Goal: Task Accomplishment & Management: Use online tool/utility

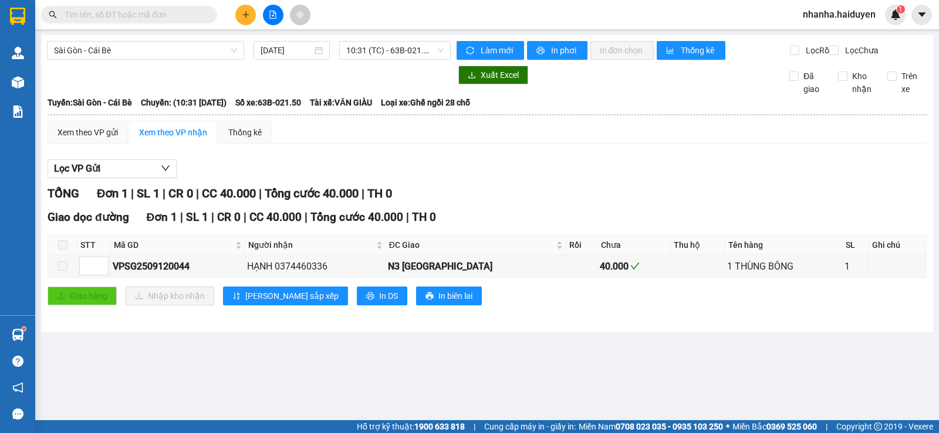
click at [641, 357] on main "[GEOGRAPHIC_DATA] - Cái Bè [DATE] 10:31 (TC) - 63B-021.50 Làm mới In phơi In đơ…" at bounding box center [469, 210] width 939 height 421
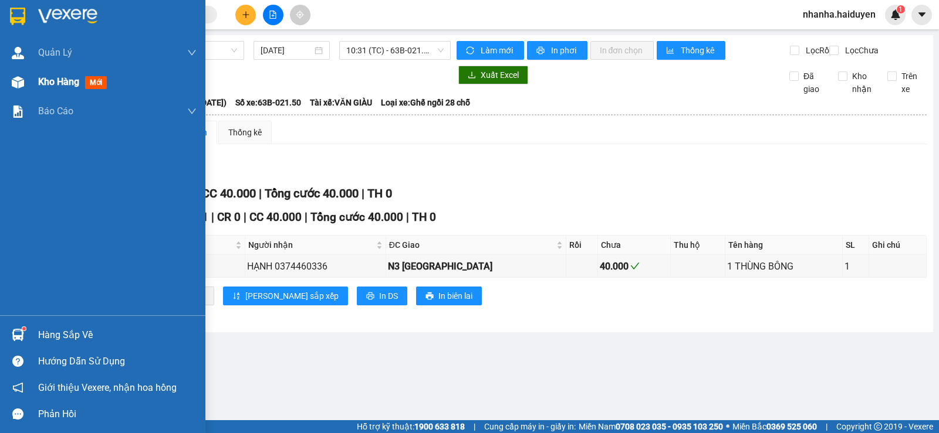
click at [27, 83] on div at bounding box center [18, 82] width 21 height 21
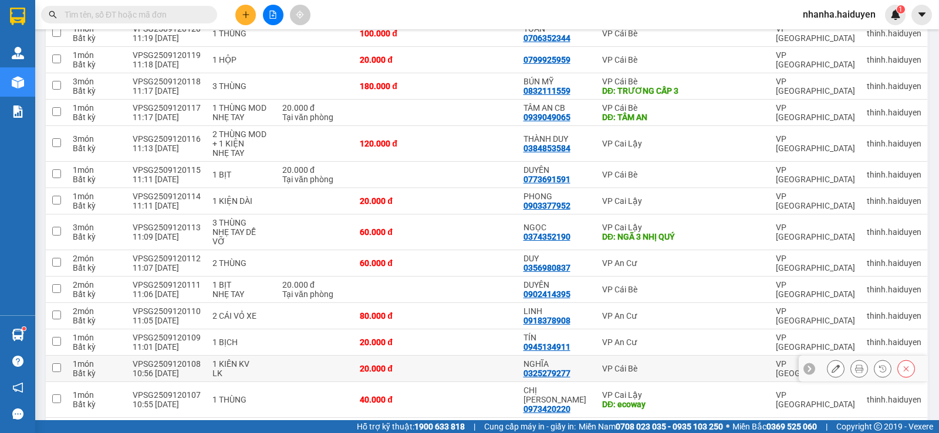
scroll to position [309, 0]
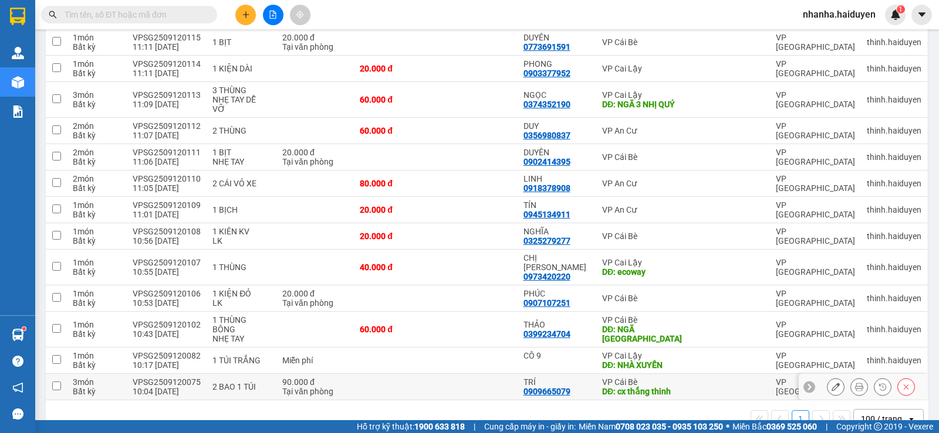
click at [625, 387] on div "DĐ: cx thắng thinh" at bounding box center [644, 391] width 84 height 9
checkbox input "true"
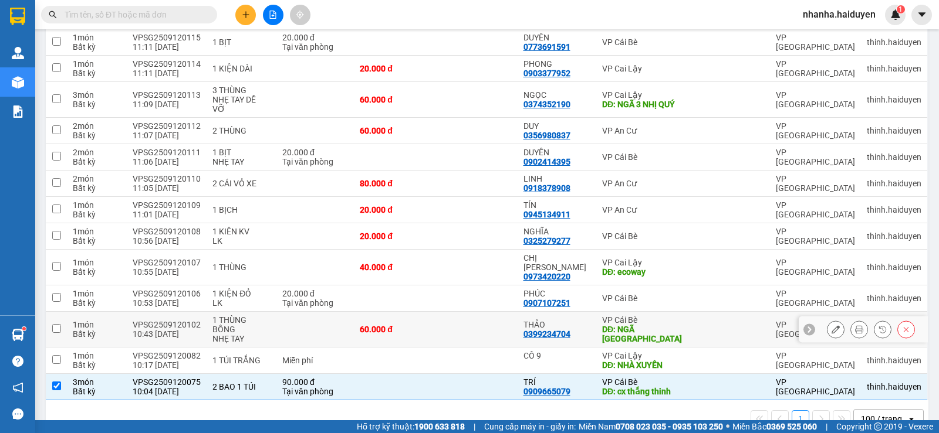
click at [432, 312] on td "60.000 đ" at bounding box center [395, 330] width 82 height 36
checkbox input "true"
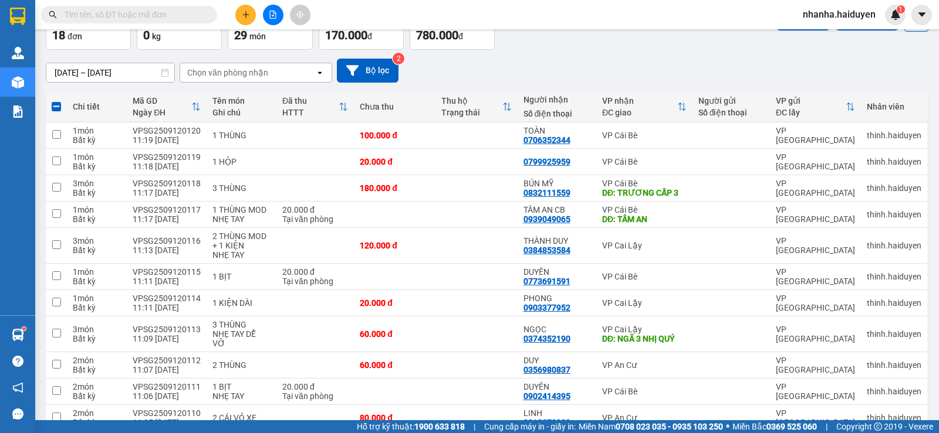
scroll to position [15, 0]
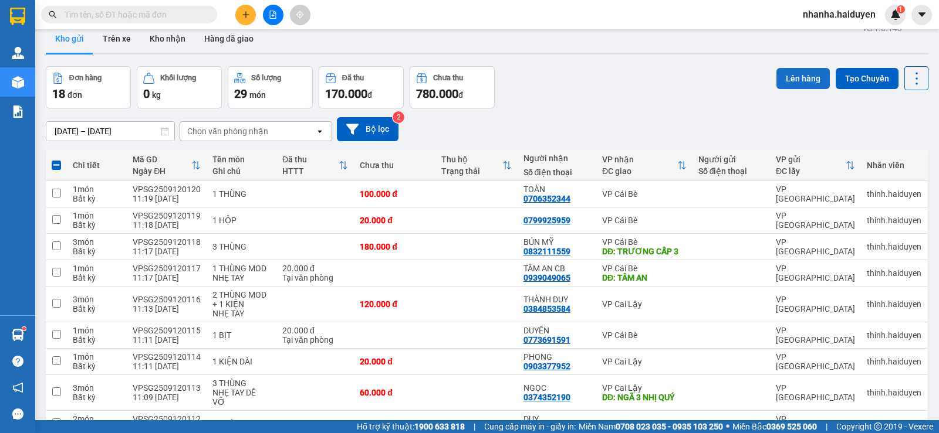
click at [795, 82] on button "Lên hàng" at bounding box center [802, 78] width 53 height 21
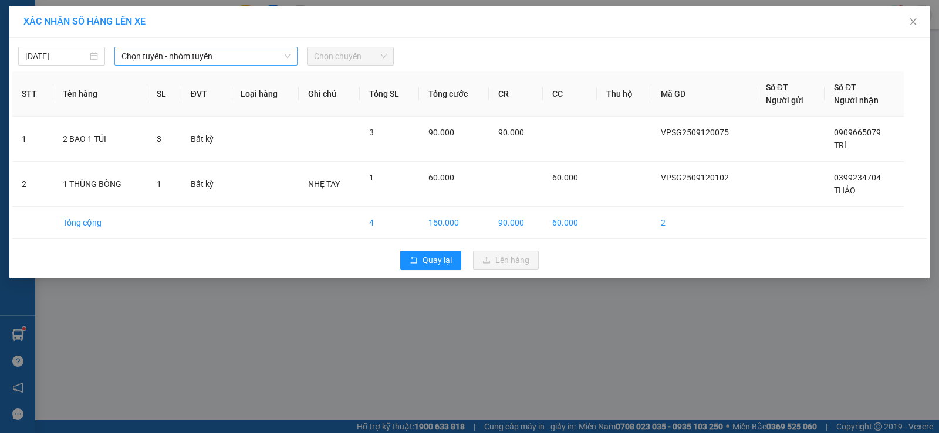
click at [174, 47] on div "Chọn tuyến - nhóm tuyến" at bounding box center [205, 56] width 183 height 19
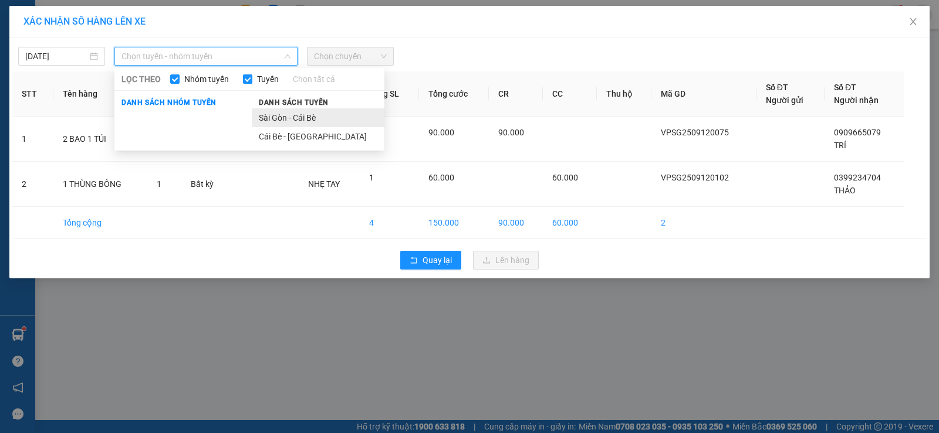
click at [270, 119] on li "Sài Gòn - Cái Bè" at bounding box center [318, 118] width 133 height 19
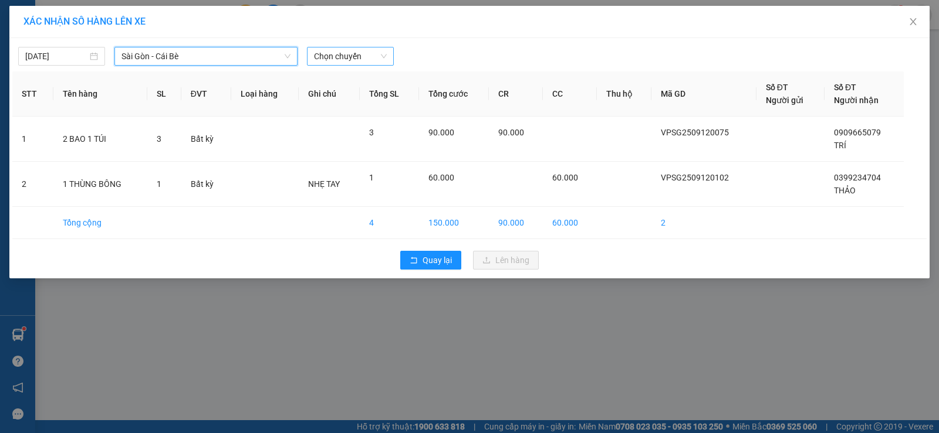
click at [324, 65] on div "Chọn chuyến" at bounding box center [350, 56] width 87 height 19
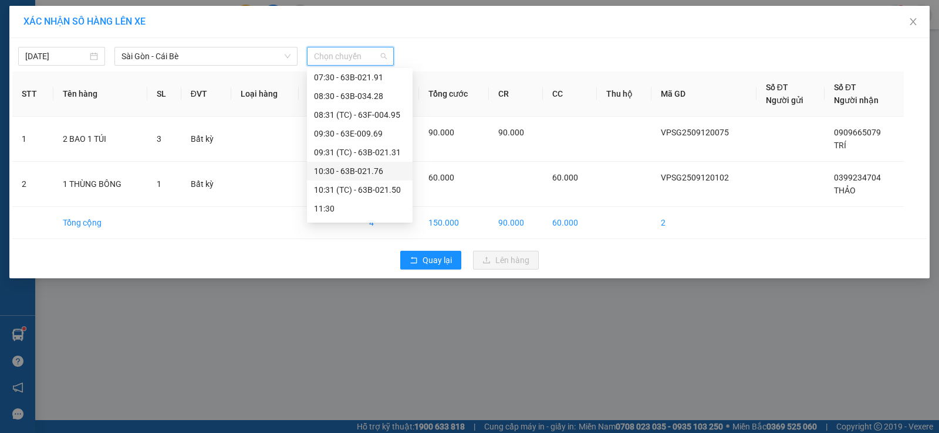
scroll to position [117, 0]
click at [359, 151] on div "11:30" at bounding box center [360, 150] width 92 height 13
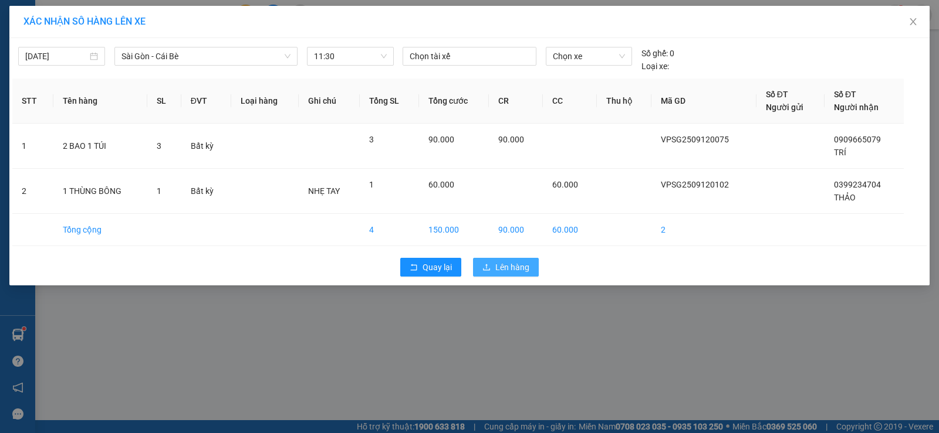
click at [509, 261] on span "Lên hàng" at bounding box center [512, 267] width 34 height 13
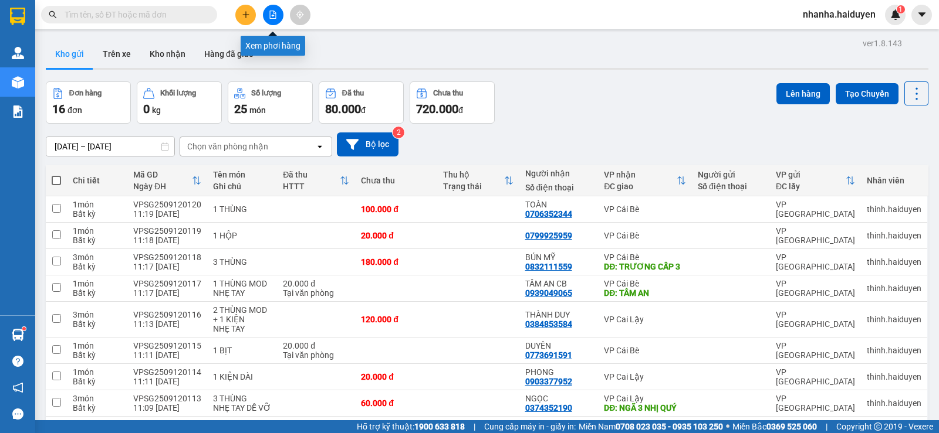
click at [267, 11] on button at bounding box center [273, 15] width 21 height 21
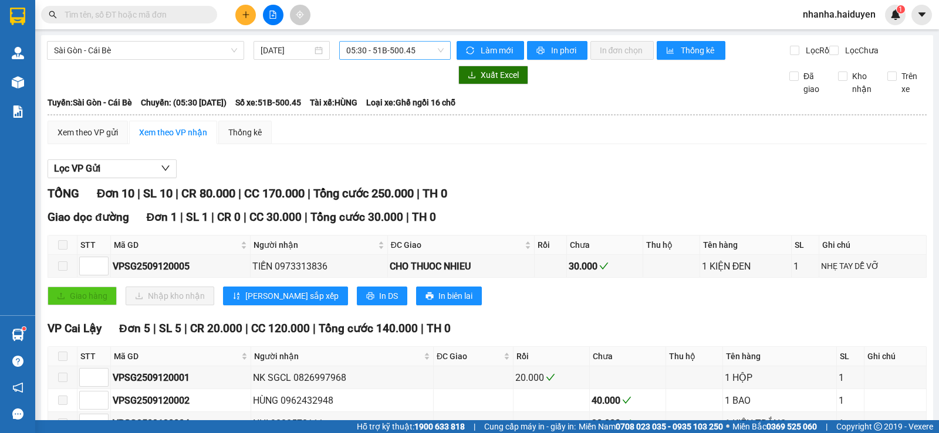
click at [394, 49] on span "05:30 - 51B-500.45" at bounding box center [394, 51] width 97 height 18
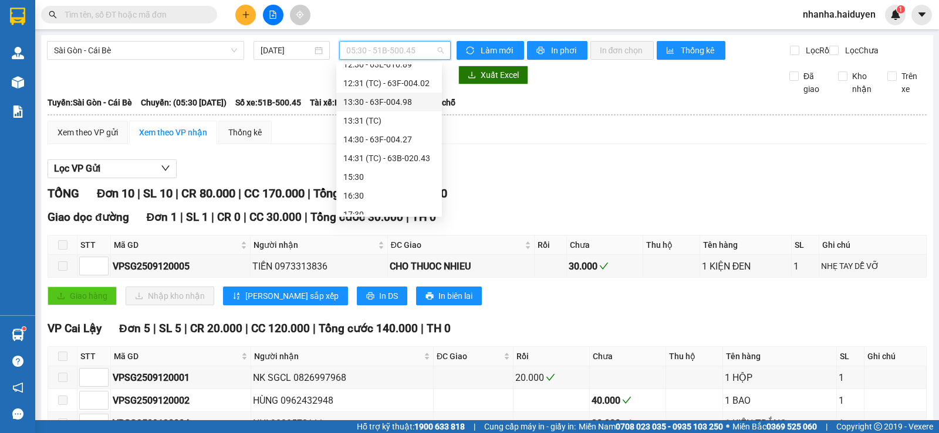
scroll to position [176, 0]
click at [403, 86] on div "11:30" at bounding box center [389, 85] width 92 height 13
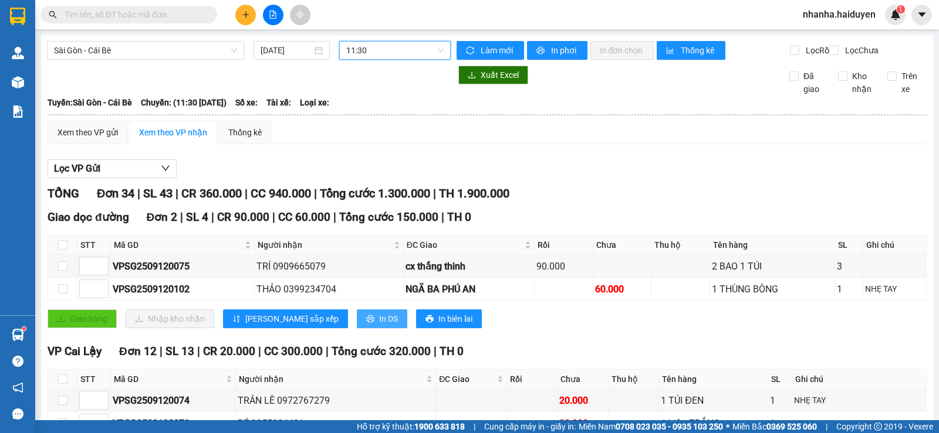
click at [379, 324] on span "In DS" at bounding box center [388, 319] width 19 height 13
click at [690, 135] on div "Xem theo VP gửi Xem theo VP nhận Thống kê" at bounding box center [487, 132] width 879 height 23
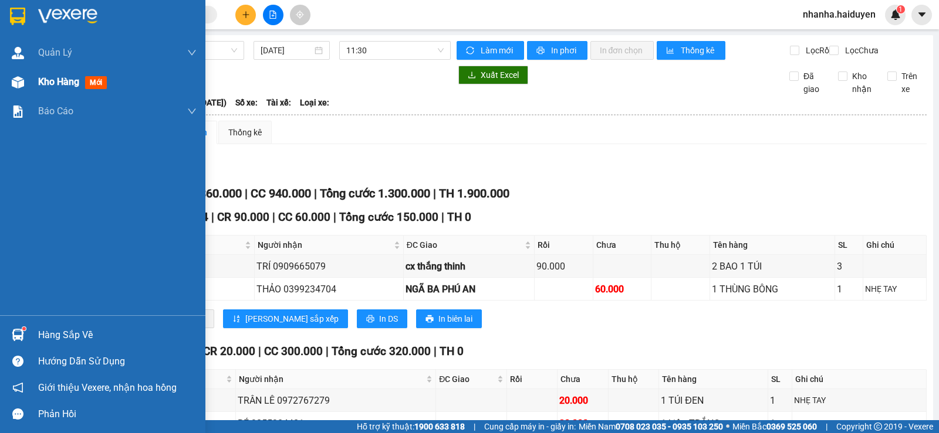
click at [11, 89] on div at bounding box center [18, 82] width 21 height 21
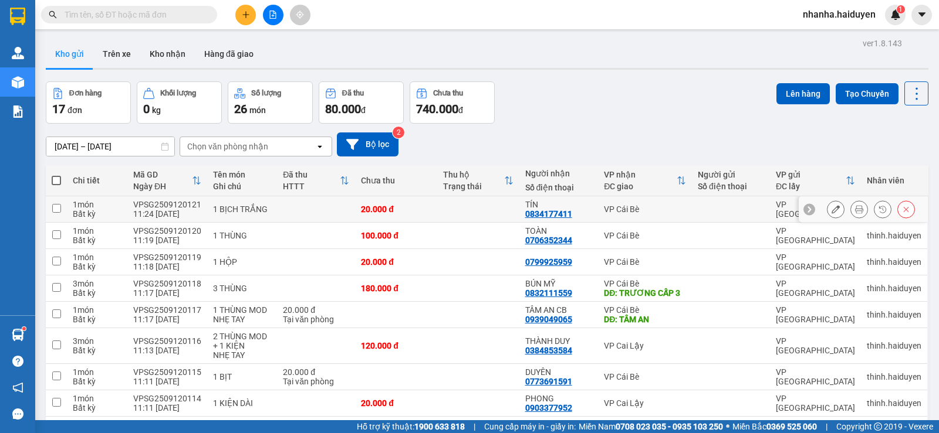
scroll to position [282, 0]
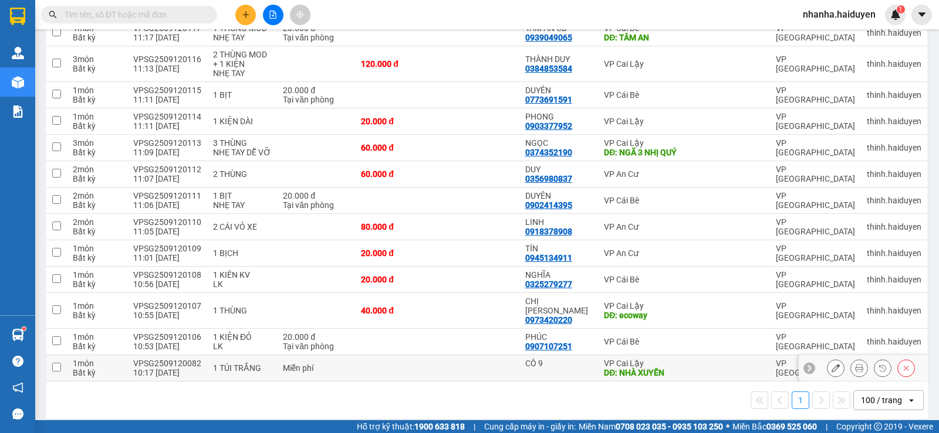
click at [335, 355] on td "Miễn phí" at bounding box center [316, 368] width 78 height 26
checkbox input "true"
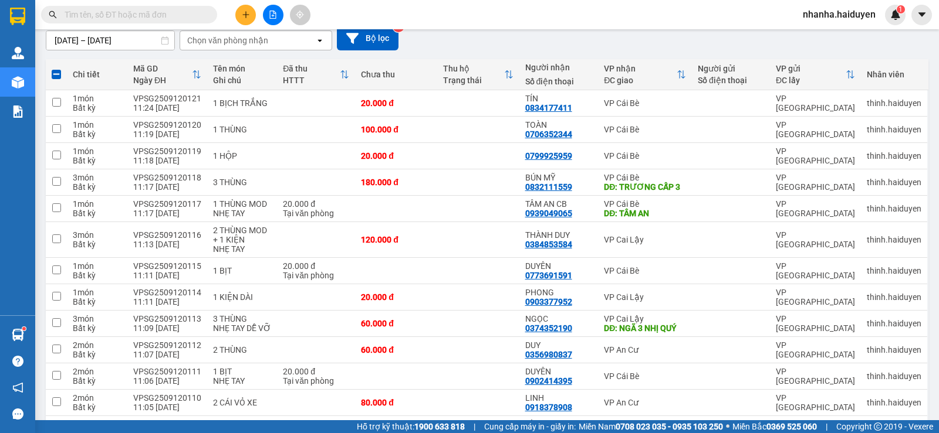
scroll to position [0, 0]
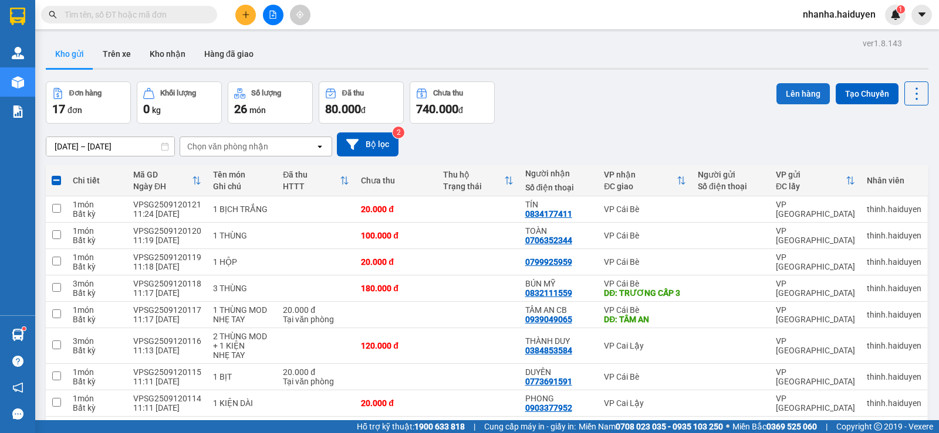
click at [787, 94] on button "Lên hàng" at bounding box center [802, 93] width 53 height 21
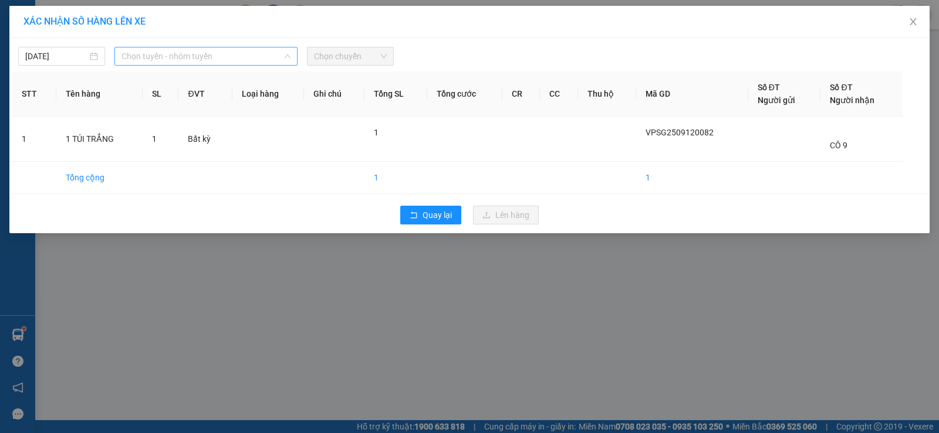
click at [160, 49] on span "Chọn tuyến - nhóm tuyến" at bounding box center [205, 57] width 169 height 18
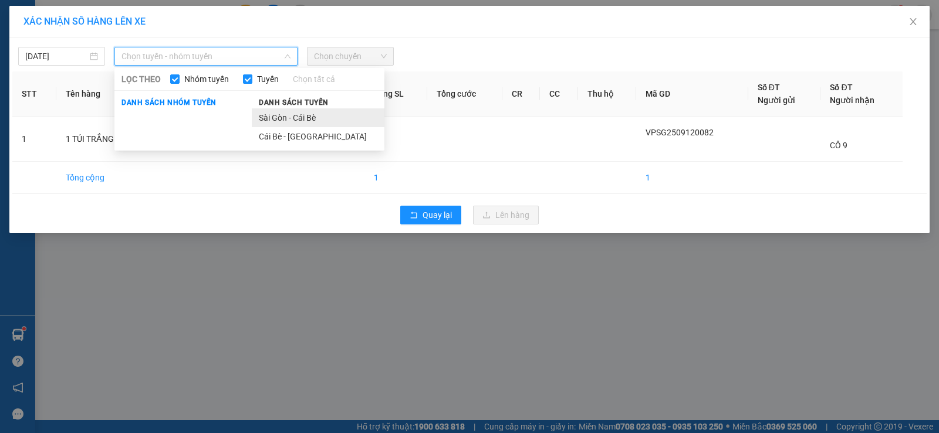
click at [278, 110] on li "Sài Gòn - Cái Bè" at bounding box center [318, 118] width 133 height 19
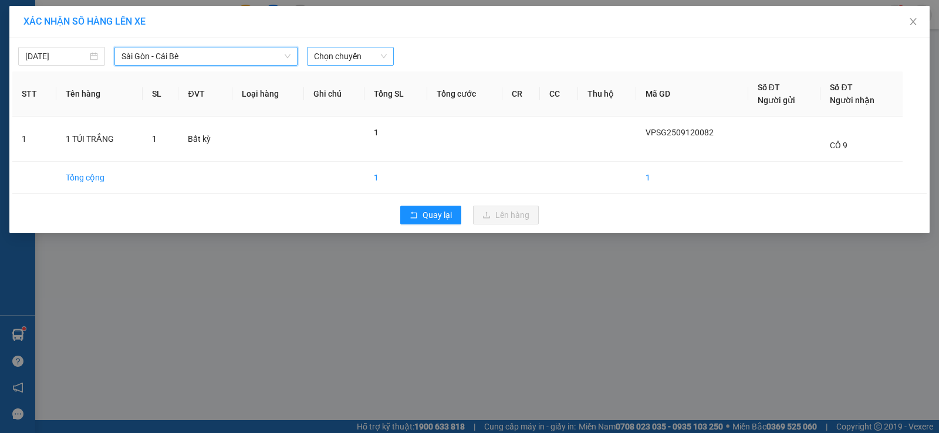
click at [341, 57] on span "Chọn chuyến" at bounding box center [350, 57] width 73 height 18
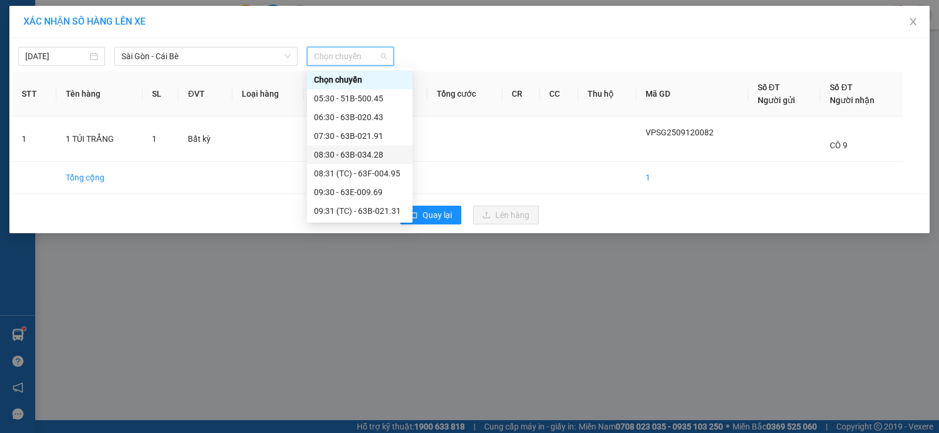
scroll to position [59, 0]
click at [337, 191] on div "10:31 (TC) - 63B-021.50" at bounding box center [360, 190] width 92 height 13
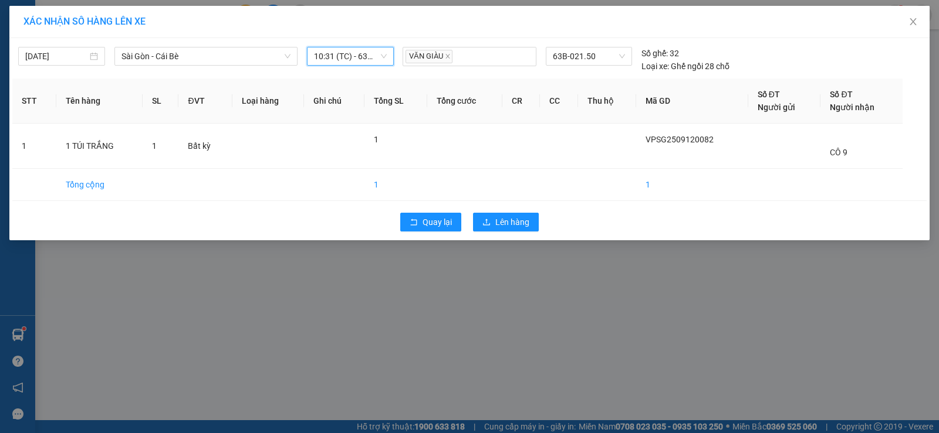
click at [481, 212] on div "Quay lại Lên hàng" at bounding box center [469, 222] width 914 height 31
click at [489, 248] on div "XÁC NHẬN SỐ HÀNG LÊN XE 12/09/2025 Sài Gòn - Cái Bè LỌC THEO Nhóm tuyến Tuyến C…" at bounding box center [469, 216] width 939 height 433
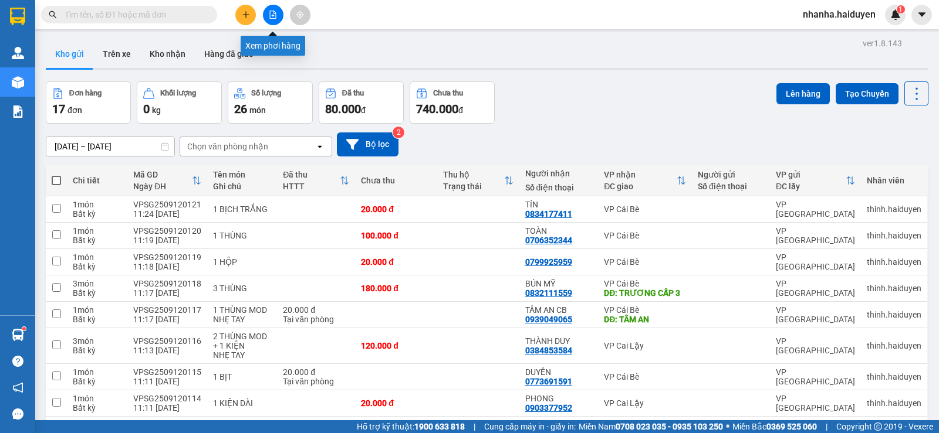
click at [270, 9] on button at bounding box center [273, 15] width 21 height 21
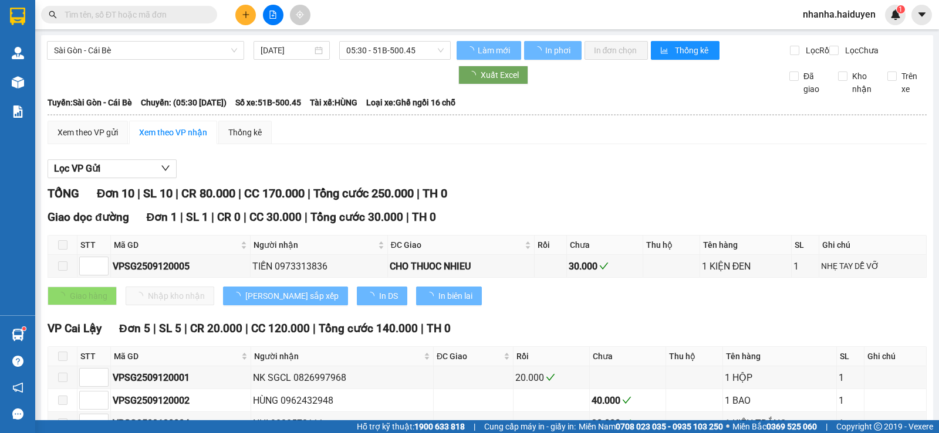
click at [334, 56] on div "05:30 - 51B-500.45" at bounding box center [394, 50] width 120 height 19
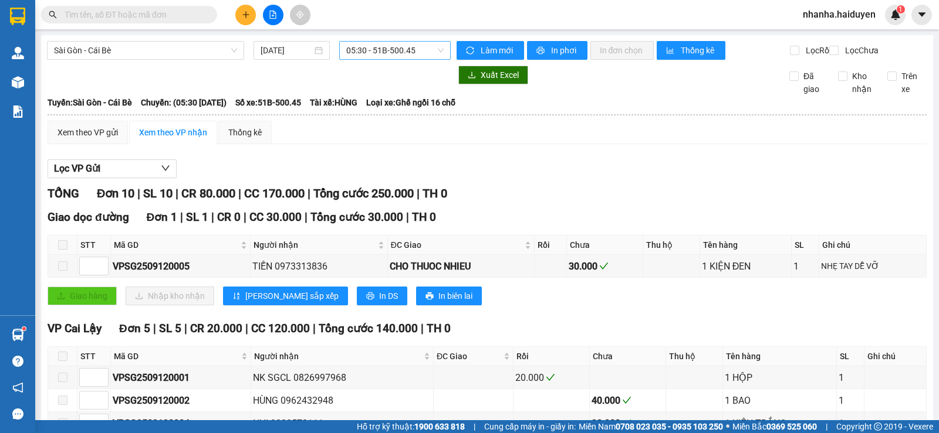
click at [367, 50] on span "05:30 - 51B-500.45" at bounding box center [394, 51] width 97 height 18
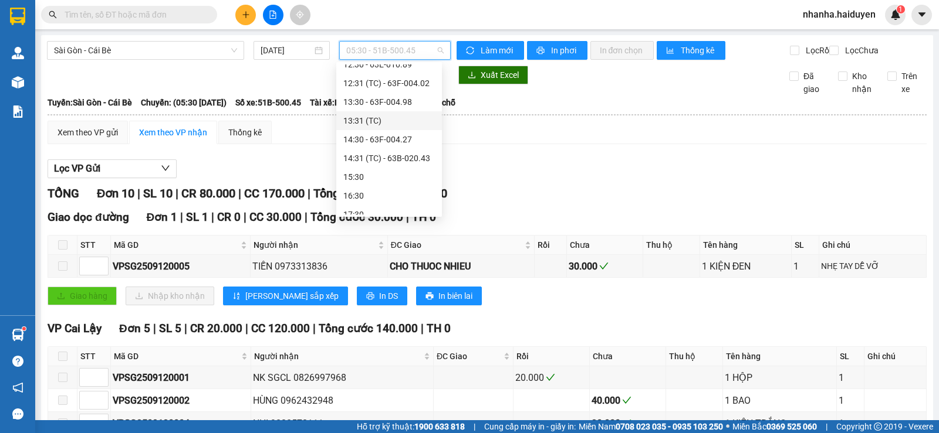
scroll to position [117, 0]
click at [387, 118] on div "10:31 (TC) - 63B-021.50" at bounding box center [389, 125] width 106 height 19
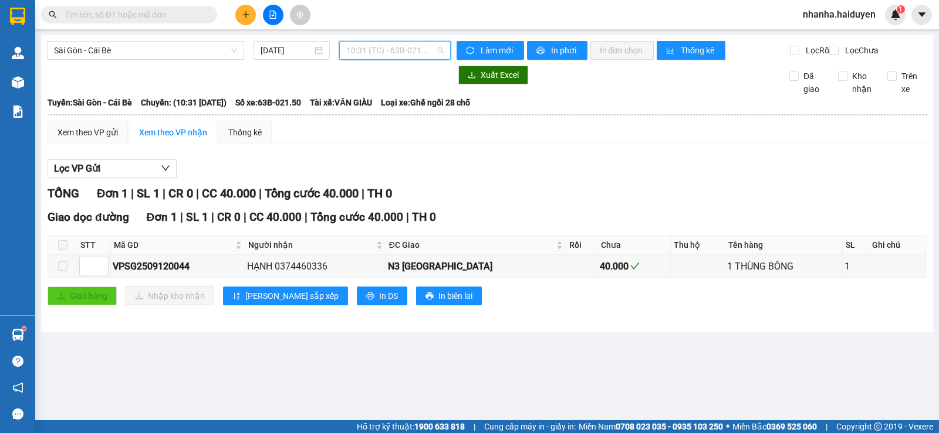
click at [391, 51] on span "10:31 (TC) - 63B-021.50" at bounding box center [394, 51] width 97 height 18
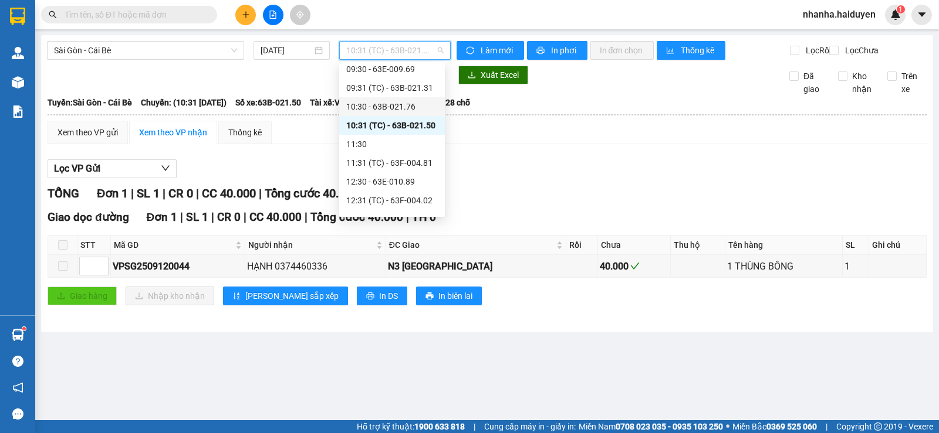
click at [384, 104] on div "10:30 - 63B-021.76" at bounding box center [392, 106] width 92 height 13
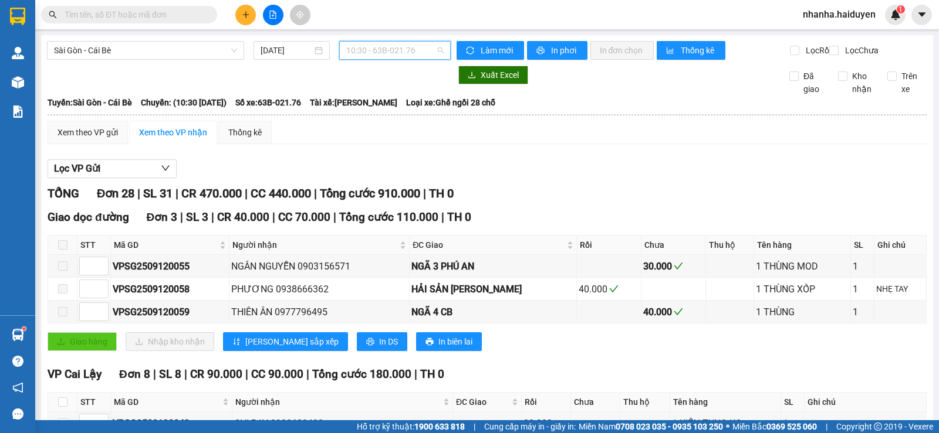
click at [390, 47] on span "10:30 - 63B-021.76" at bounding box center [394, 51] width 97 height 18
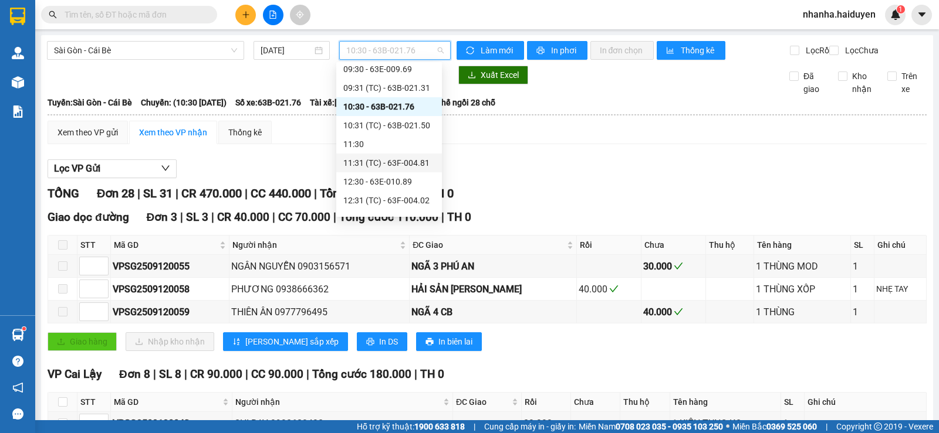
click at [396, 155] on div "11:31 (TC) - 63F-004.81" at bounding box center [389, 163] width 106 height 19
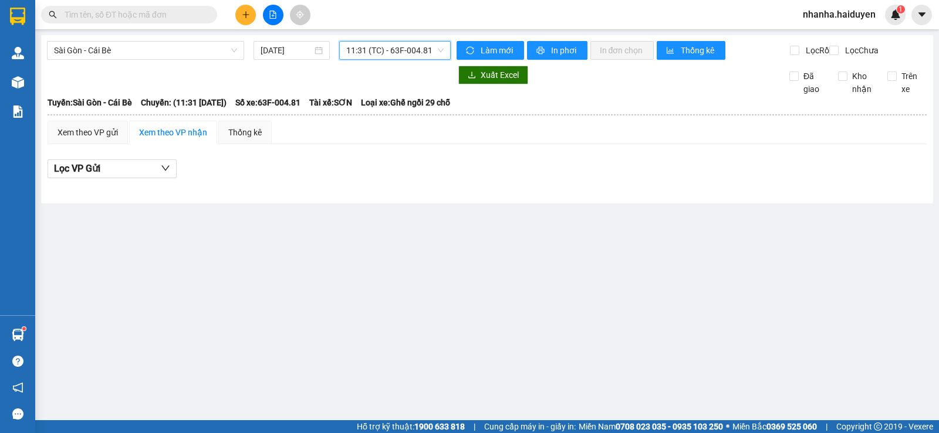
click at [391, 51] on span "11:31 (TC) - 63F-004.81" at bounding box center [394, 51] width 97 height 18
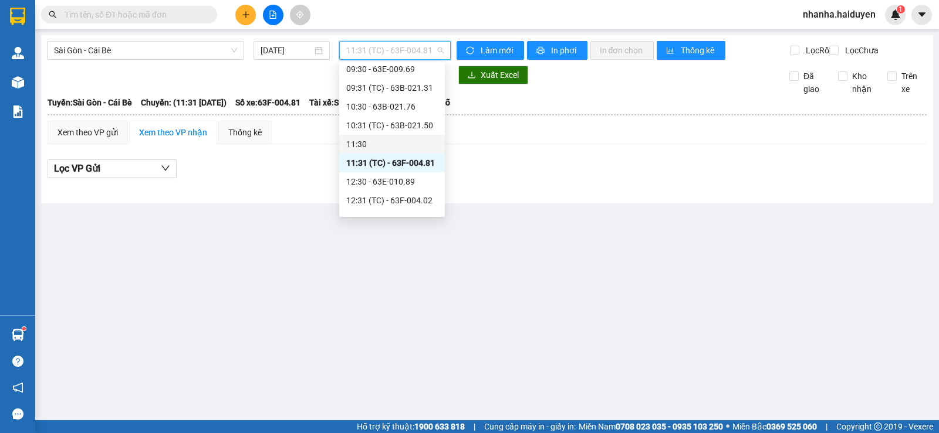
click at [411, 141] on div "11:30" at bounding box center [392, 144] width 92 height 13
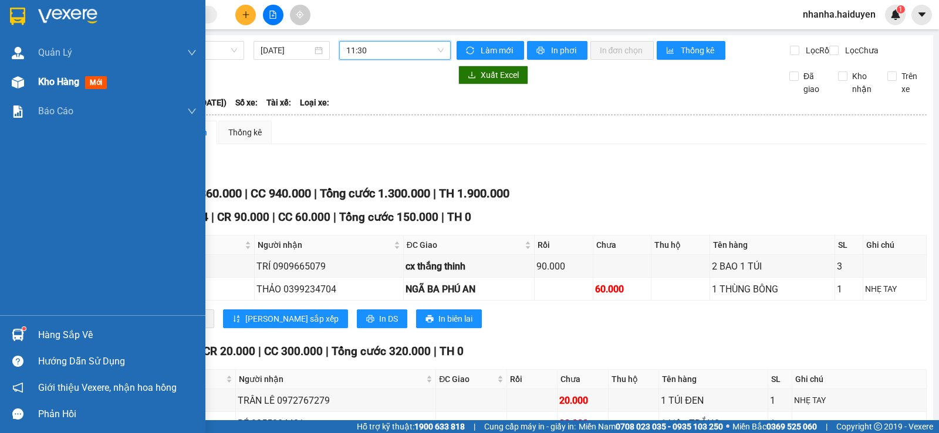
click at [31, 92] on div "Kho hàng mới" at bounding box center [102, 81] width 205 height 29
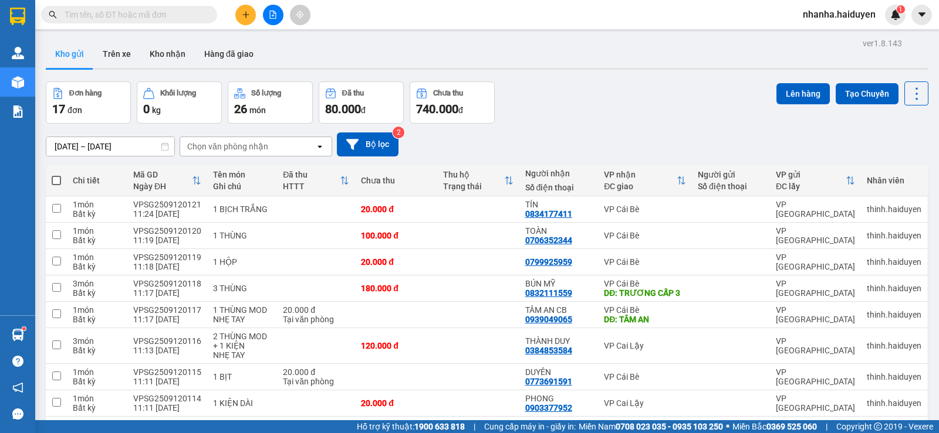
scroll to position [282, 0]
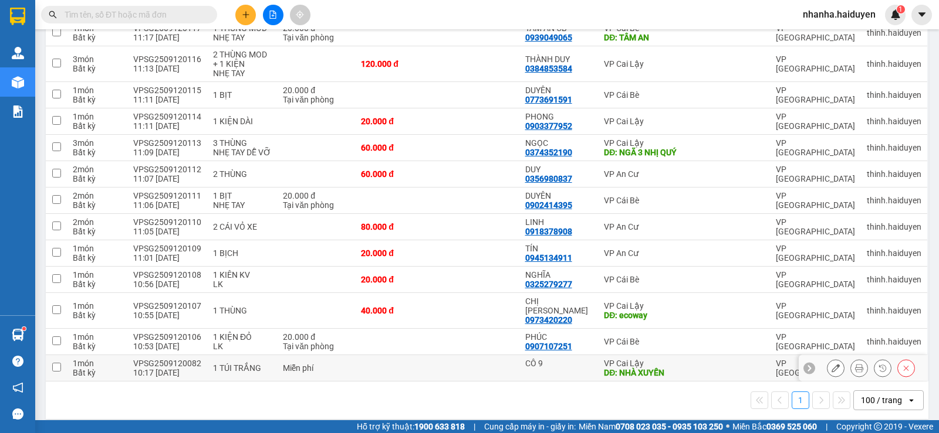
click at [472, 355] on td at bounding box center [478, 368] width 82 height 26
checkbox input "true"
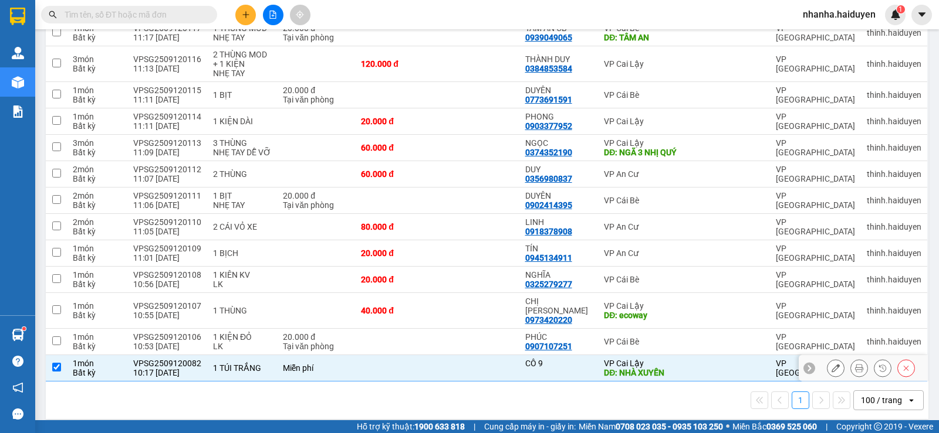
scroll to position [48, 0]
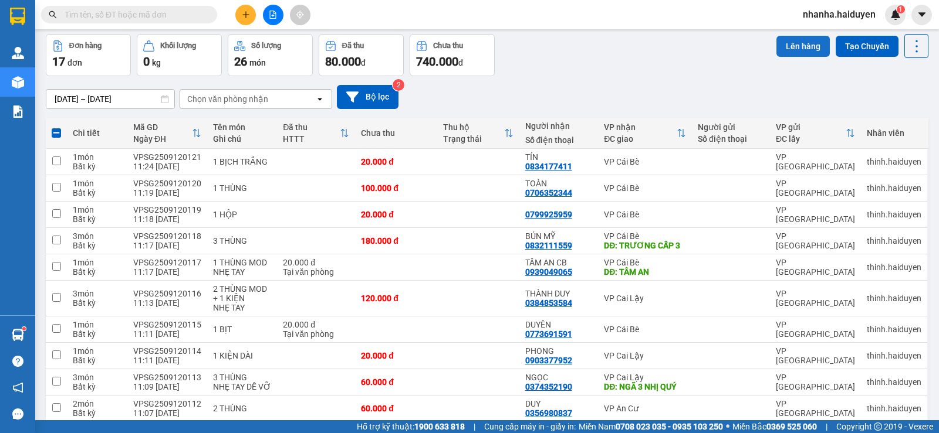
click at [801, 43] on button "Lên hàng" at bounding box center [802, 46] width 53 height 21
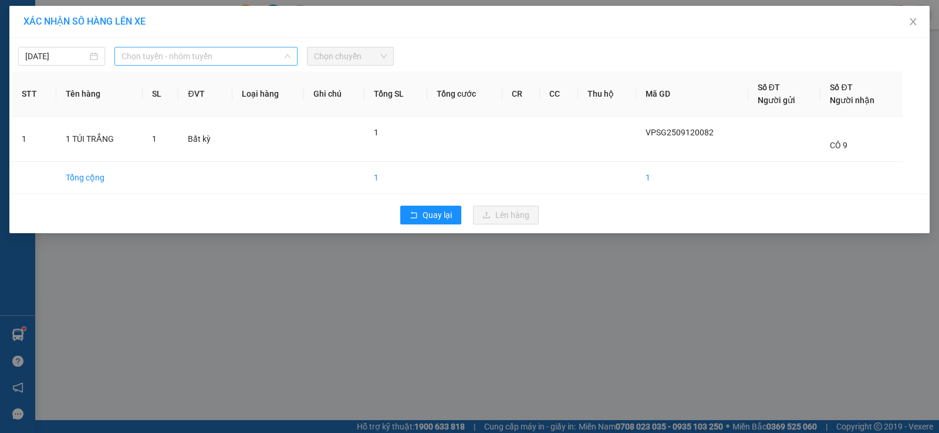
click at [265, 48] on span "Chọn tuyến - nhóm tuyến" at bounding box center [205, 57] width 169 height 18
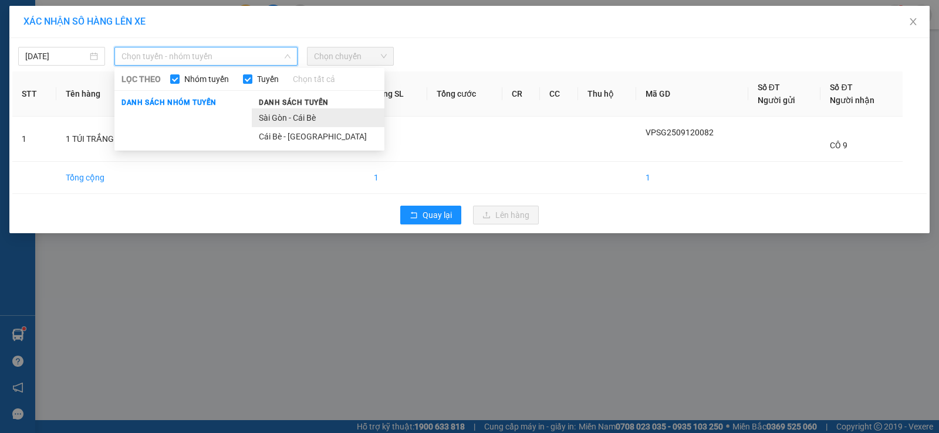
click at [266, 118] on li "Sài Gòn - Cái Bè" at bounding box center [318, 118] width 133 height 19
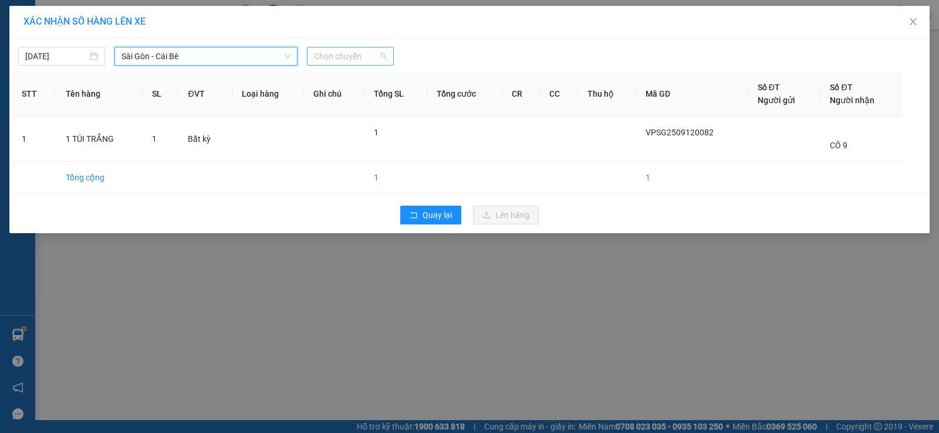
click at [361, 64] on span "Chọn chuyến" at bounding box center [350, 57] width 73 height 18
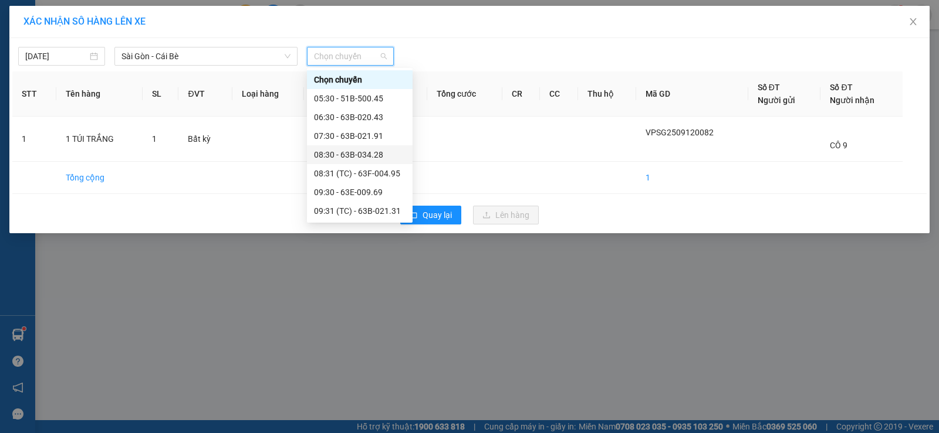
scroll to position [117, 0]
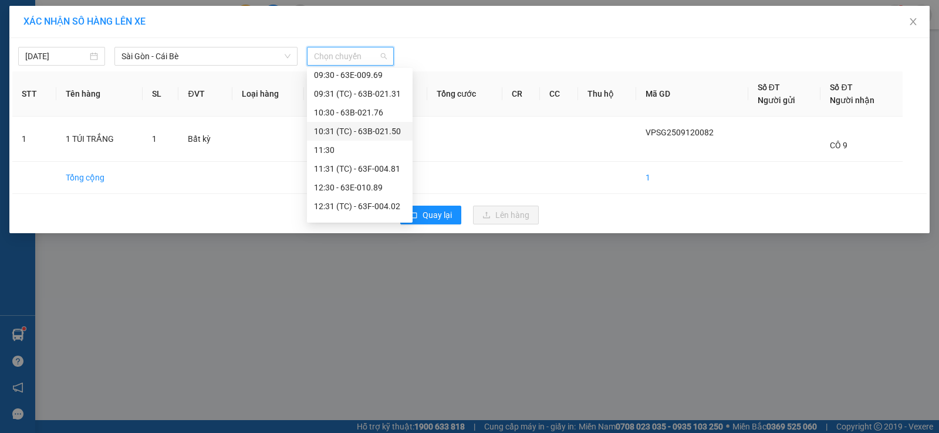
click at [361, 127] on div "10:31 (TC) - 63B-021.50" at bounding box center [360, 131] width 92 height 13
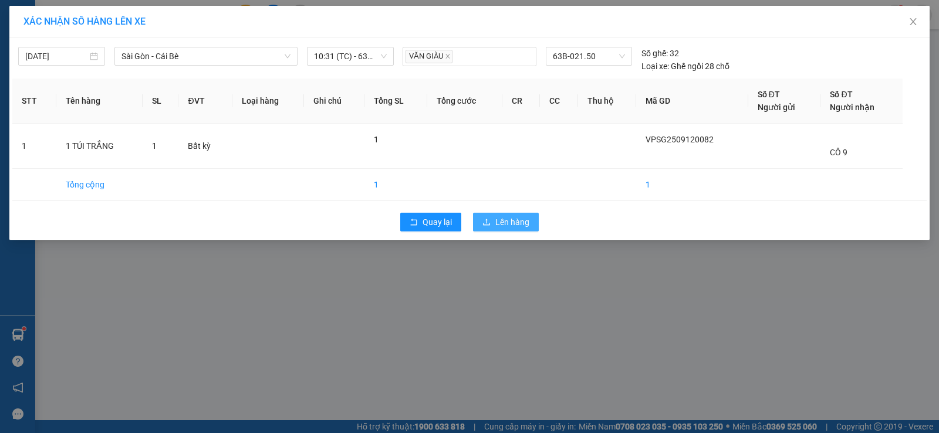
click at [508, 215] on button "Lên hàng" at bounding box center [506, 222] width 66 height 19
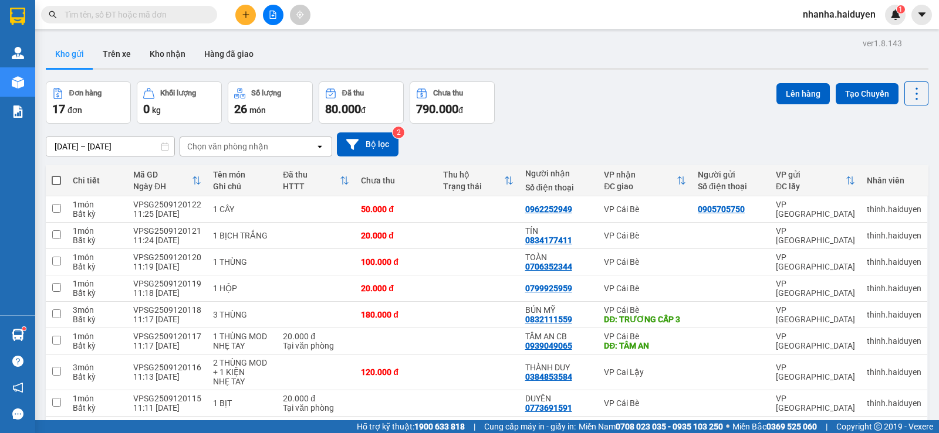
click at [268, 6] on button at bounding box center [273, 15] width 21 height 21
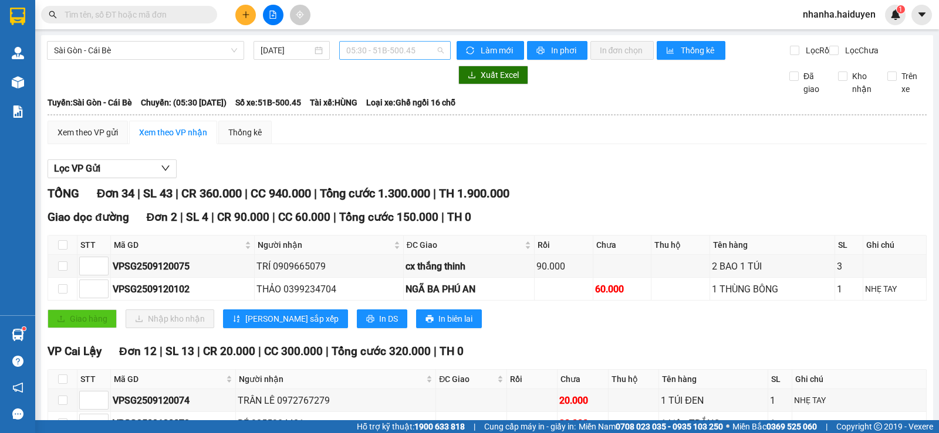
click at [400, 51] on span "05:30 - 51B-500.45" at bounding box center [394, 51] width 97 height 18
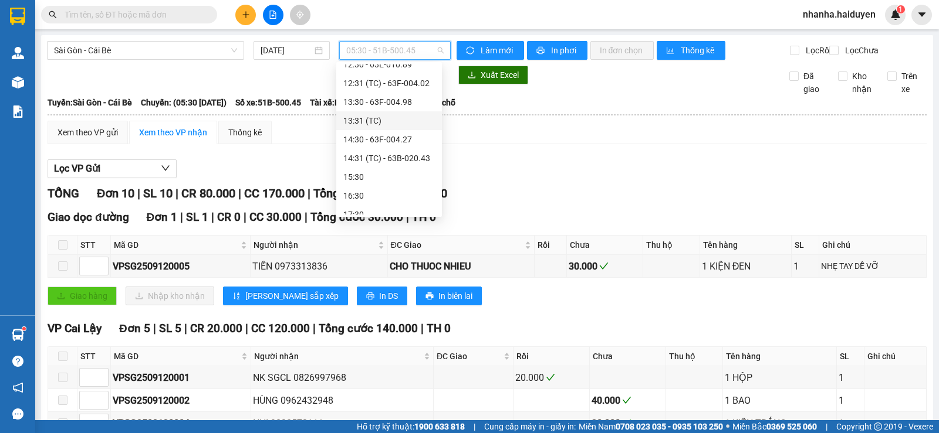
scroll to position [176, 0]
click at [399, 69] on div "10:31 (TC) - 63B-021.50" at bounding box center [389, 66] width 92 height 13
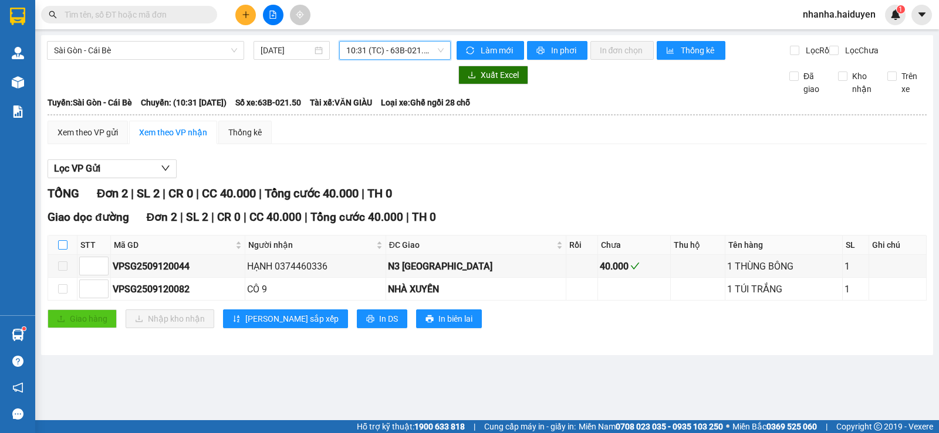
click at [62, 250] on input "checkbox" at bounding box center [62, 244] width 9 height 9
checkbox input "true"
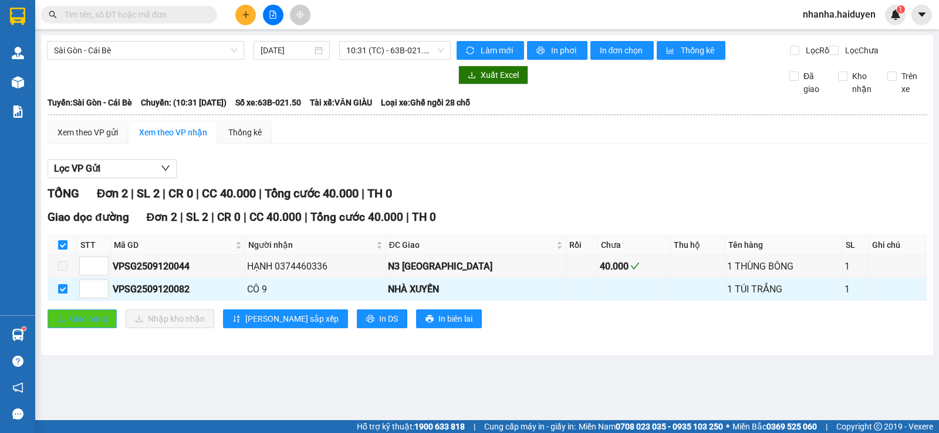
click at [67, 328] on button "Giao hàng" at bounding box center [82, 319] width 69 height 19
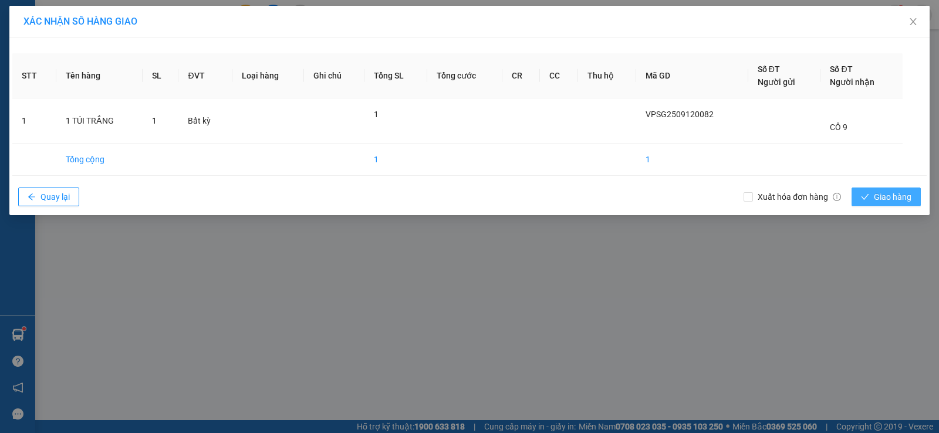
click at [876, 200] on span "Giao hàng" at bounding box center [892, 197] width 38 height 13
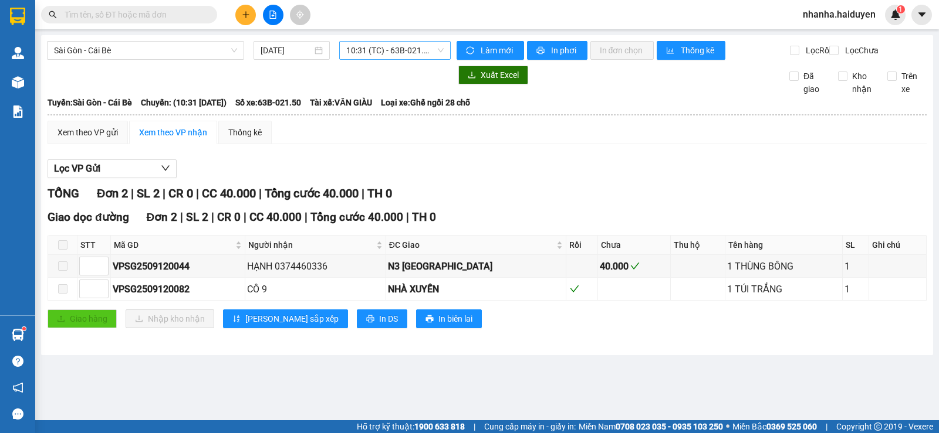
click at [355, 56] on span "10:31 (TC) - 63B-021.50" at bounding box center [394, 51] width 97 height 18
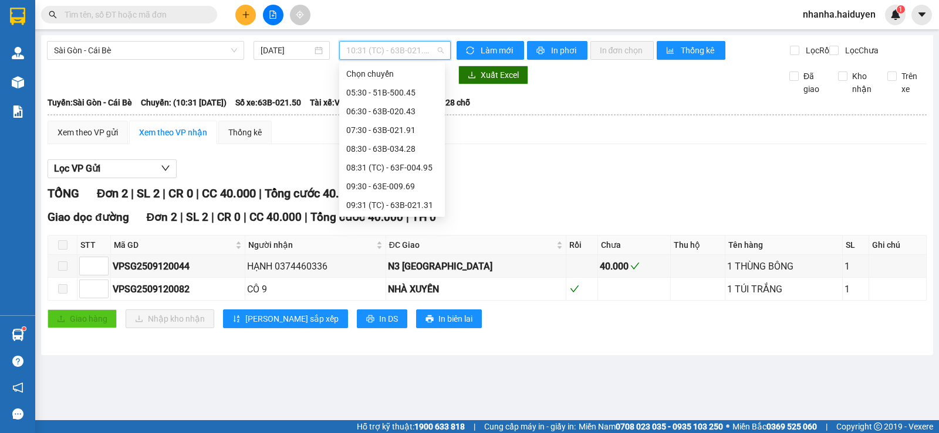
scroll to position [38, 0]
click at [283, 49] on input "[DATE]" at bounding box center [286, 50] width 52 height 13
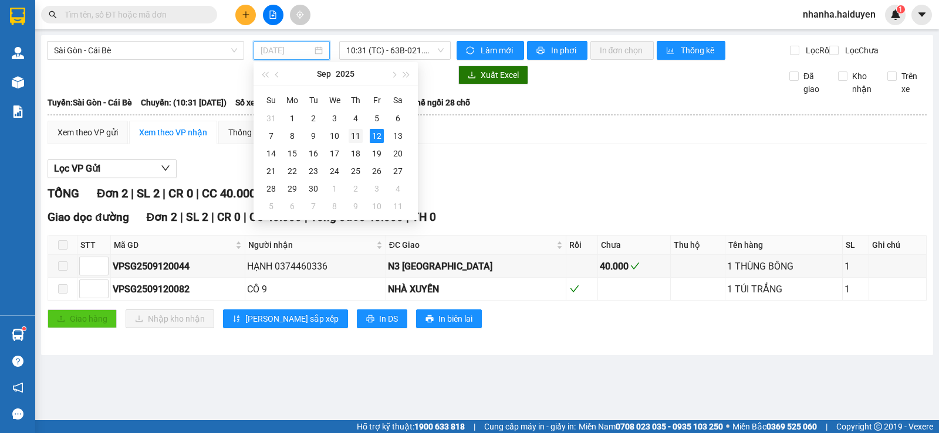
click at [357, 141] on div "11" at bounding box center [355, 136] width 14 height 14
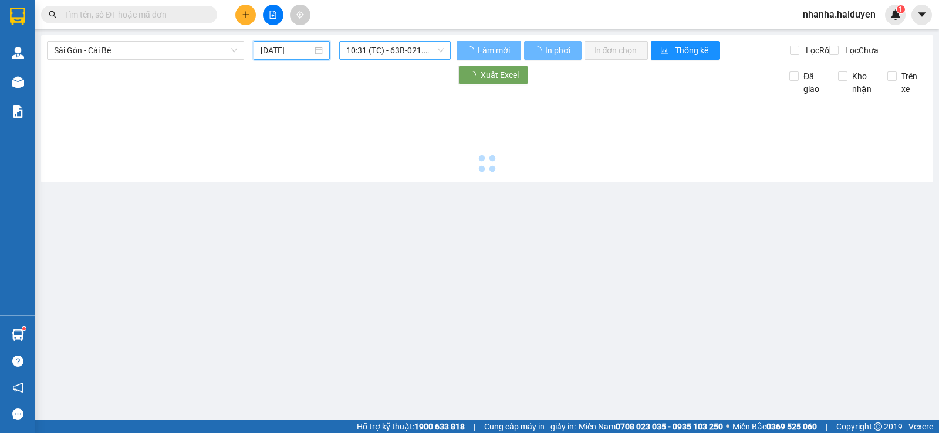
click at [365, 50] on span "10:31 (TC) - 63B-021.50" at bounding box center [394, 51] width 97 height 18
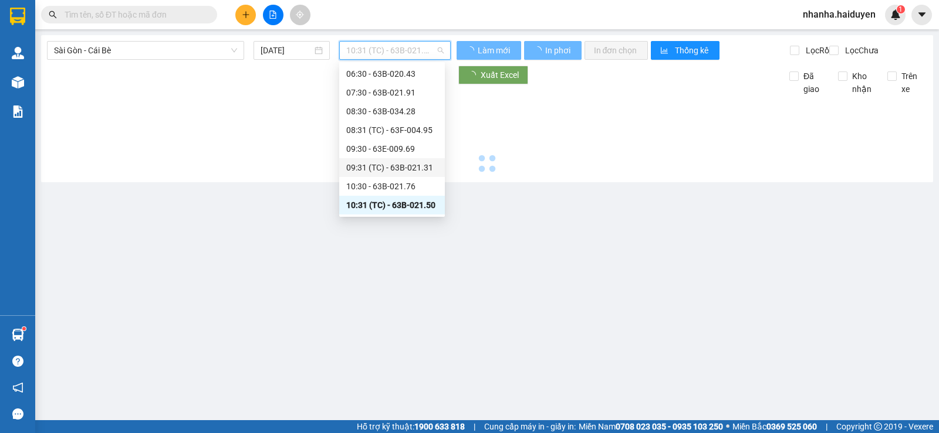
scroll to position [300, 0]
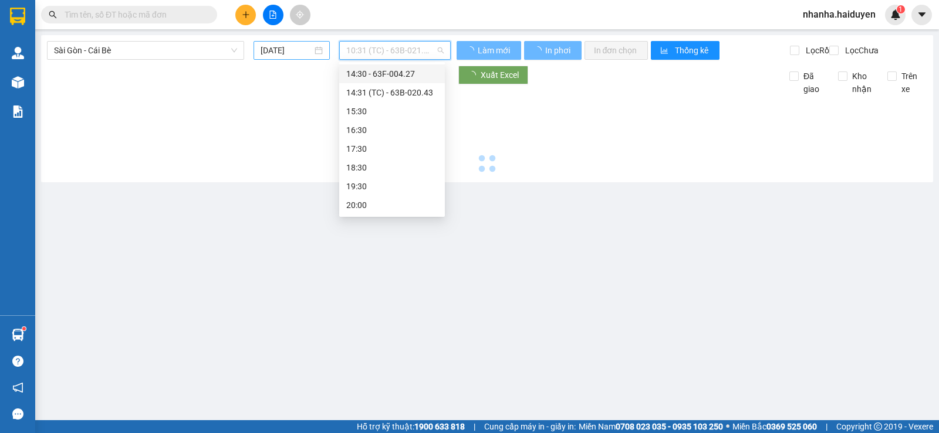
drag, startPoint x: 299, startPoint y: 51, endPoint x: 293, endPoint y: 49, distance: 6.3
click at [297, 51] on input "[DATE]" at bounding box center [286, 50] width 52 height 13
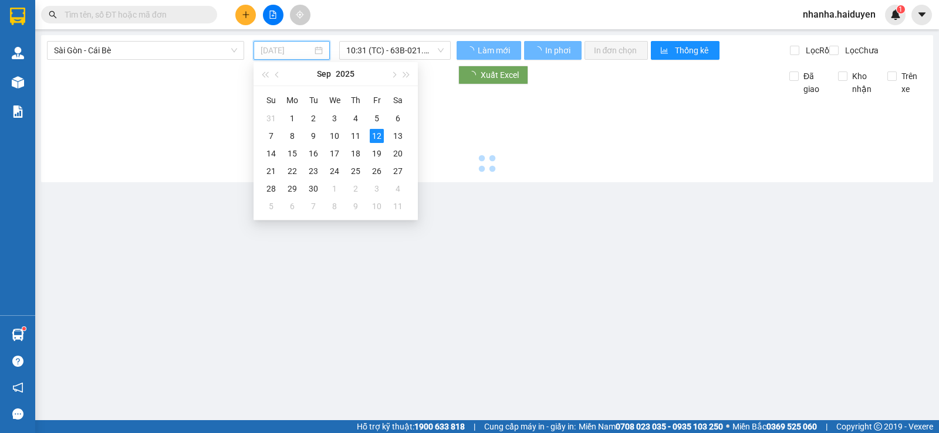
click at [358, 134] on div "11" at bounding box center [355, 136] width 14 height 14
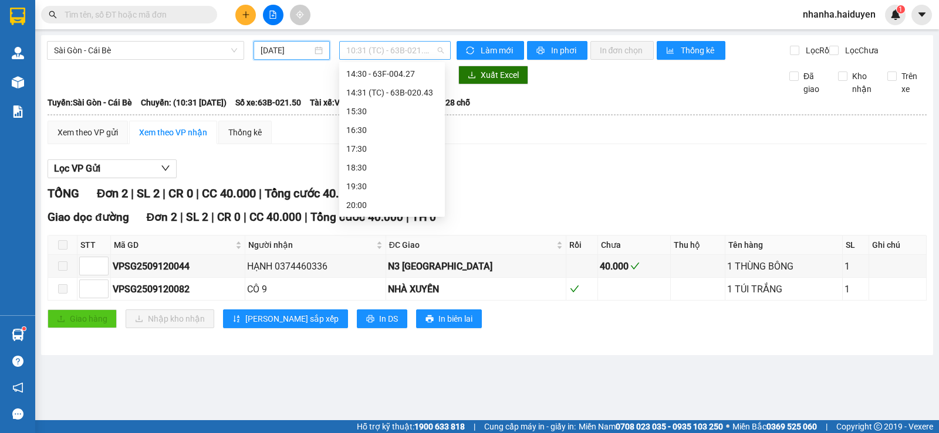
scroll to position [169, 0]
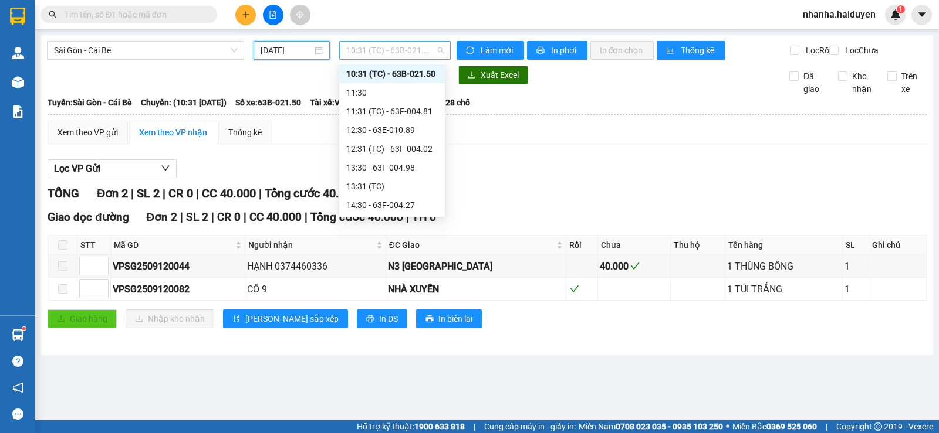
click at [430, 53] on span "10:31 (TC) - 63B-021.50" at bounding box center [394, 51] width 97 height 18
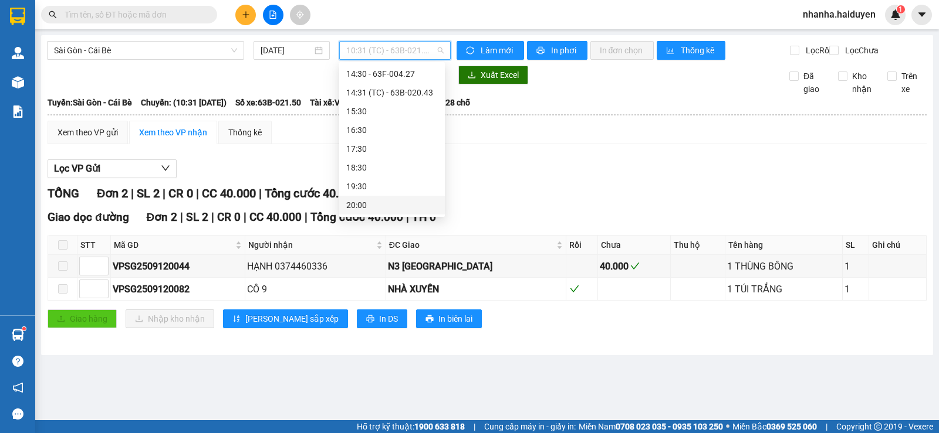
click at [398, 207] on div "20:00" at bounding box center [392, 205] width 92 height 13
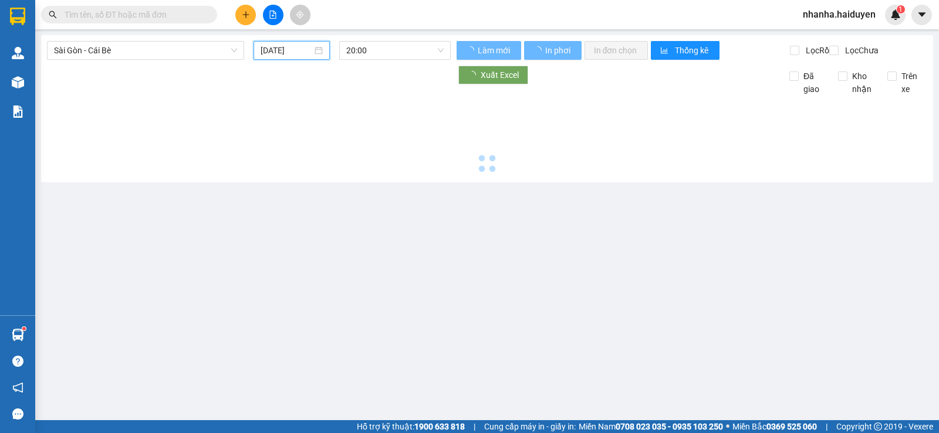
click at [293, 51] on input "[DATE]" at bounding box center [286, 50] width 52 height 13
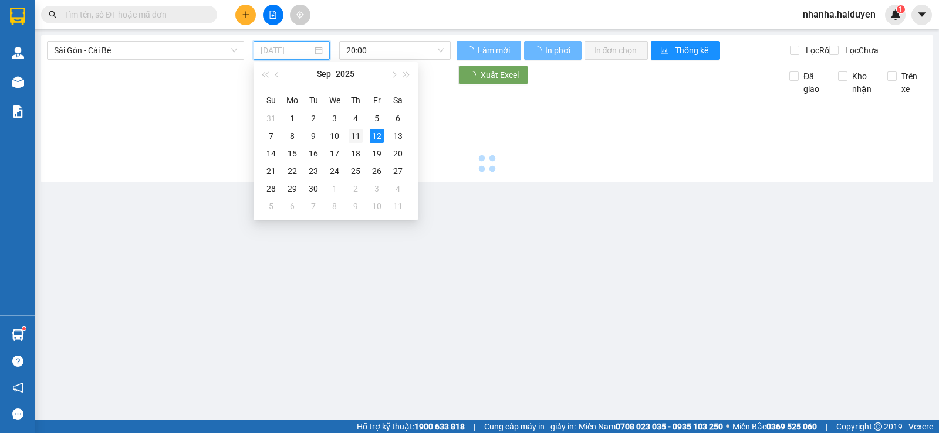
click at [354, 138] on div "11" at bounding box center [355, 136] width 14 height 14
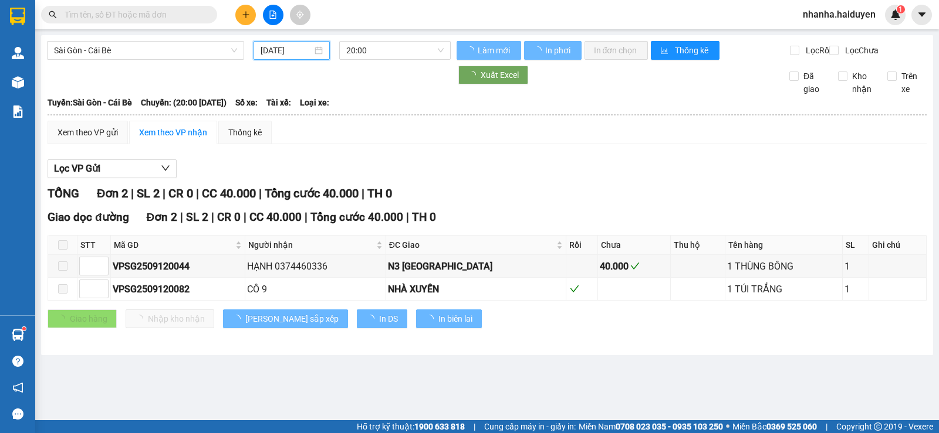
click at [300, 45] on input "[DATE]" at bounding box center [286, 50] width 52 height 13
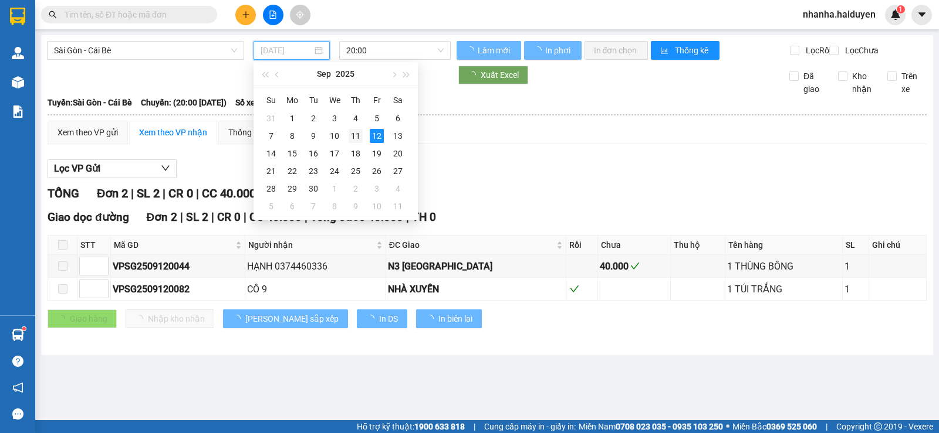
click at [352, 135] on div "11" at bounding box center [355, 136] width 14 height 14
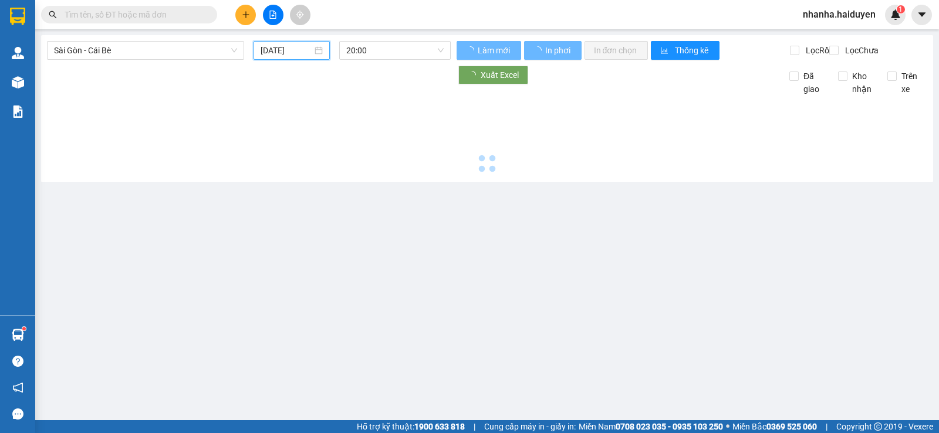
click at [307, 49] on input "[DATE]" at bounding box center [286, 50] width 52 height 13
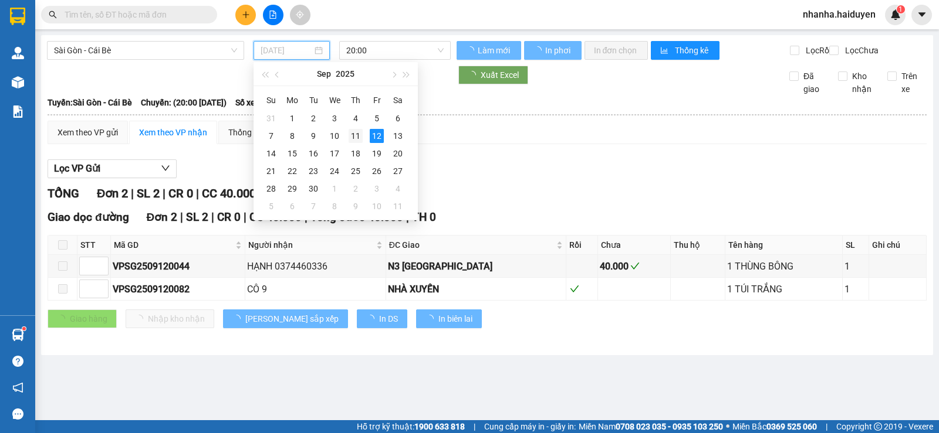
click at [360, 133] on div "11" at bounding box center [355, 136] width 14 height 14
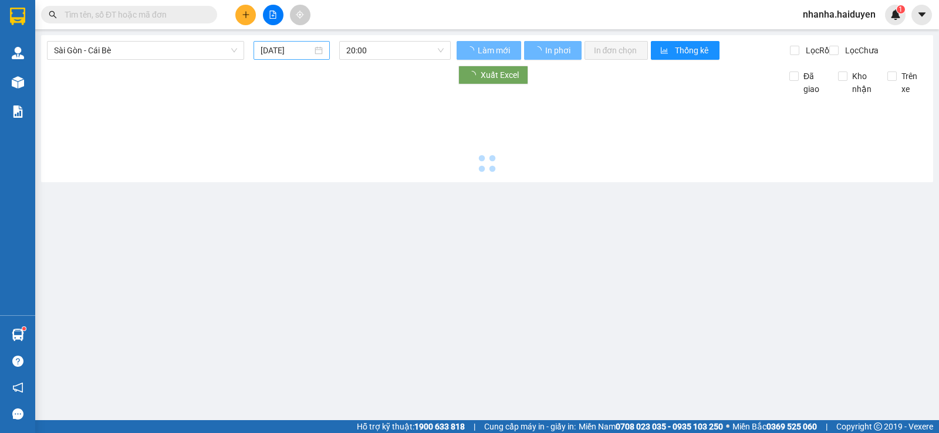
click at [313, 48] on div "[DATE]" at bounding box center [291, 50] width 63 height 13
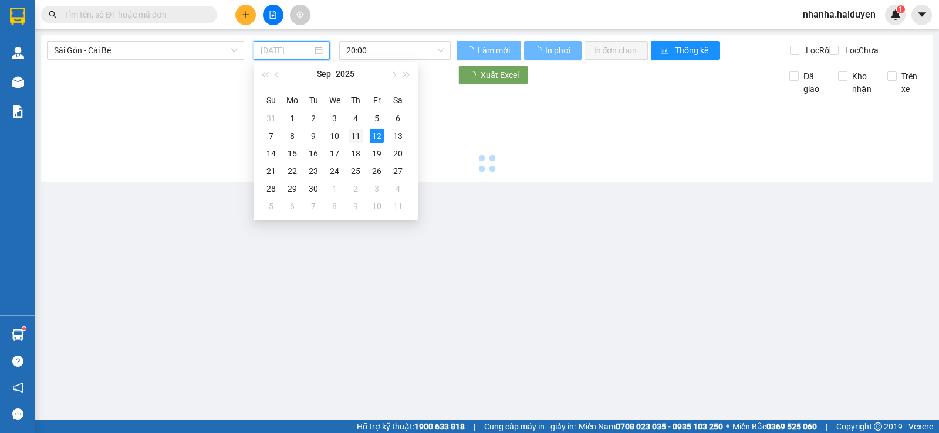
click at [350, 131] on div "11" at bounding box center [355, 136] width 14 height 14
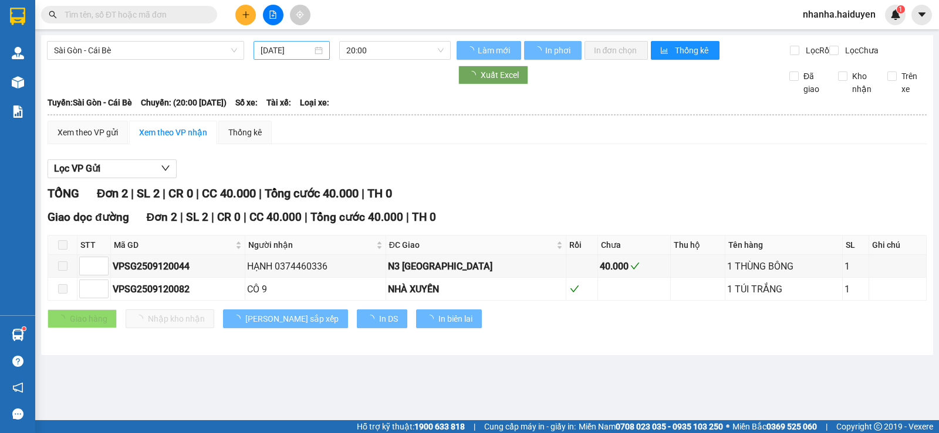
click at [314, 48] on div "[DATE]" at bounding box center [291, 50] width 63 height 13
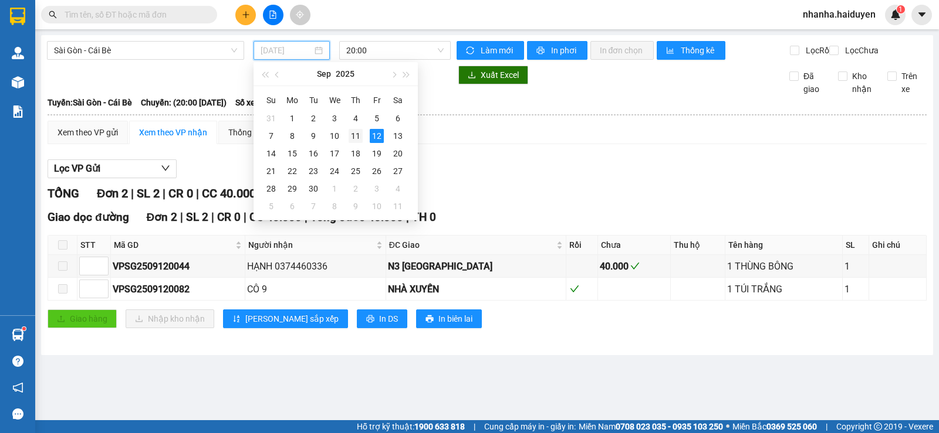
click at [358, 140] on div "11" at bounding box center [355, 136] width 14 height 14
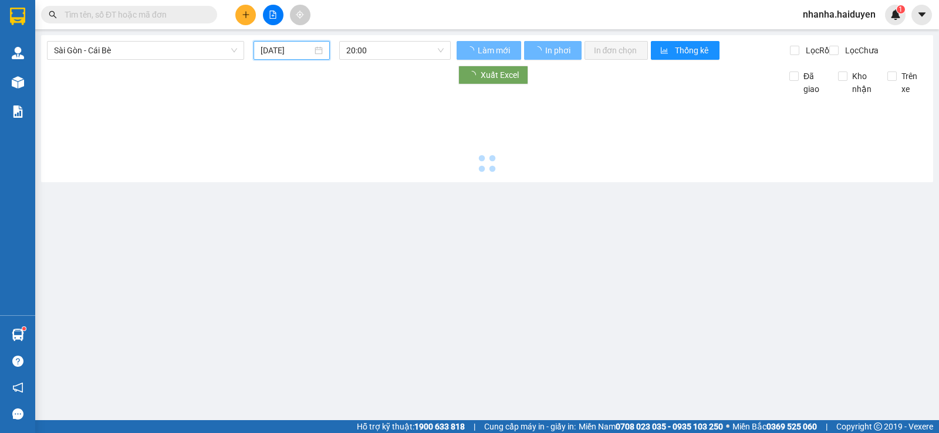
click at [306, 48] on input "[DATE]" at bounding box center [286, 50] width 52 height 13
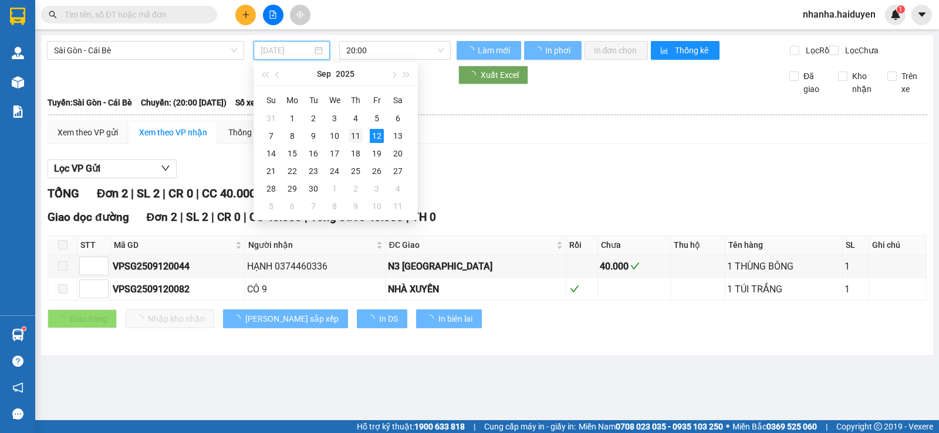
click at [356, 133] on div "11" at bounding box center [355, 136] width 14 height 14
type input "[DATE]"
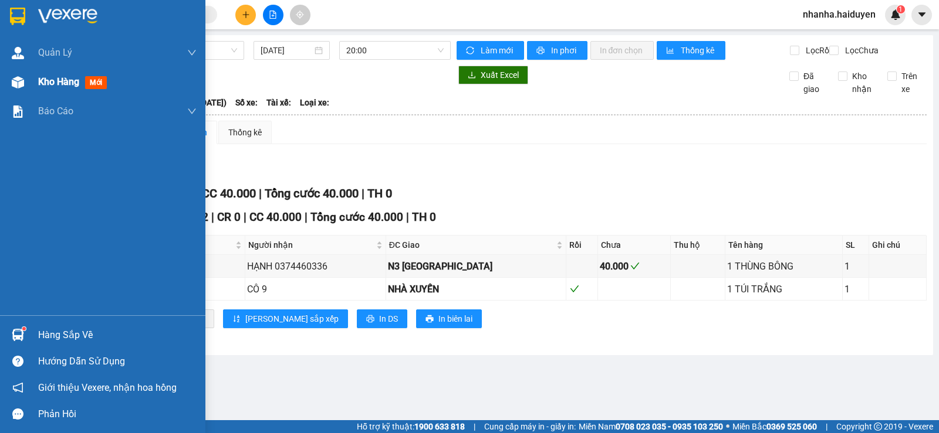
click at [79, 83] on span "Kho hàng" at bounding box center [58, 81] width 41 height 11
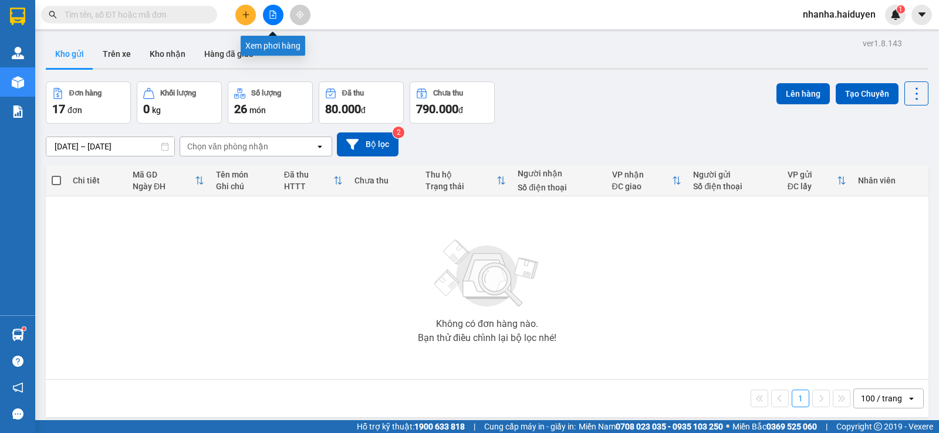
click at [269, 11] on icon "file-add" at bounding box center [273, 15] width 8 height 8
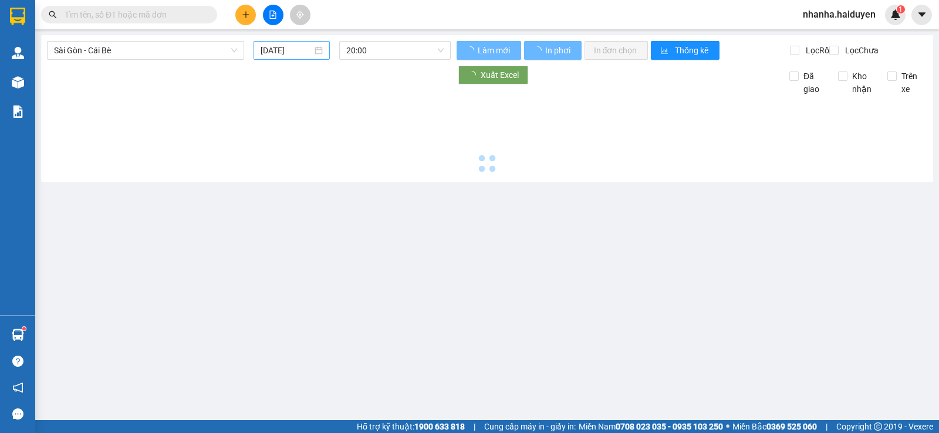
click at [277, 53] on input "[DATE]" at bounding box center [286, 50] width 52 height 13
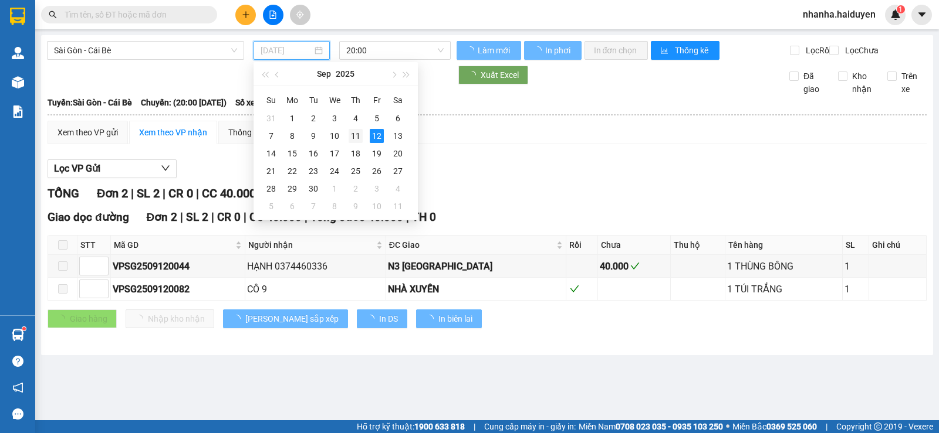
click at [357, 137] on div "11" at bounding box center [355, 136] width 14 height 14
type input "[DATE]"
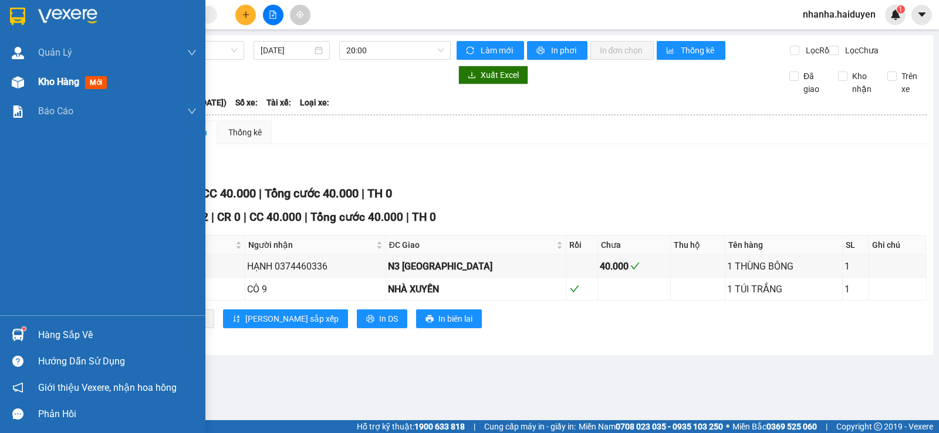
click at [64, 71] on div "Kho hàng mới" at bounding box center [117, 81] width 158 height 29
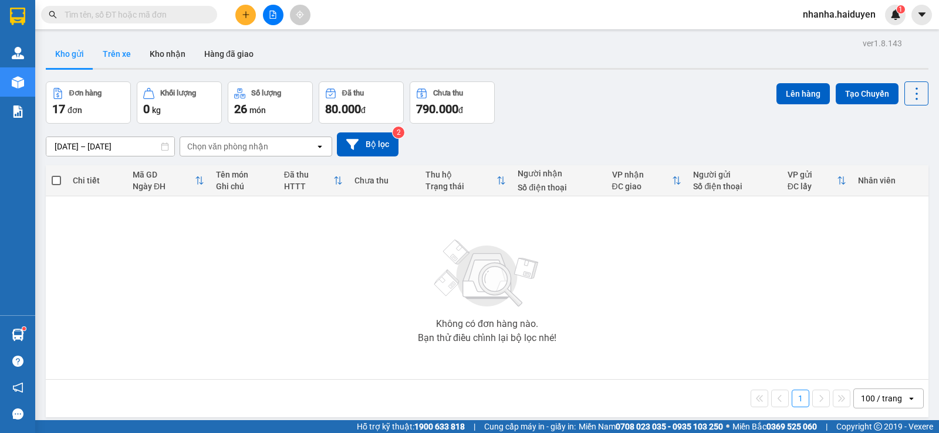
click at [128, 49] on button "Trên xe" at bounding box center [116, 54] width 47 height 28
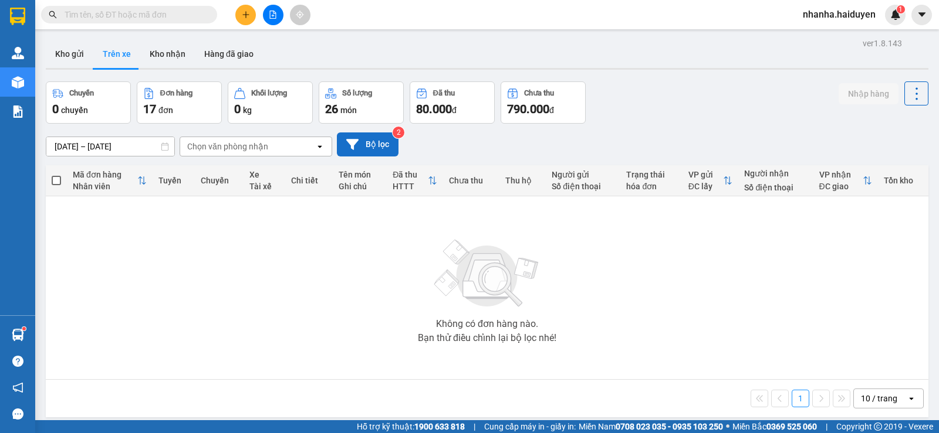
click at [360, 140] on button "Bộ lọc" at bounding box center [368, 145] width 62 height 24
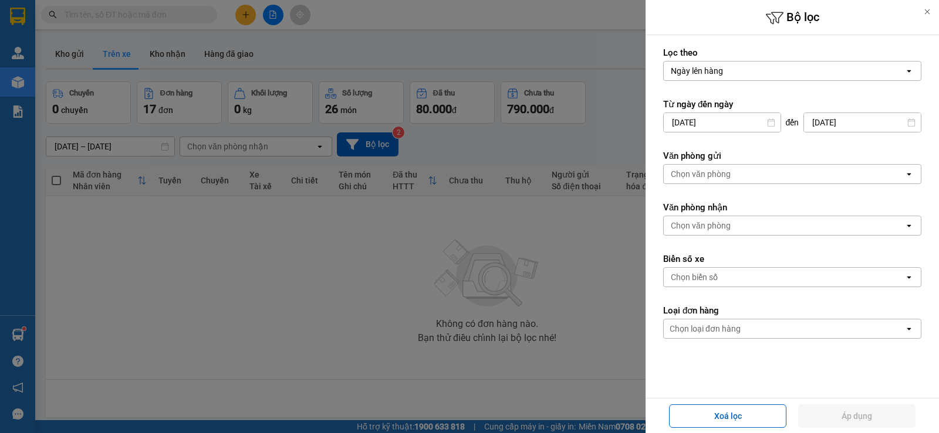
click at [760, 181] on div "Chọn văn phòng" at bounding box center [783, 174] width 240 height 19
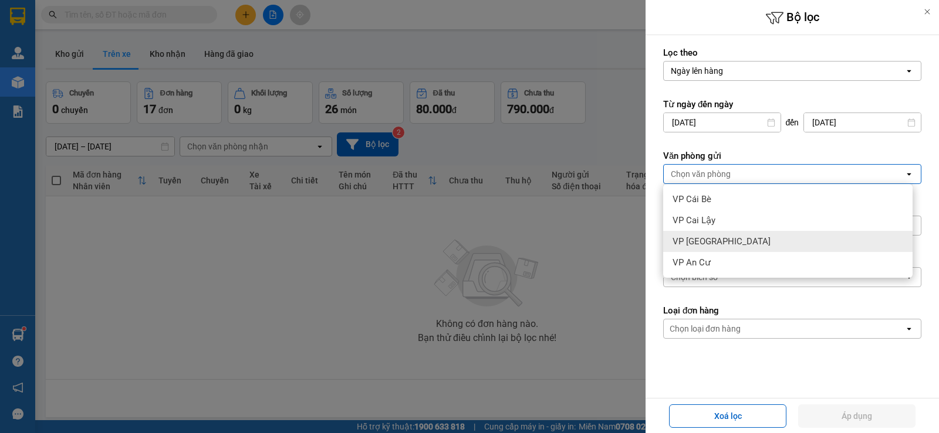
click at [729, 233] on div "VP [GEOGRAPHIC_DATA]" at bounding box center [787, 241] width 249 height 21
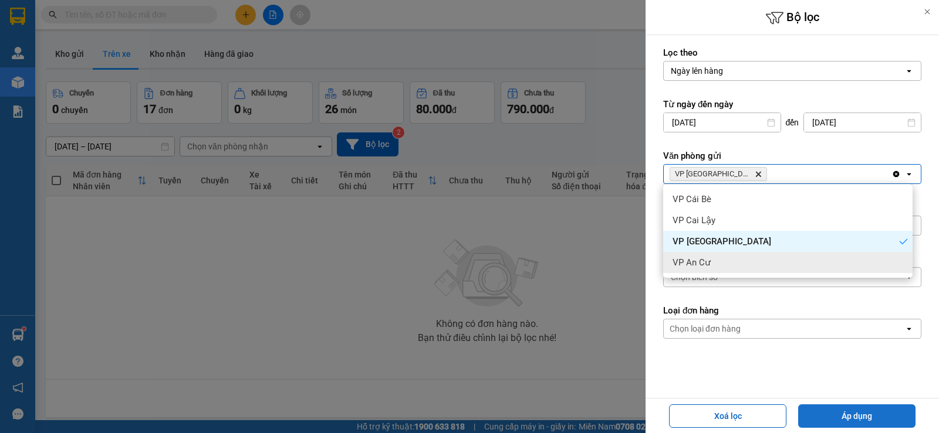
click at [850, 413] on button "Áp dụng" at bounding box center [856, 416] width 117 height 23
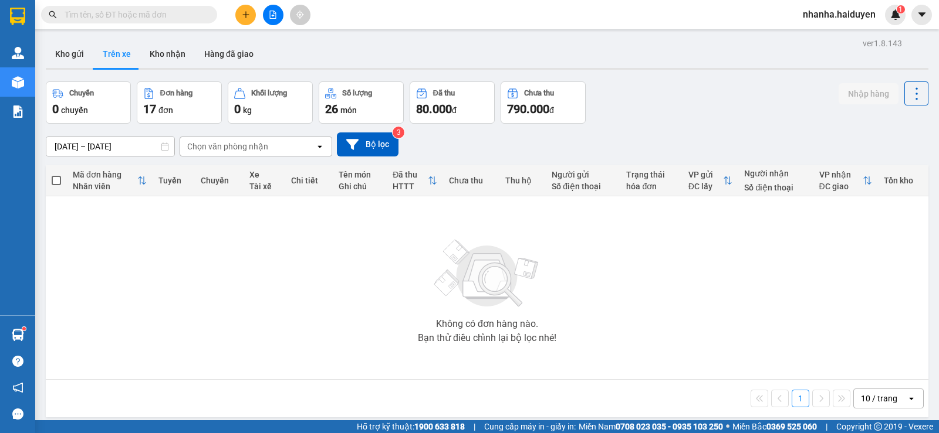
click at [626, 334] on div "Không có đơn hàng nào. Bạn thử điều chỉnh lại bộ lọc nhé!" at bounding box center [487, 288] width 870 height 176
click at [655, 344] on div "Không có đơn hàng nào. Bạn thử điều chỉnh lại bộ lọc nhé!" at bounding box center [487, 288] width 870 height 176
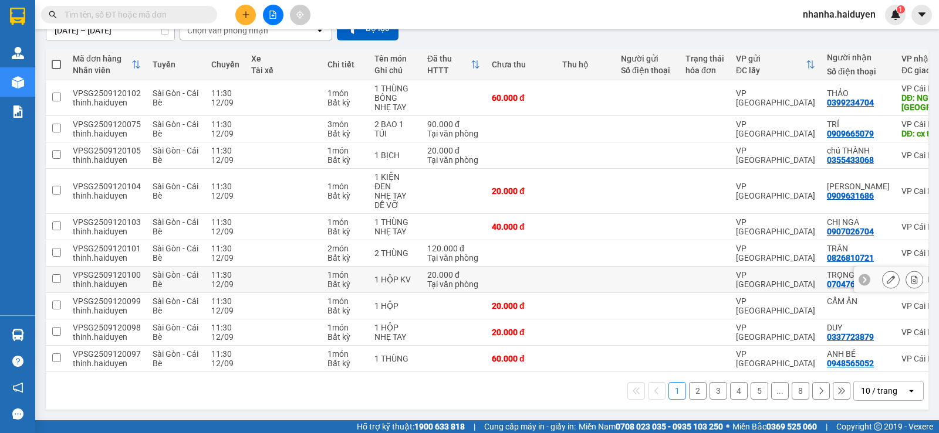
scroll to position [121, 0]
click at [861, 392] on div "10 / trang" at bounding box center [879, 391] width 36 height 12
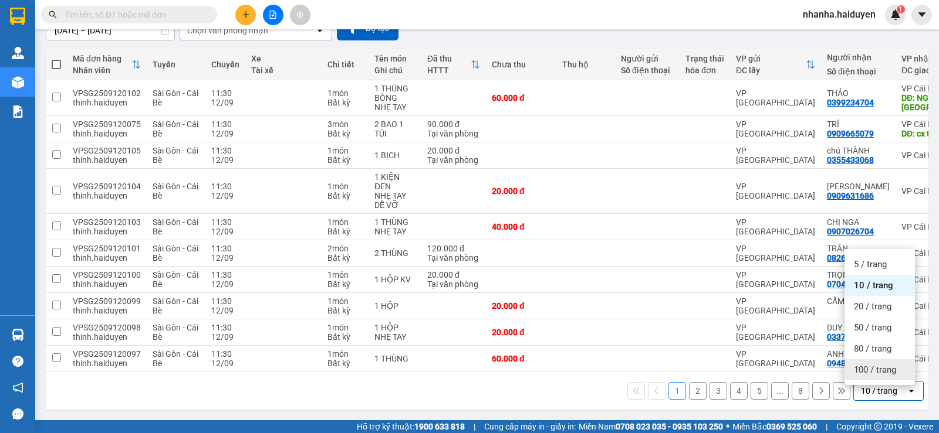
click at [875, 370] on span "100 / trang" at bounding box center [874, 370] width 42 height 12
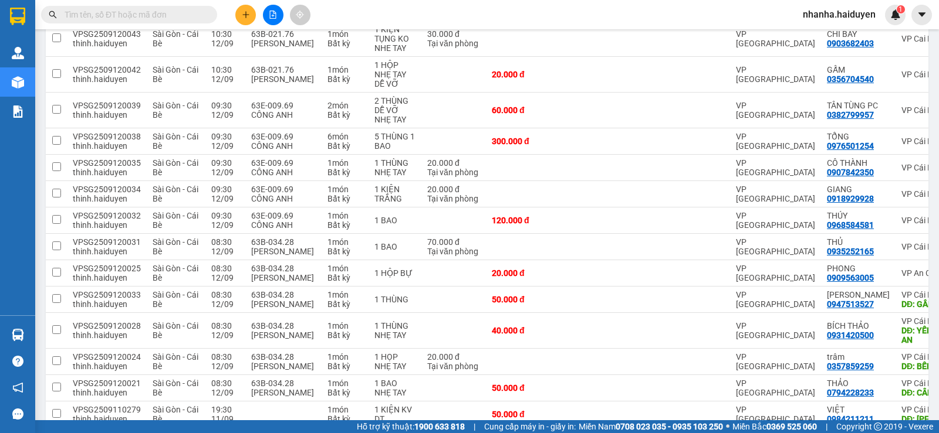
scroll to position [2062, 0]
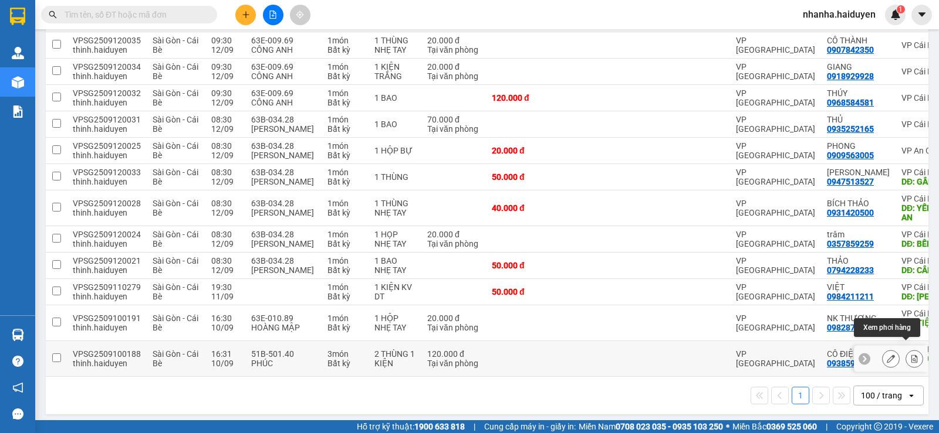
click at [910, 355] on icon at bounding box center [914, 359] width 8 height 8
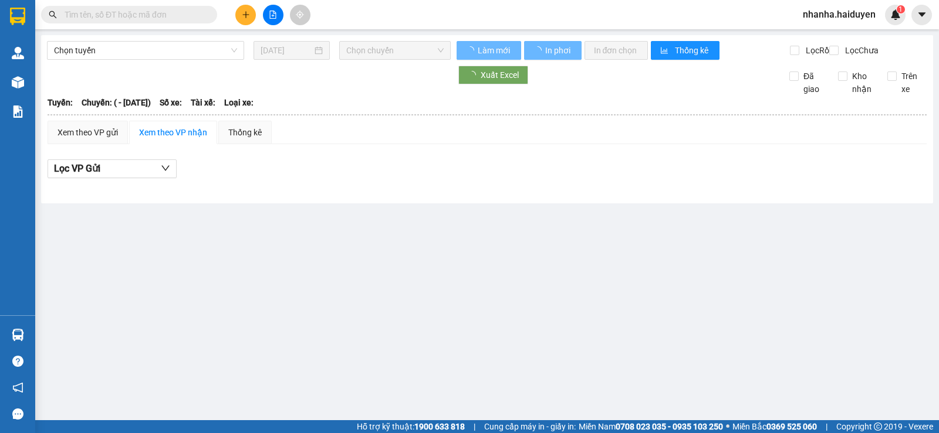
type input "[DATE]"
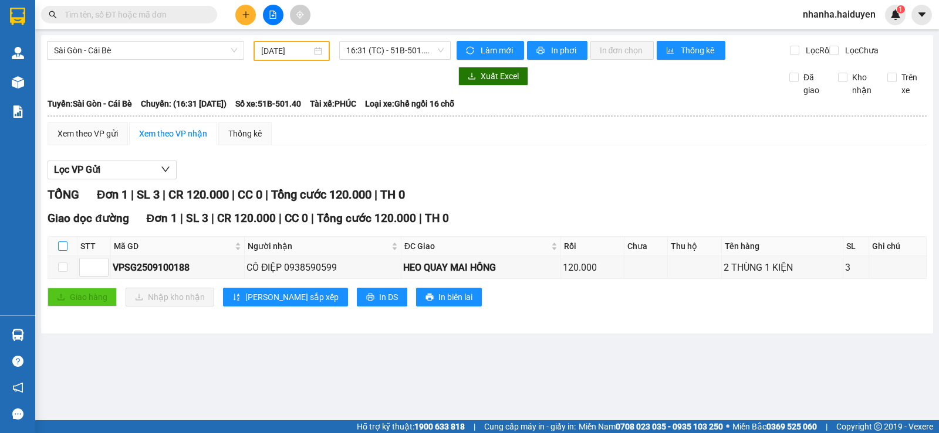
click at [63, 251] on input "checkbox" at bounding box center [62, 246] width 9 height 9
checkbox input "true"
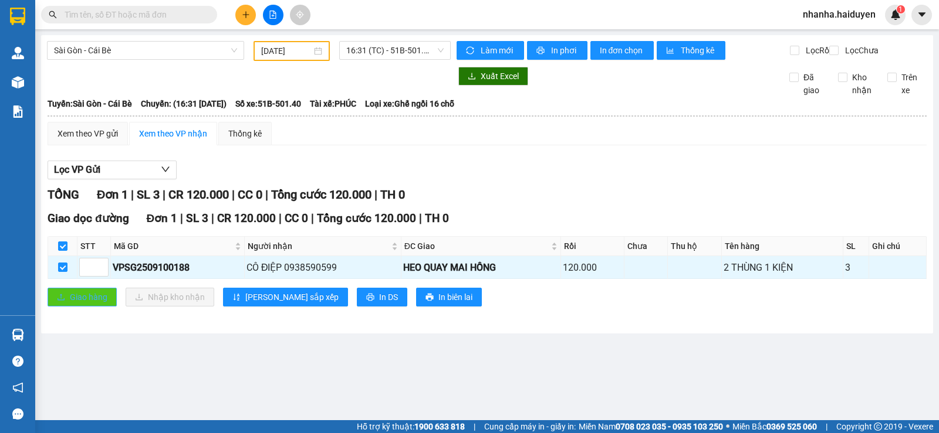
click at [79, 299] on button "Giao hàng" at bounding box center [82, 297] width 69 height 19
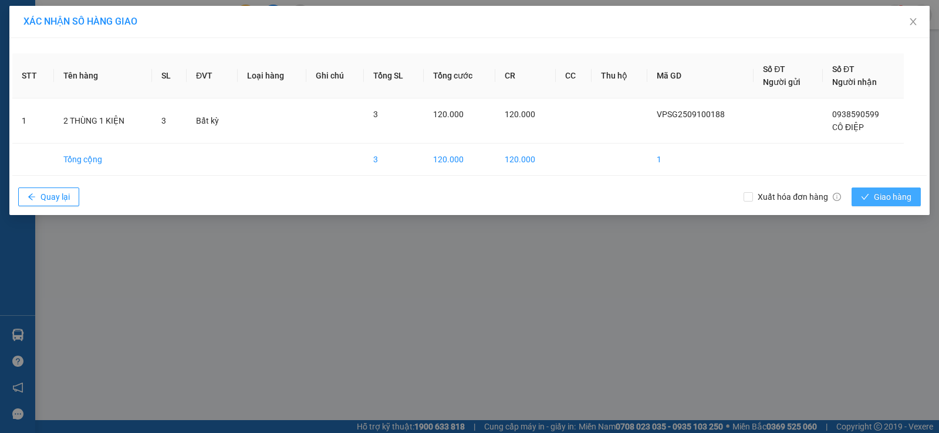
click at [899, 198] on span "Giao hàng" at bounding box center [892, 197] width 38 height 13
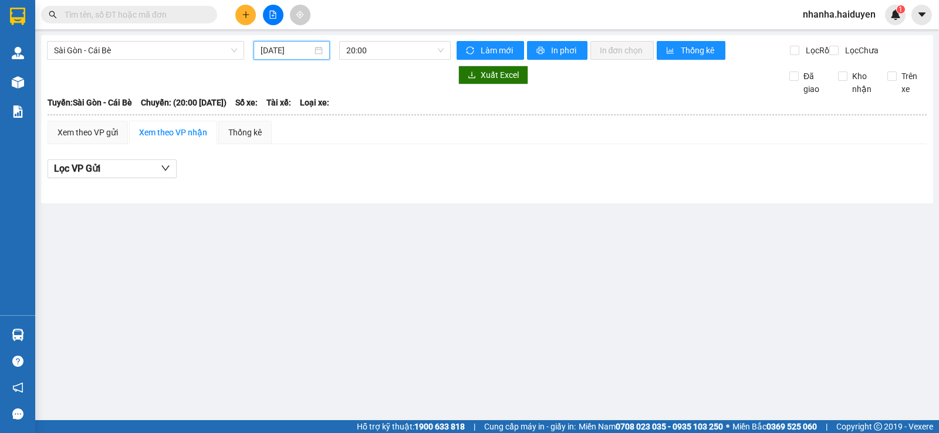
click at [288, 55] on input "[DATE]" at bounding box center [286, 50] width 52 height 13
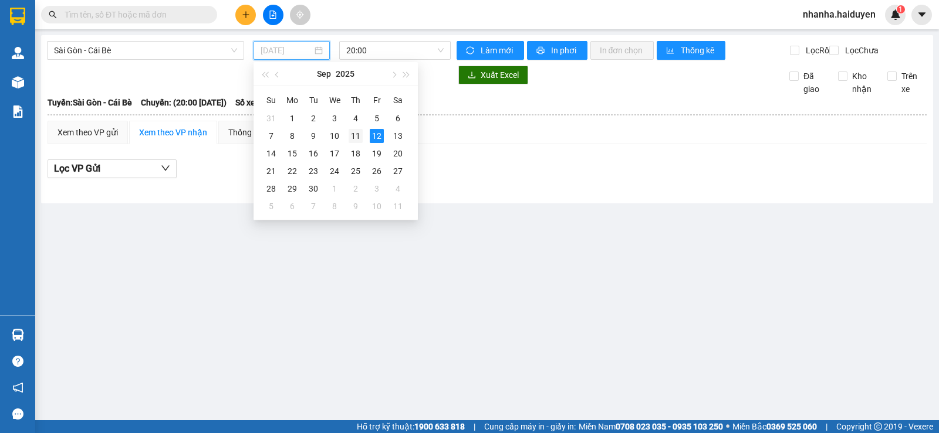
click at [350, 134] on div "11" at bounding box center [355, 136] width 14 height 14
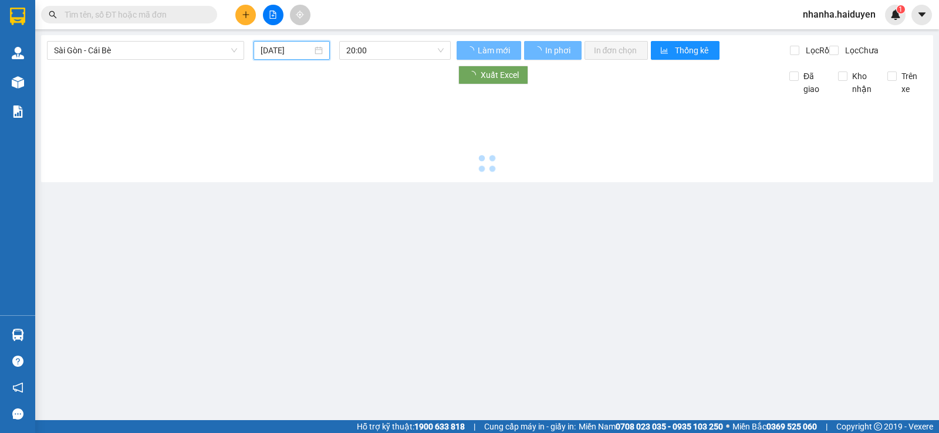
type input "[DATE]"
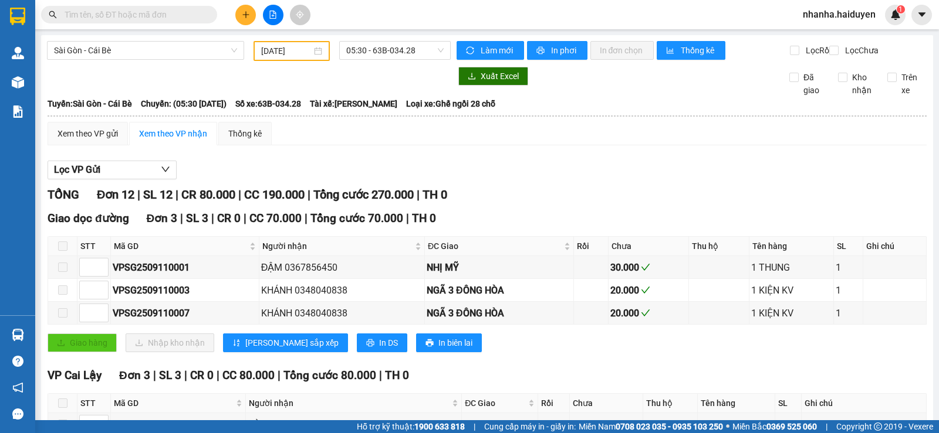
click at [378, 46] on span "05:30 - 63B-034.28" at bounding box center [394, 51] width 97 height 18
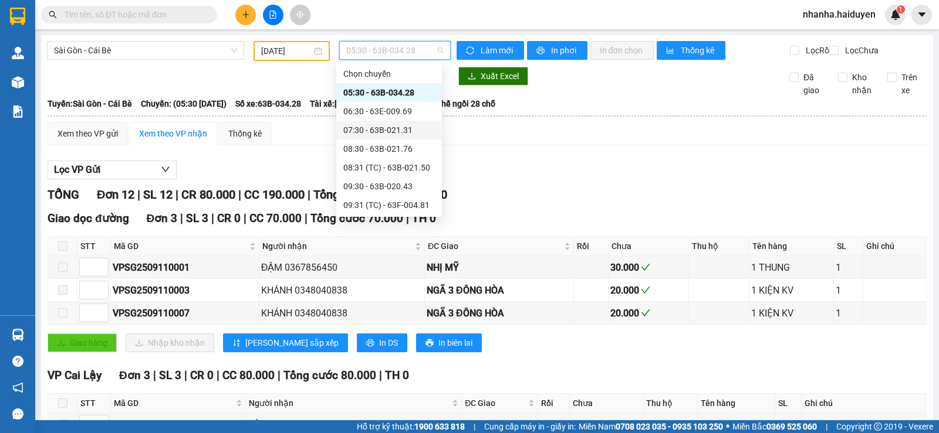
scroll to position [338, 0]
click at [384, 204] on div "19:30" at bounding box center [389, 205] width 92 height 13
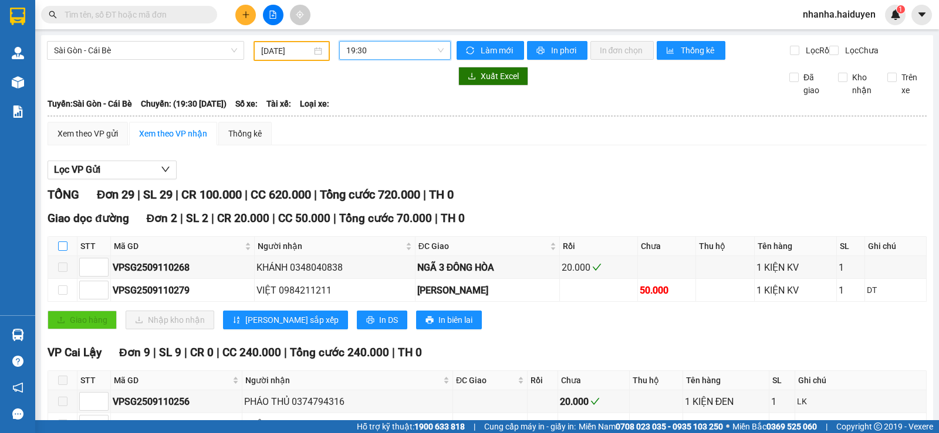
click at [62, 251] on input "checkbox" at bounding box center [62, 246] width 9 height 9
checkbox input "true"
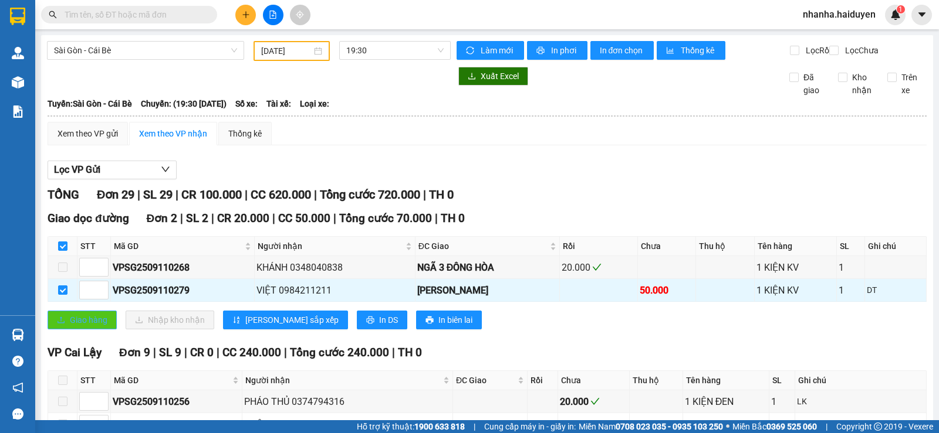
click at [98, 327] on span "Giao hàng" at bounding box center [89, 320] width 38 height 13
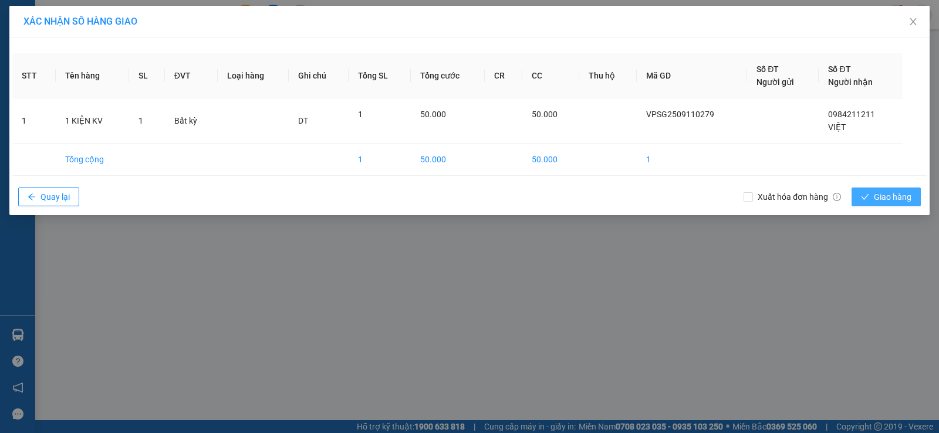
click at [886, 193] on span "Giao hàng" at bounding box center [892, 197] width 38 height 13
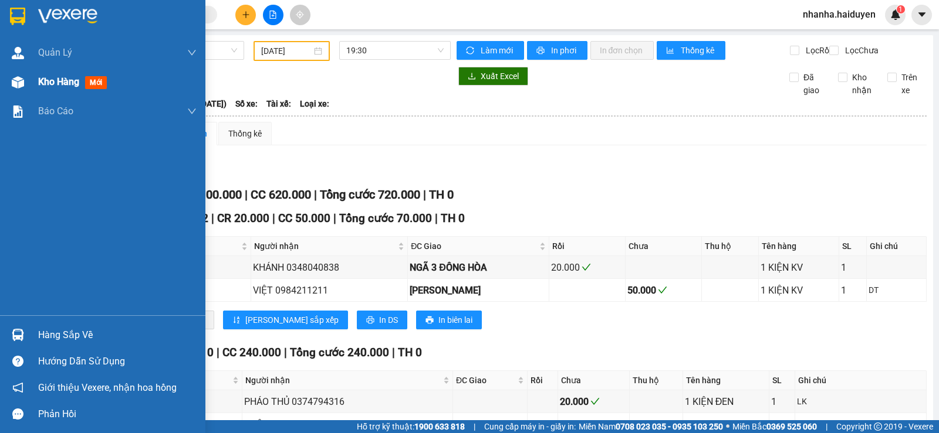
click at [45, 92] on div "Kho hàng mới" at bounding box center [117, 81] width 158 height 29
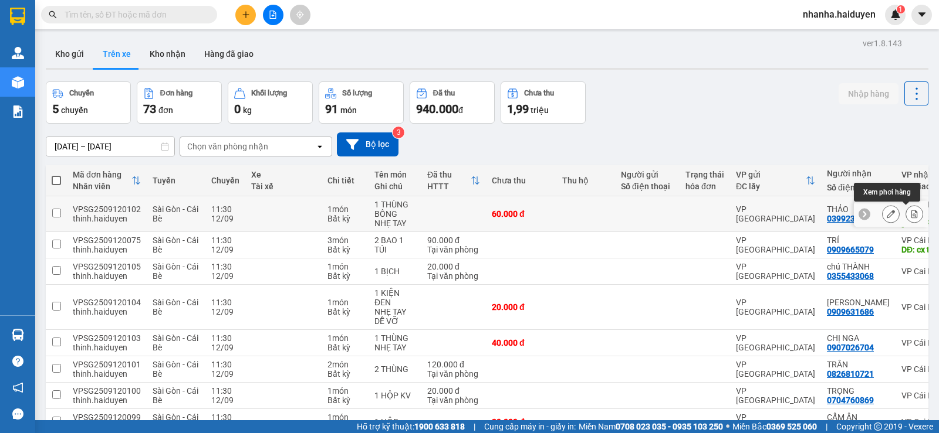
click at [910, 219] on button at bounding box center [914, 214] width 16 height 21
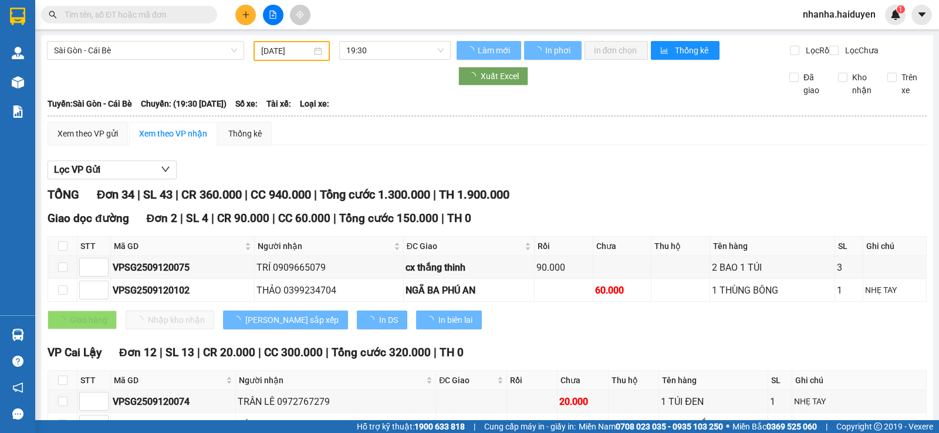
type input "[DATE]"
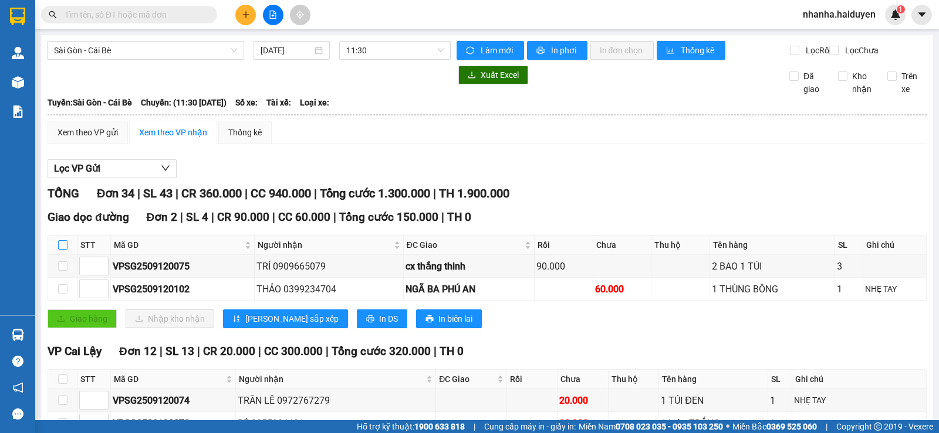
click at [58, 250] on input "checkbox" at bounding box center [62, 244] width 9 height 9
checkbox input "true"
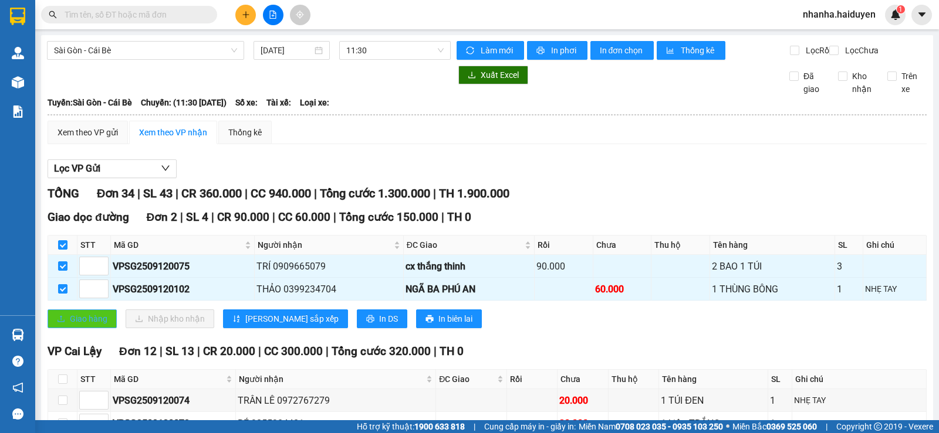
click at [83, 326] on span "Giao hàng" at bounding box center [89, 319] width 38 height 13
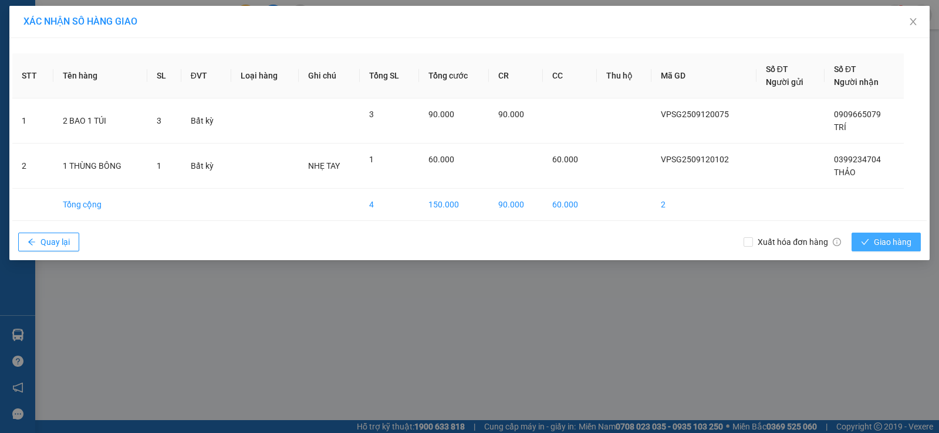
click at [882, 243] on span "Giao hàng" at bounding box center [892, 242] width 38 height 13
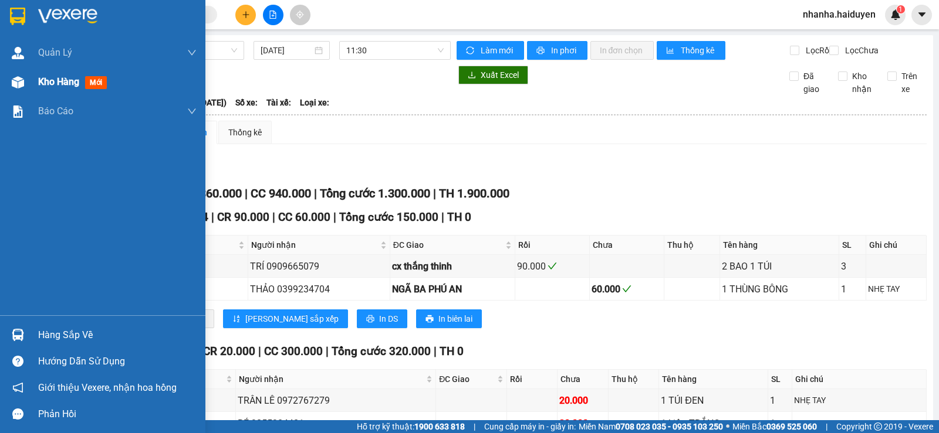
click at [36, 84] on div "Kho hàng mới" at bounding box center [102, 81] width 205 height 29
click at [46, 81] on span "Kho hàng" at bounding box center [58, 81] width 41 height 11
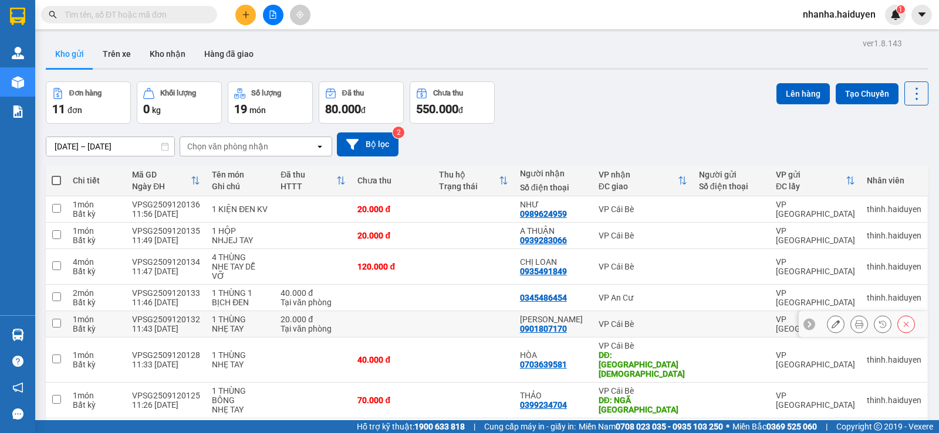
scroll to position [114, 0]
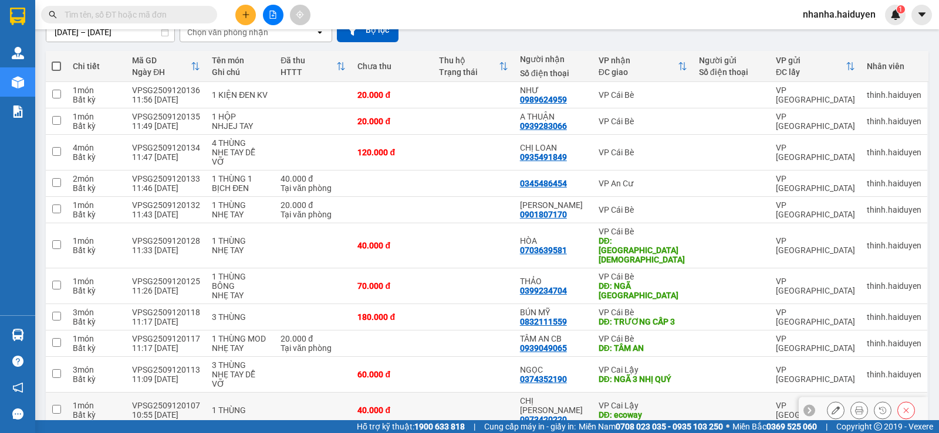
click at [500, 393] on td at bounding box center [473, 411] width 81 height 36
checkbox input "true"
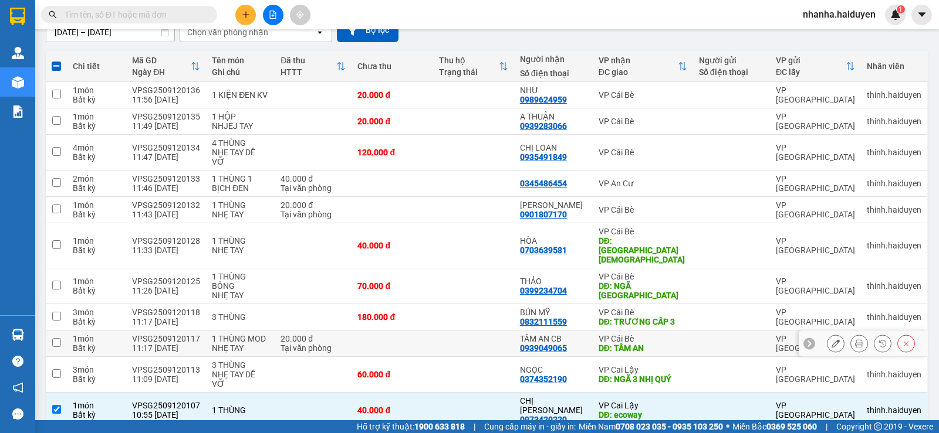
click at [514, 331] on td at bounding box center [473, 344] width 81 height 26
checkbox input "true"
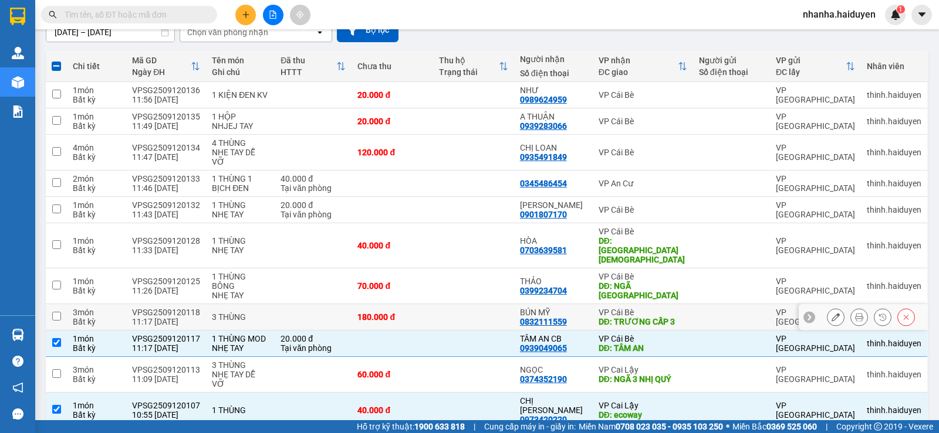
click at [514, 304] on td at bounding box center [473, 317] width 81 height 26
checkbox input "true"
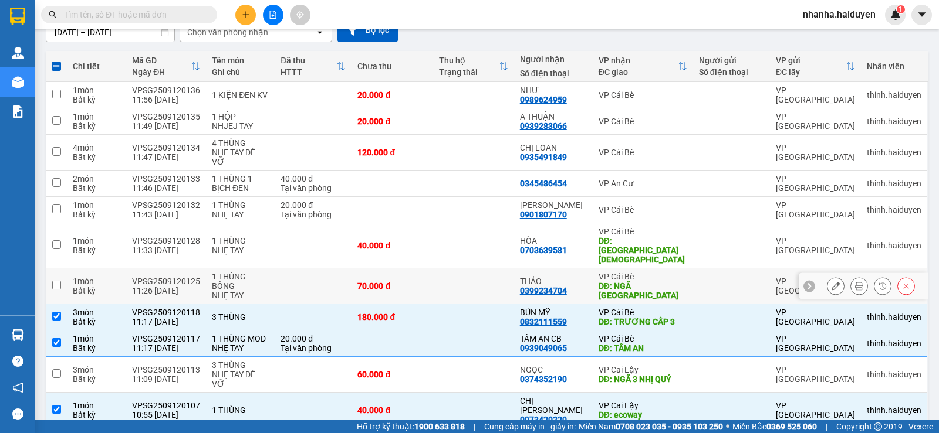
click at [538, 286] on div "0399234704" at bounding box center [543, 290] width 47 height 9
click at [476, 269] on td at bounding box center [473, 287] width 81 height 36
checkbox input "true"
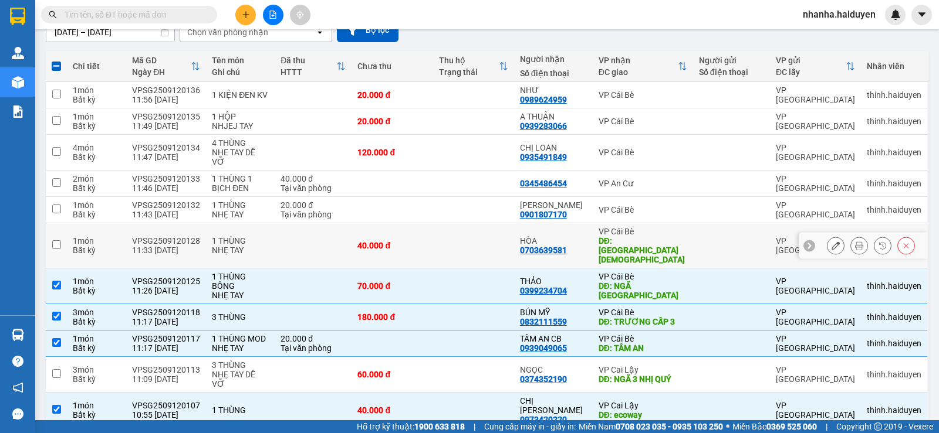
click at [476, 223] on td at bounding box center [473, 245] width 81 height 45
checkbox input "true"
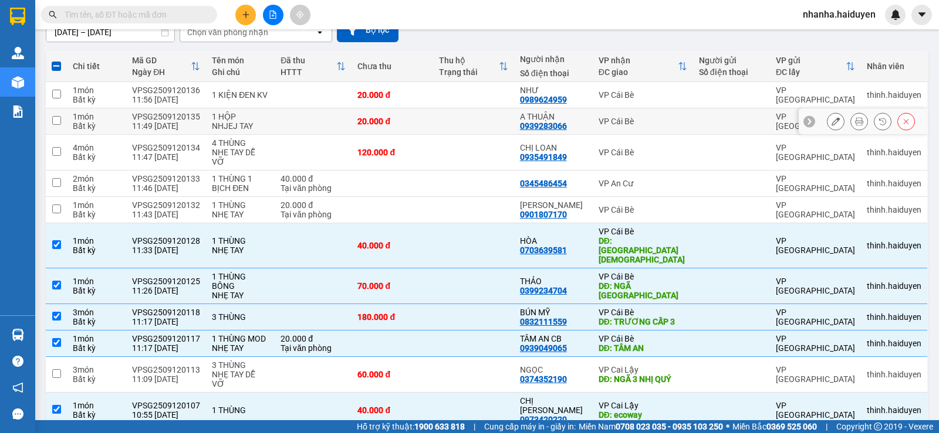
scroll to position [0, 0]
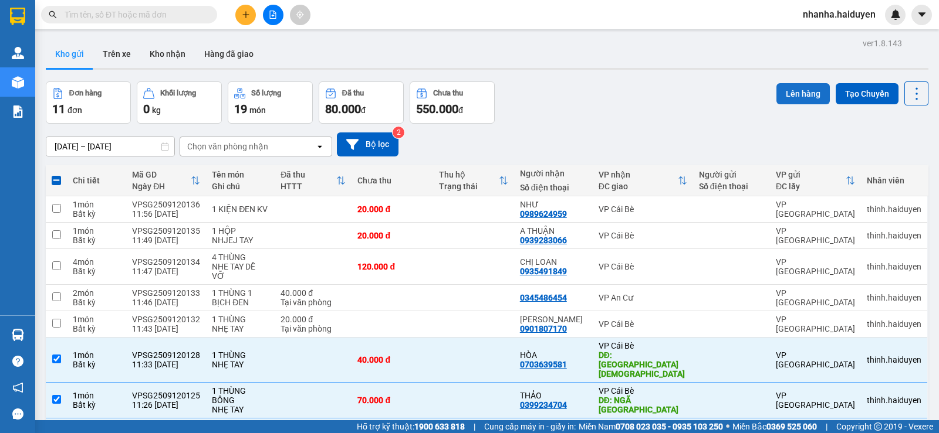
click at [794, 104] on button "Lên hàng" at bounding box center [802, 93] width 53 height 21
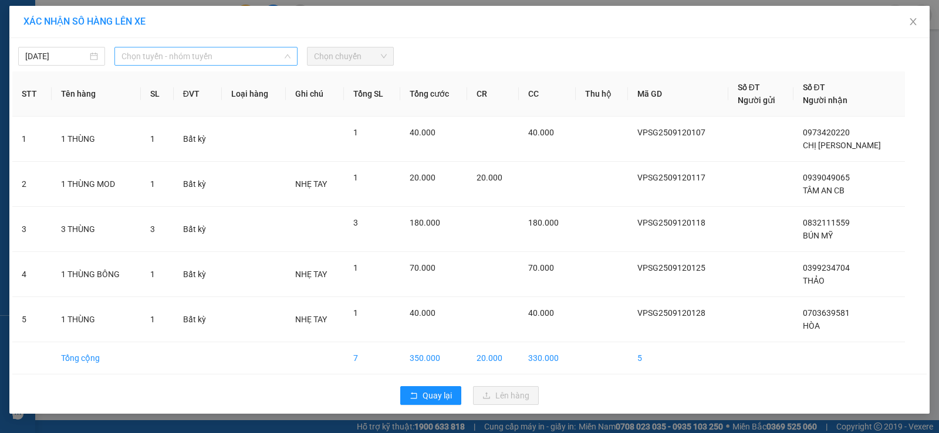
click at [206, 56] on span "Chọn tuyến - nhóm tuyến" at bounding box center [205, 57] width 169 height 18
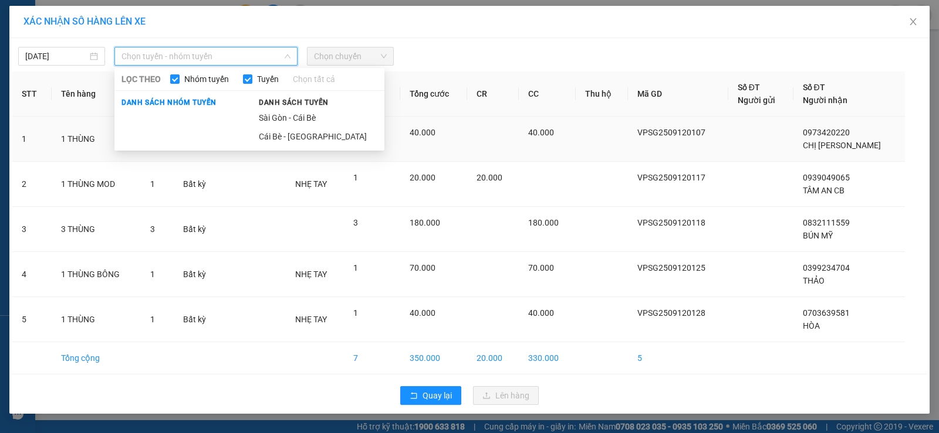
click at [292, 119] on li "Sài Gòn - Cái Bè" at bounding box center [318, 118] width 133 height 19
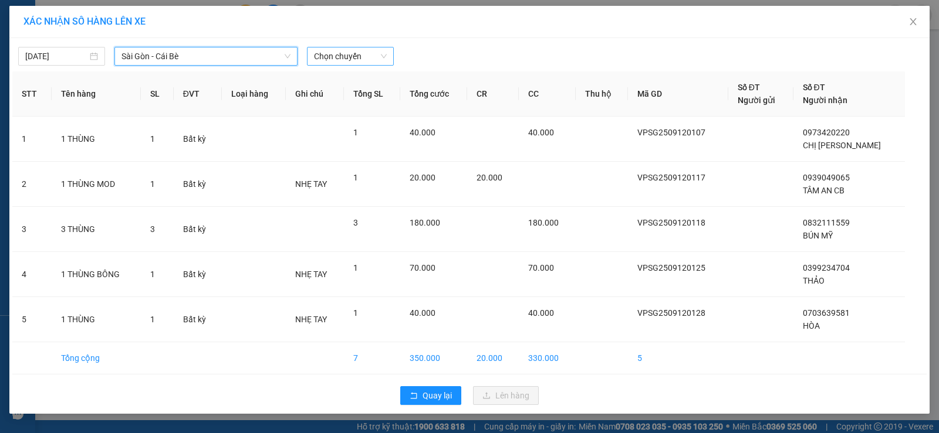
click at [362, 50] on span "Chọn chuyến" at bounding box center [350, 57] width 73 height 18
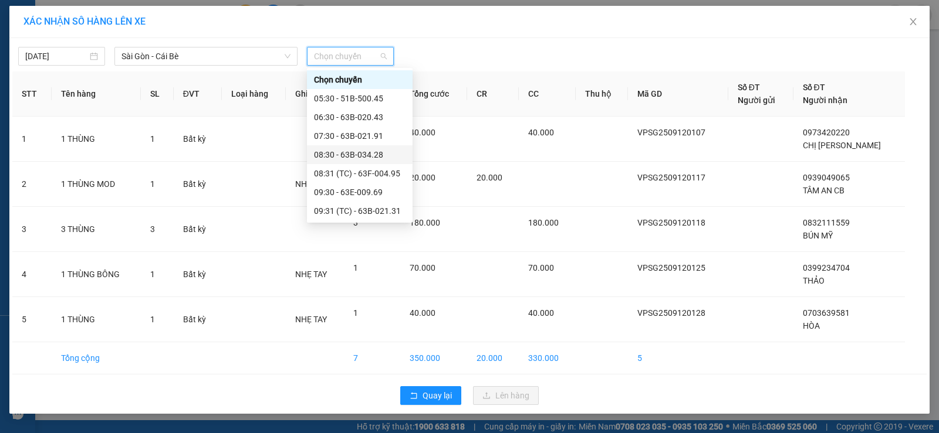
scroll to position [117, 0]
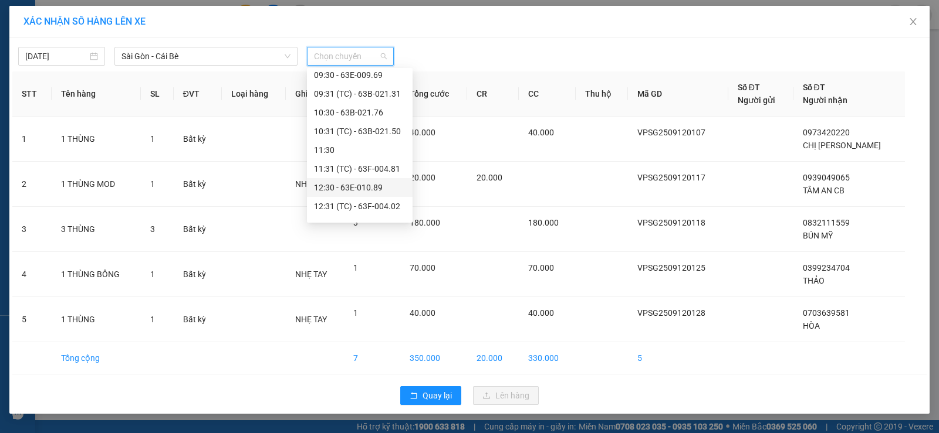
click at [371, 191] on div "12:30 - 63E-010.89" at bounding box center [360, 187] width 92 height 13
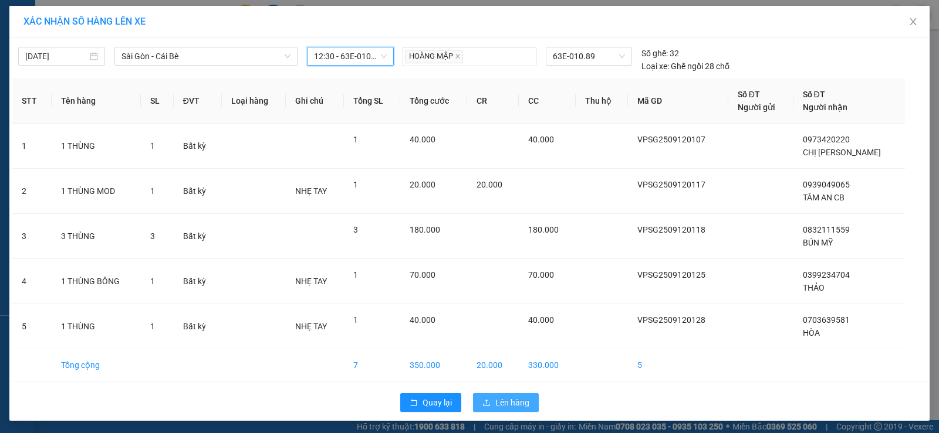
click at [487, 405] on button "Lên hàng" at bounding box center [506, 403] width 66 height 19
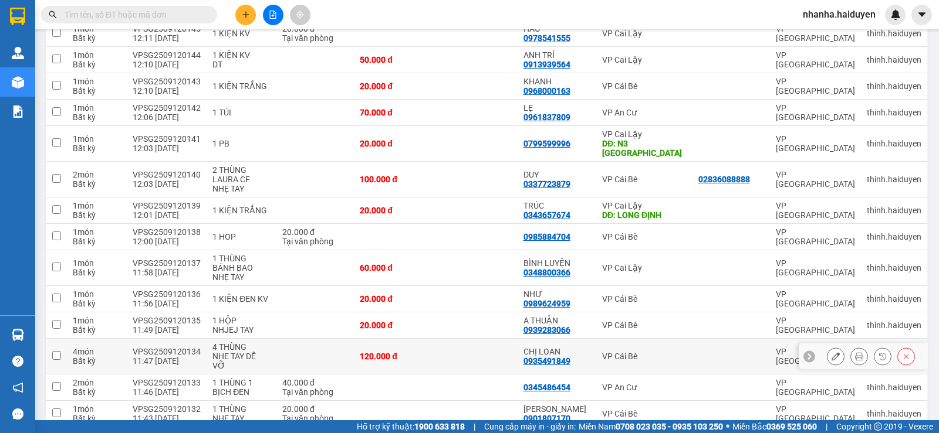
scroll to position [239, 0]
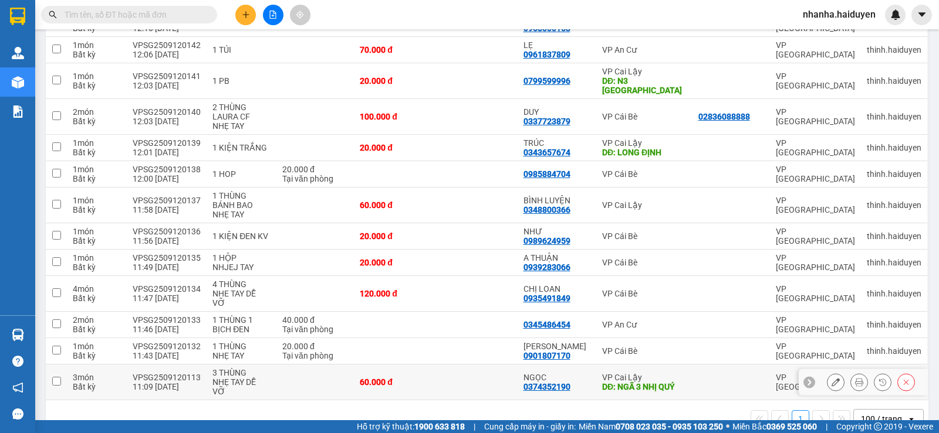
click at [649, 373] on div "VP Cai Lậy" at bounding box center [644, 377] width 84 height 9
checkbox input "true"
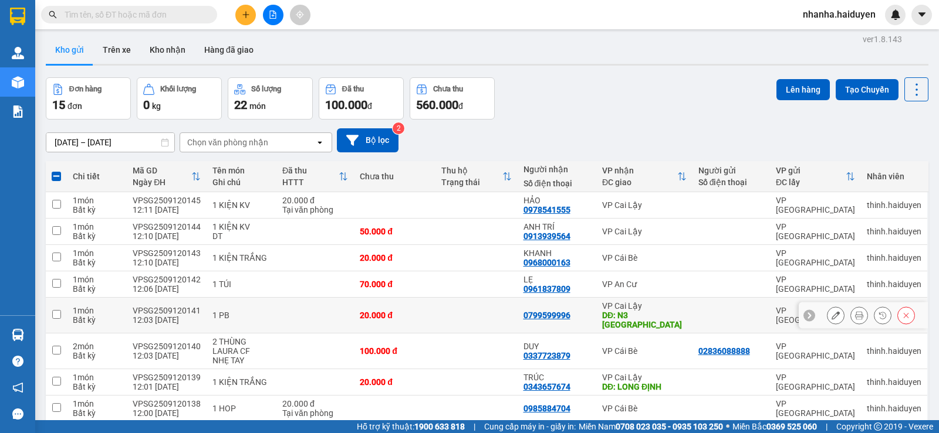
scroll to position [0, 0]
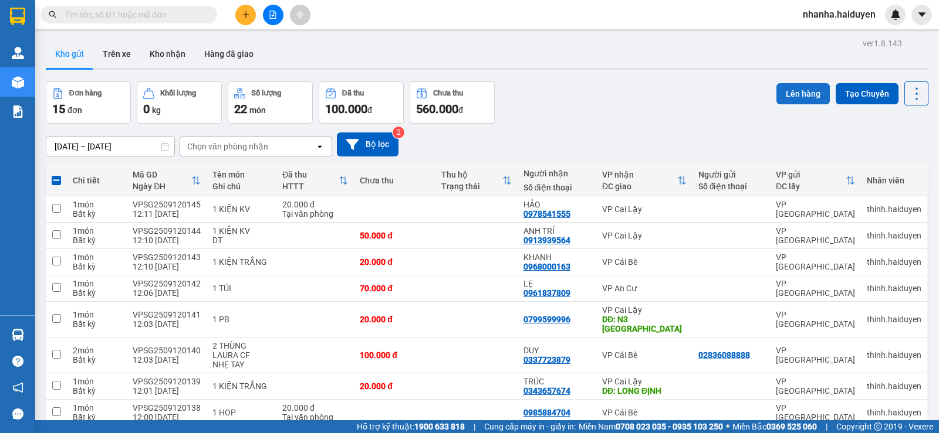
click at [798, 101] on button "Lên hàng" at bounding box center [802, 93] width 53 height 21
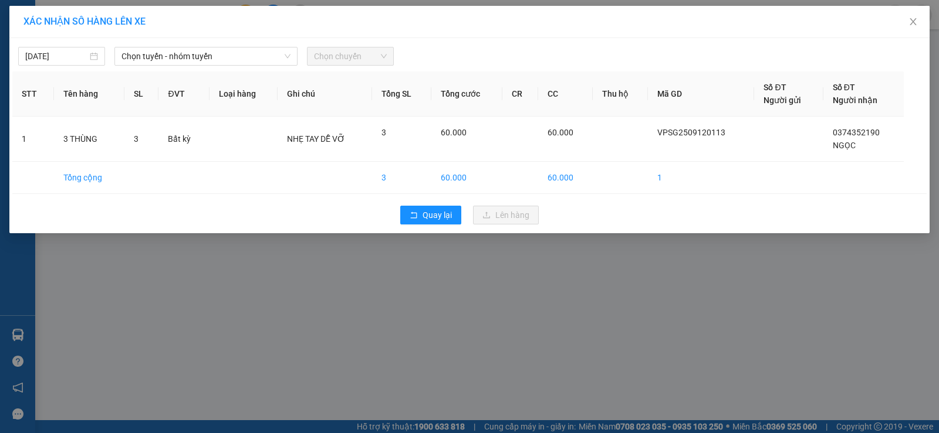
click at [218, 71] on div "12/09/2025 Chọn tuyến - nhóm tuyến Chọn chuyến STT Tên hàng SL ĐVT Loại hàng Gh…" at bounding box center [469, 135] width 920 height 195
click at [219, 66] on div "12/09/2025 Chọn tuyến - nhóm tuyến Chọn chuyến STT Tên hàng SL ĐVT Loại hàng Gh…" at bounding box center [469, 135] width 920 height 195
click at [223, 55] on span "Chọn tuyến - nhóm tuyến" at bounding box center [205, 57] width 169 height 18
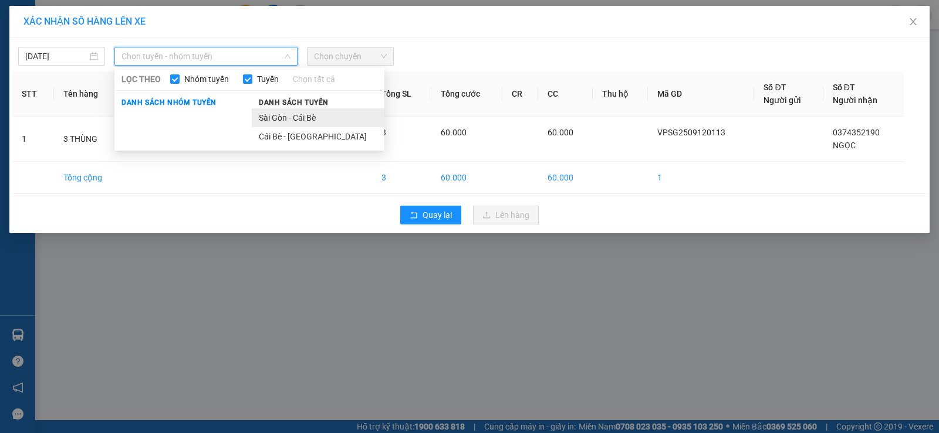
click at [286, 120] on li "Sài Gòn - Cái Bè" at bounding box center [318, 118] width 133 height 19
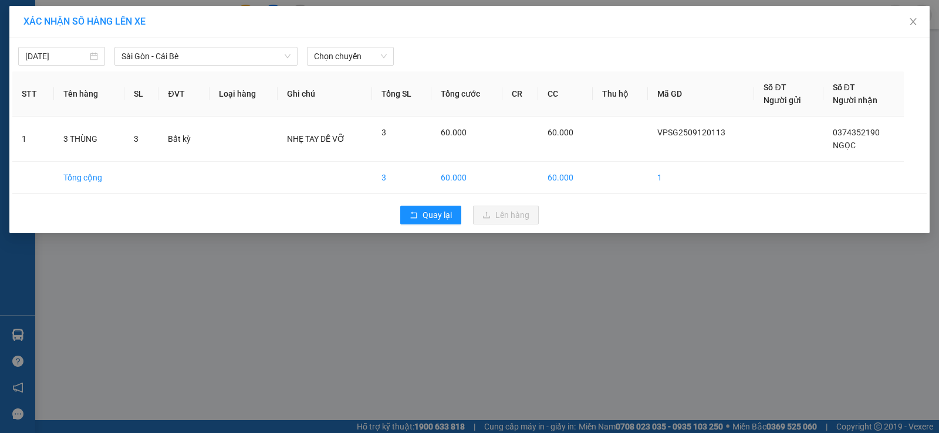
click at [323, 67] on div "12/09/2025 Sài Gòn - Cái Bè LỌC THEO Nhóm tuyến Tuyến Chọn tất cả Danh sách nhó…" at bounding box center [469, 135] width 920 height 195
click at [326, 63] on span "Chọn chuyến" at bounding box center [350, 57] width 73 height 18
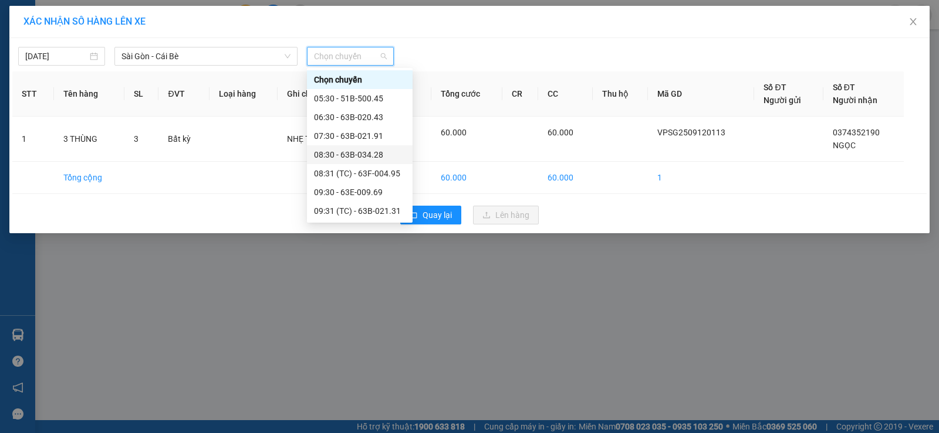
scroll to position [117, 0]
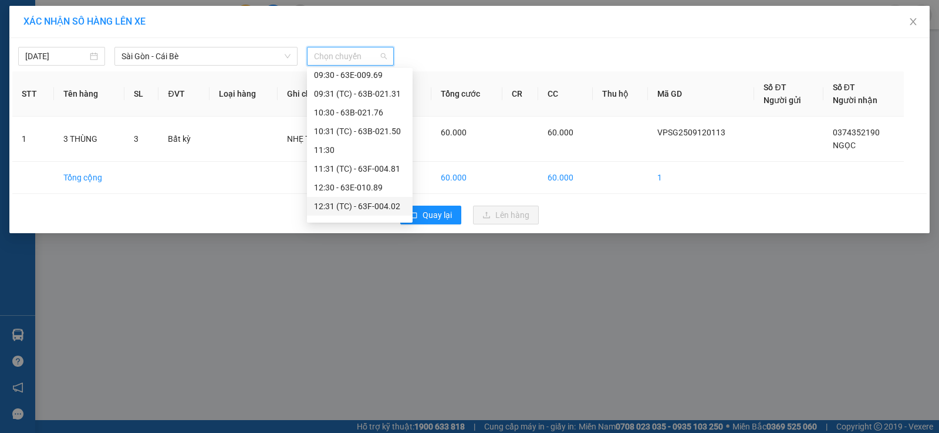
click at [354, 208] on div "12:31 (TC) - 63F-004.02" at bounding box center [360, 206] width 92 height 13
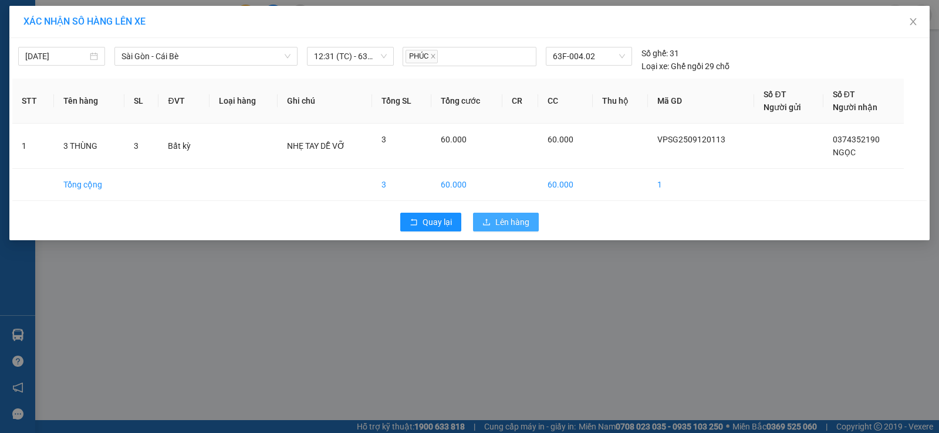
click at [485, 223] on icon "upload" at bounding box center [486, 222] width 8 height 8
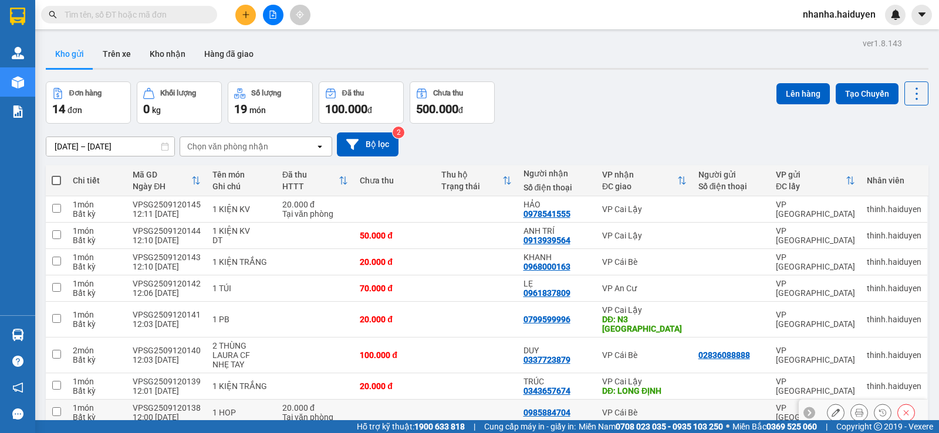
scroll to position [212, 0]
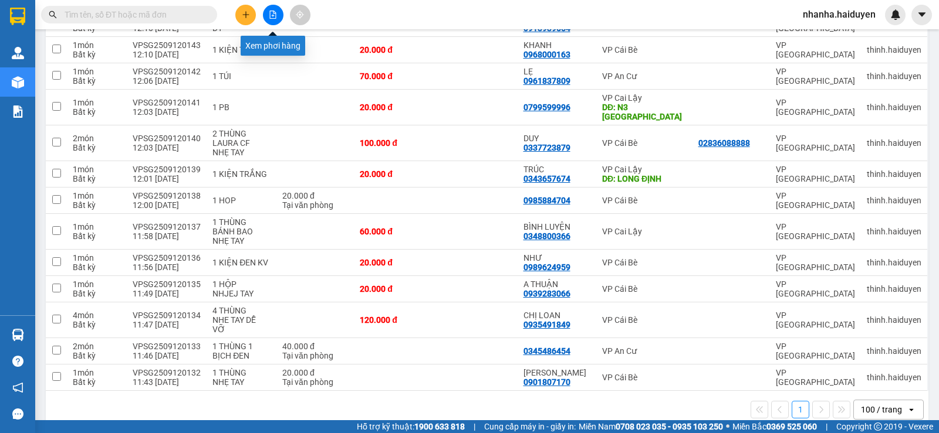
click at [275, 11] on icon "file-add" at bounding box center [273, 15] width 8 height 8
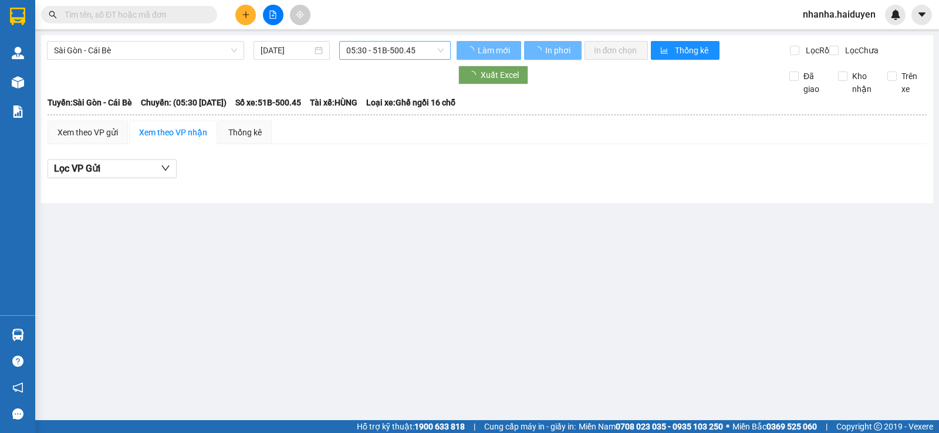
click at [429, 54] on span "05:30 - 51B-500.45" at bounding box center [394, 51] width 97 height 18
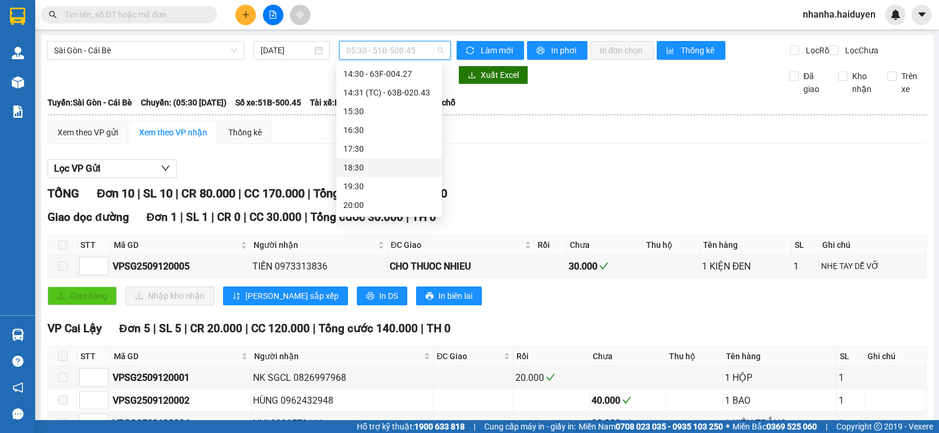
scroll to position [183, 0]
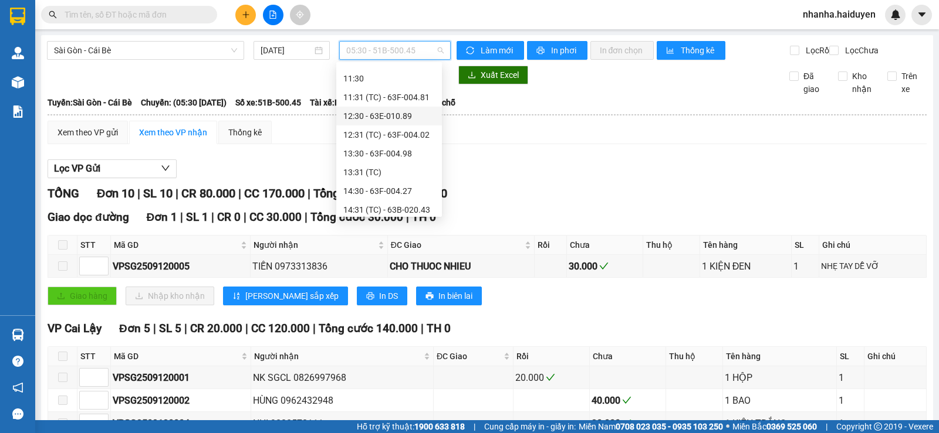
click at [392, 111] on div "12:30 - 63E-010.89" at bounding box center [389, 116] width 92 height 13
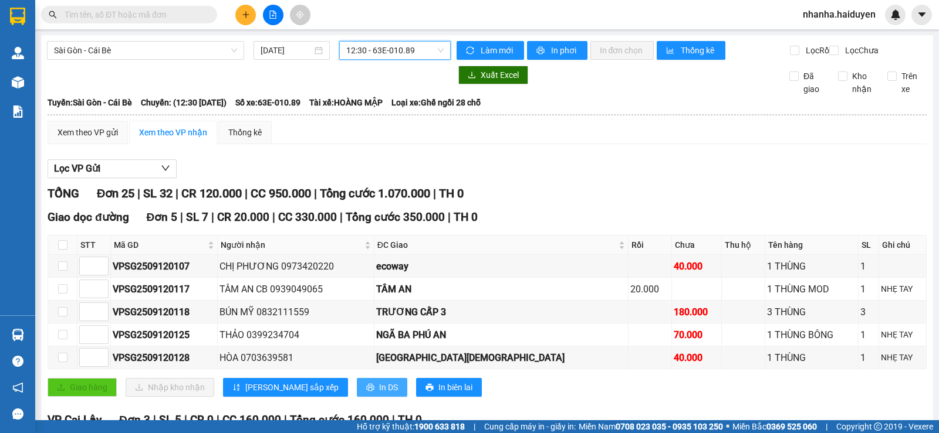
click at [379, 394] on span "In DS" at bounding box center [388, 387] width 19 height 13
click at [395, 49] on span "12:30 - 63E-010.89" at bounding box center [394, 51] width 97 height 18
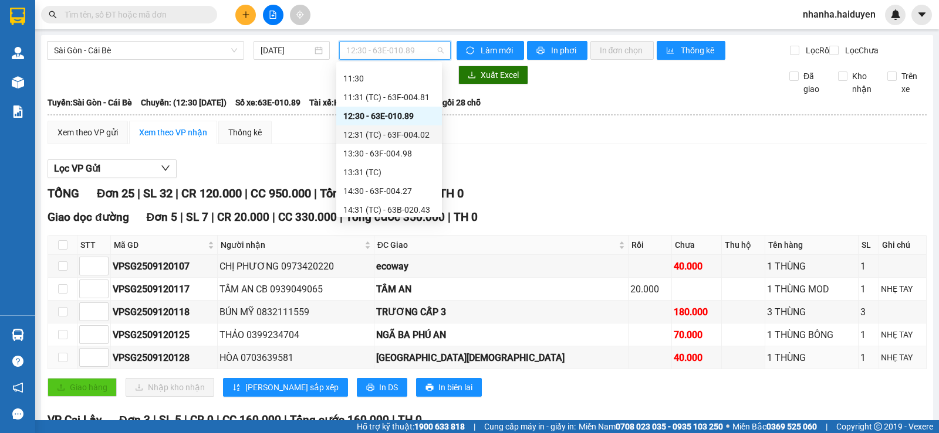
click at [394, 136] on div "12:31 (TC) - 63F-004.02" at bounding box center [389, 134] width 92 height 13
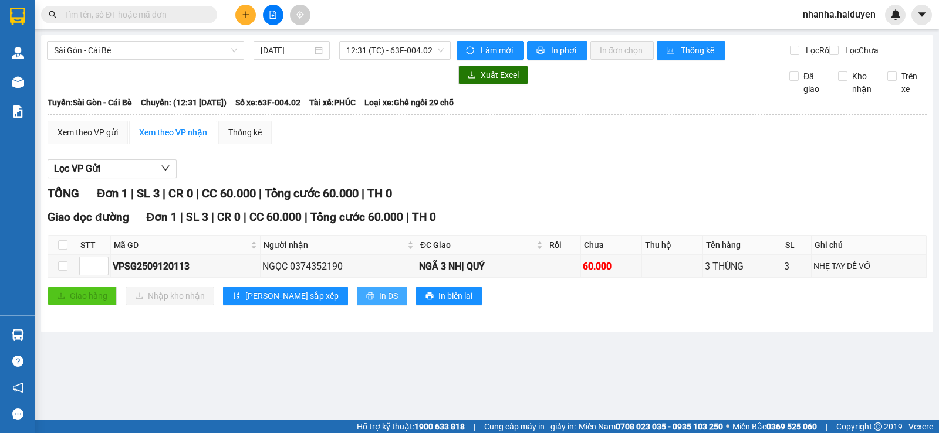
click at [357, 301] on button "In DS" at bounding box center [382, 296] width 50 height 19
click at [368, 50] on span "12:31 (TC) - 63F-004.02" at bounding box center [394, 51] width 97 height 18
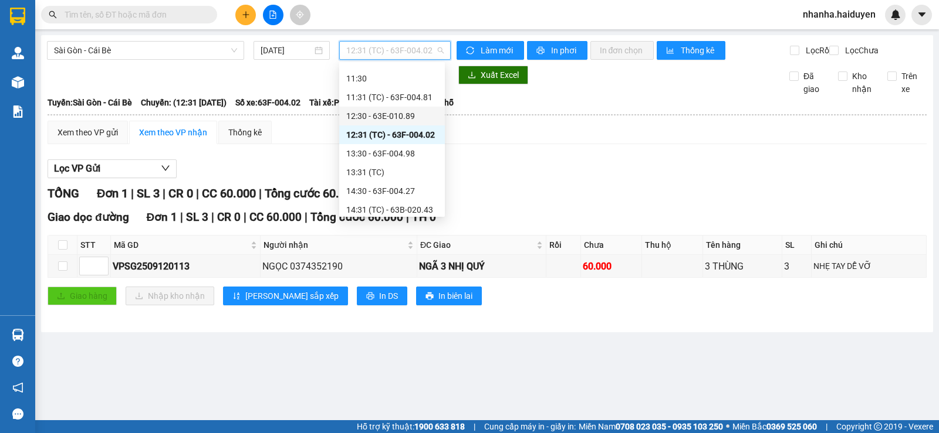
click at [387, 117] on div "12:30 - 63E-010.89" at bounding box center [392, 116] width 92 height 13
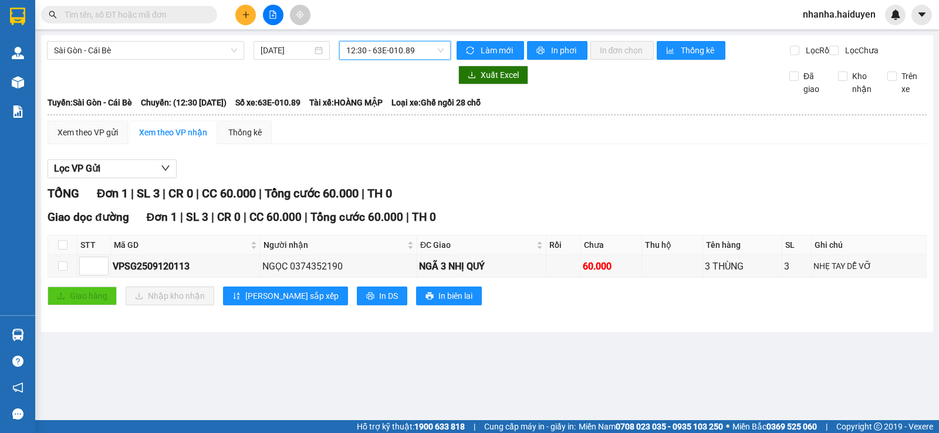
click at [383, 50] on span "12:30 - 63E-010.89" at bounding box center [394, 51] width 97 height 18
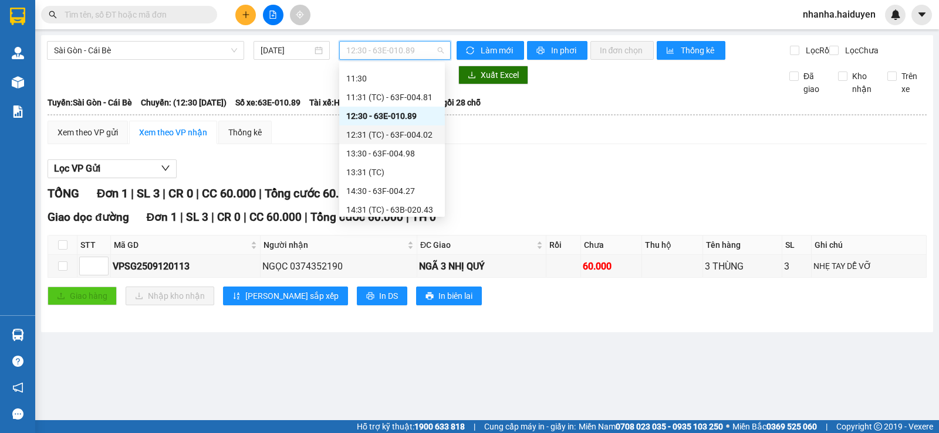
click at [392, 130] on div "12:31 (TC) - 63F-004.02" at bounding box center [392, 134] width 92 height 13
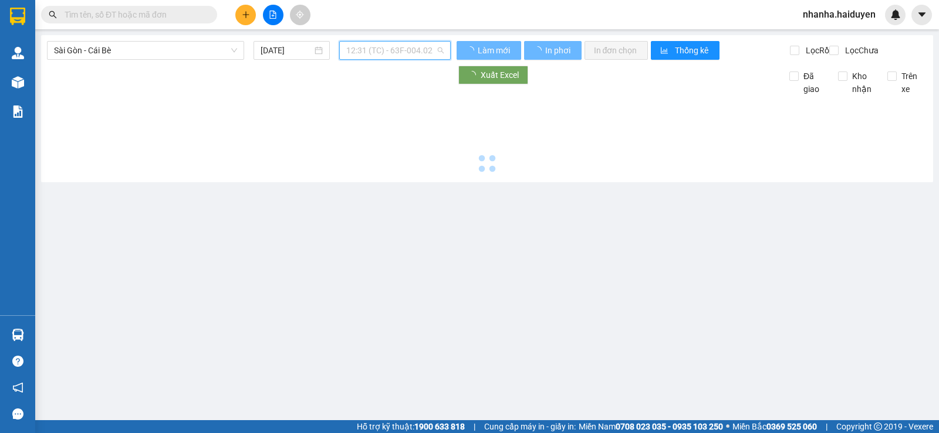
click at [404, 55] on span "12:31 (TC) - 63F-004.02" at bounding box center [394, 51] width 97 height 18
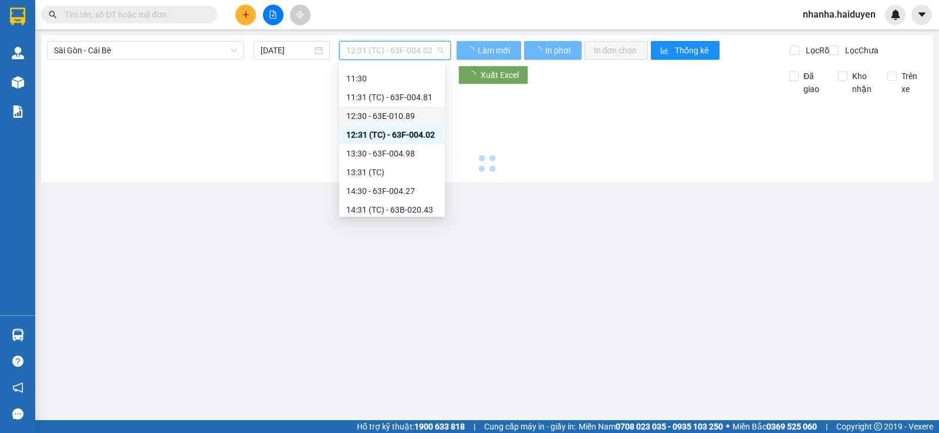
click at [405, 116] on div "12:30 - 63E-010.89" at bounding box center [392, 116] width 92 height 13
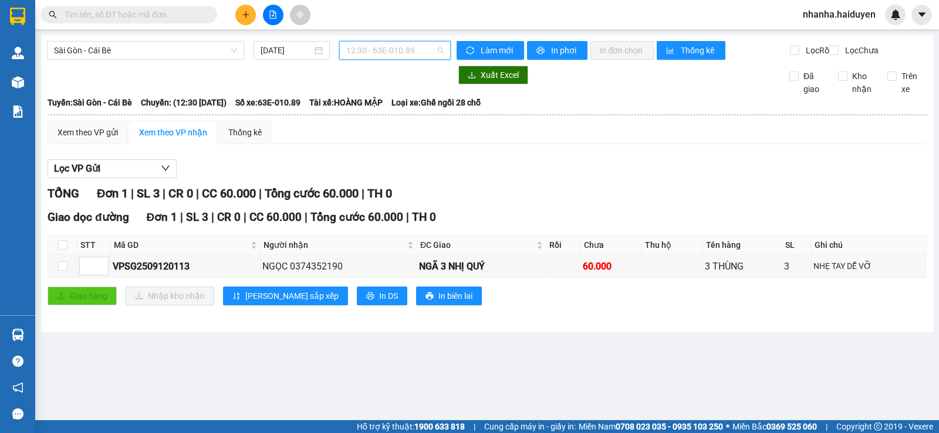
click at [413, 45] on span "12:30 - 63E-010.89" at bounding box center [394, 51] width 97 height 18
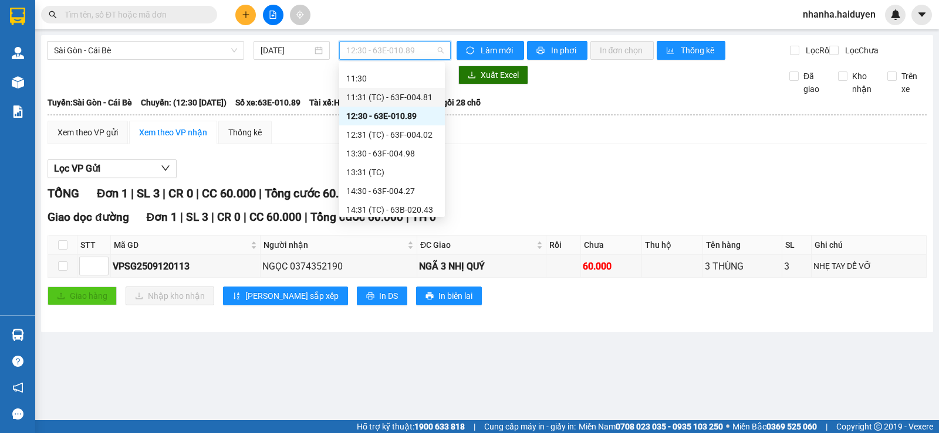
click at [392, 104] on div "11:31 (TC) - 63F-004.81" at bounding box center [392, 97] width 106 height 19
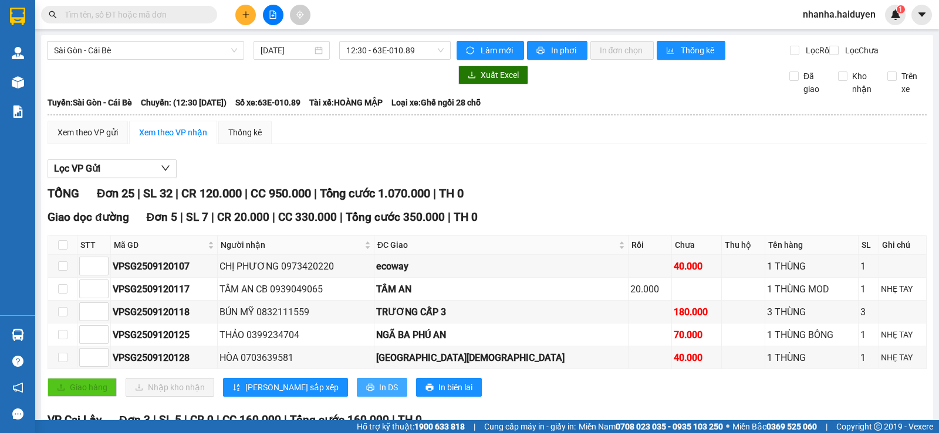
click at [379, 394] on span "In DS" at bounding box center [388, 387] width 19 height 13
click at [357, 389] on button "In DS" at bounding box center [382, 387] width 50 height 19
click at [66, 250] on input "checkbox" at bounding box center [62, 244] width 9 height 9
checkbox input "true"
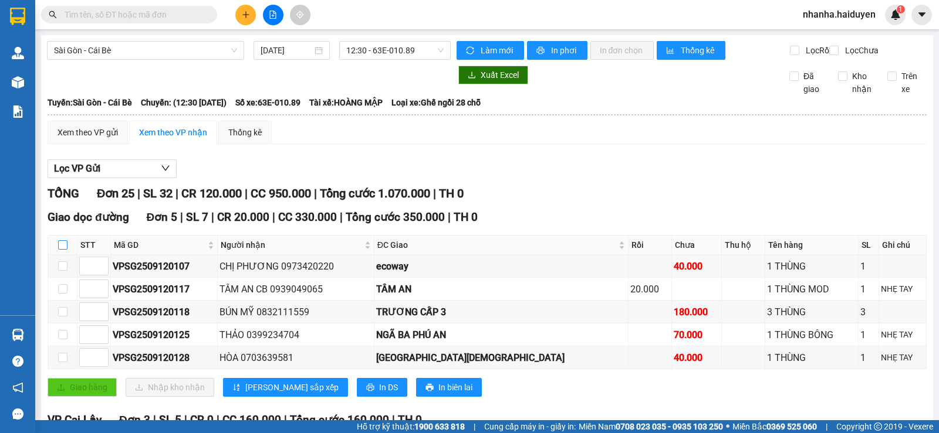
checkbox input "true"
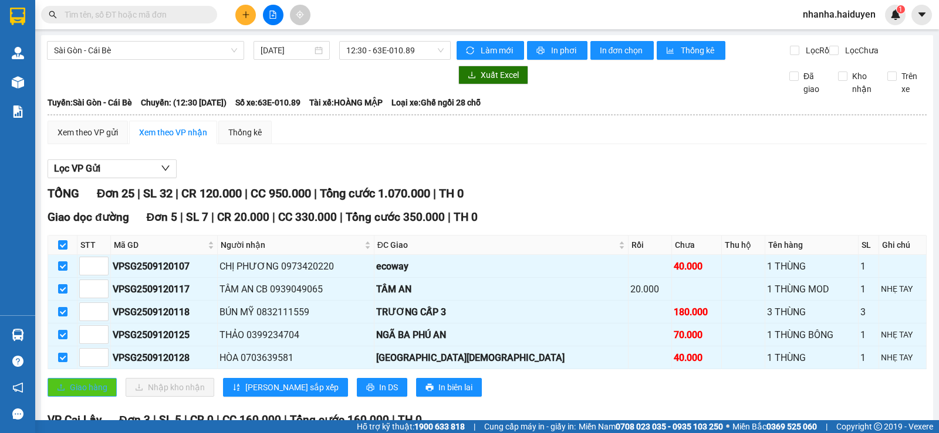
click at [86, 394] on span "Giao hàng" at bounding box center [89, 387] width 38 height 13
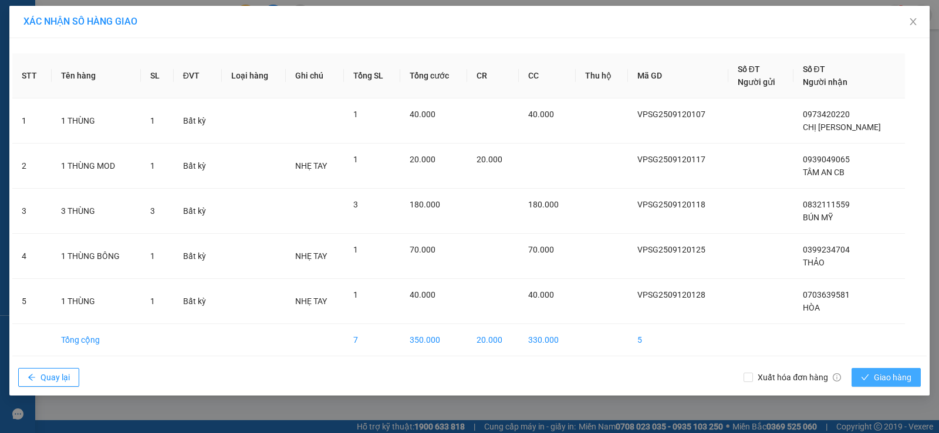
click at [898, 373] on span "Giao hàng" at bounding box center [892, 377] width 38 height 13
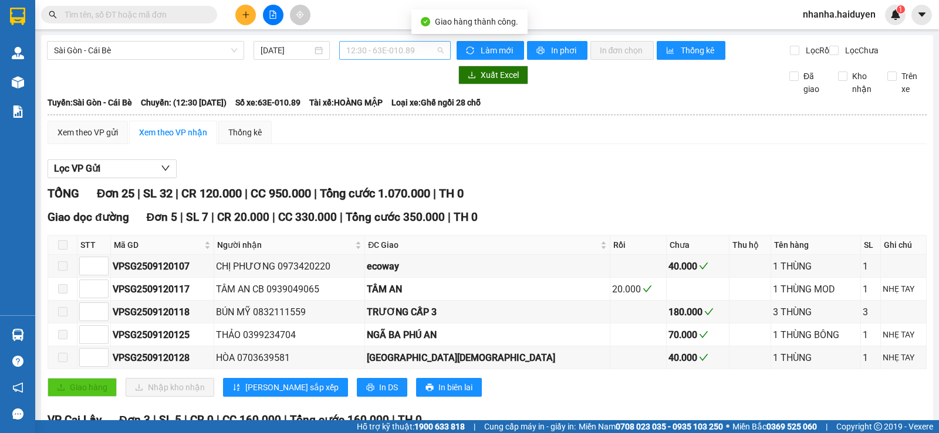
click at [401, 47] on span "12:30 - 63E-010.89" at bounding box center [394, 51] width 97 height 18
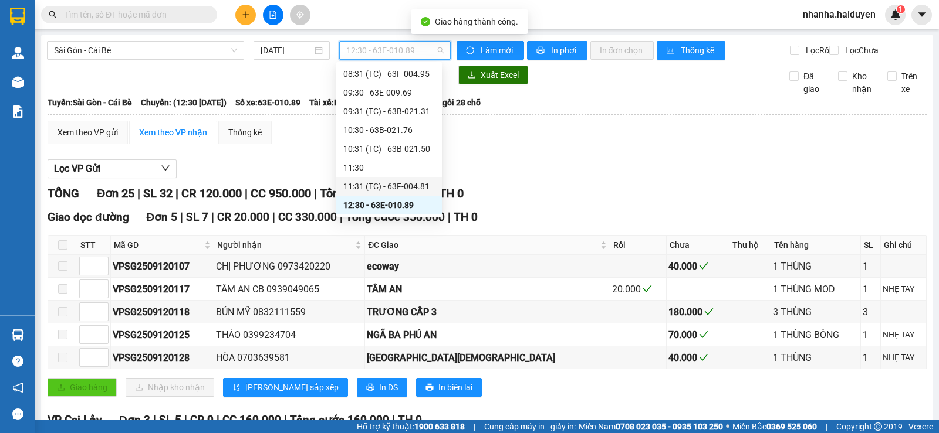
scroll to position [153, 0]
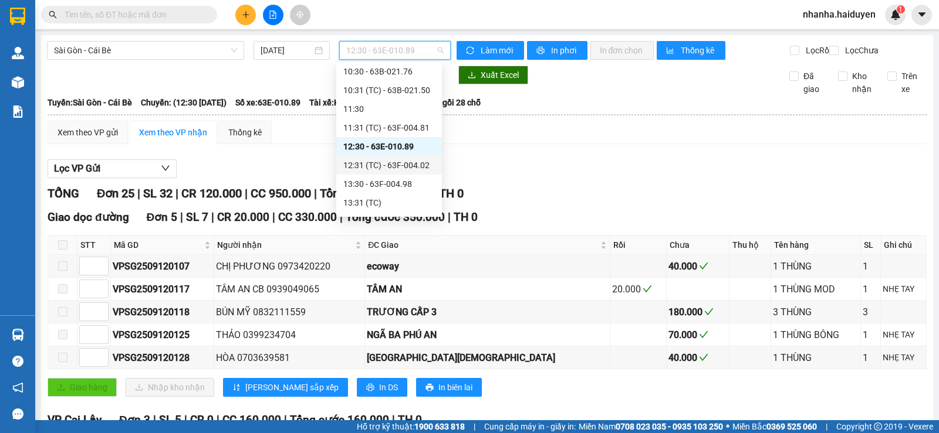
click at [372, 170] on div "12:31 (TC) - 63F-004.02" at bounding box center [389, 165] width 92 height 13
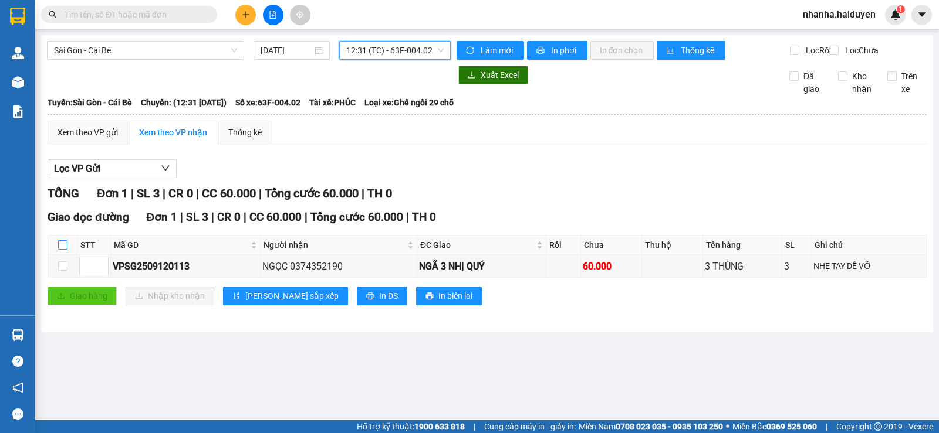
click at [58, 249] on label at bounding box center [62, 245] width 9 height 13
click at [58, 249] on input "checkbox" at bounding box center [62, 244] width 9 height 9
checkbox input "true"
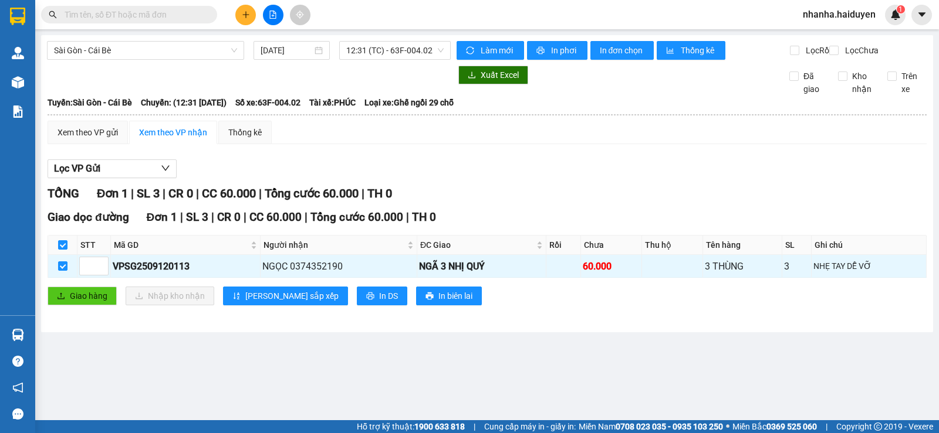
click at [72, 292] on div "Giao dọc đường Đơn 1 | SL 3 | CR 0 | CC 60.000 | Tổng cước 60.000 | TH 0 STT Mã…" at bounding box center [487, 262] width 879 height 106
click at [83, 303] on span "Giao hàng" at bounding box center [89, 296] width 38 height 13
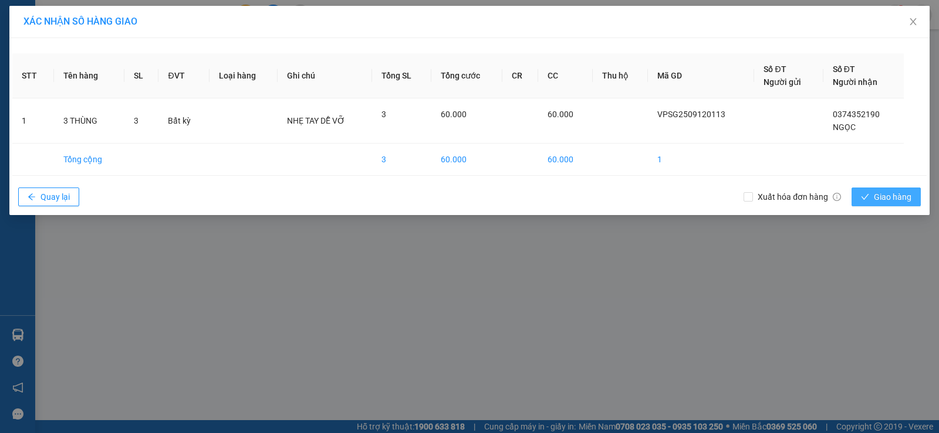
click at [898, 197] on span "Giao hàng" at bounding box center [892, 197] width 38 height 13
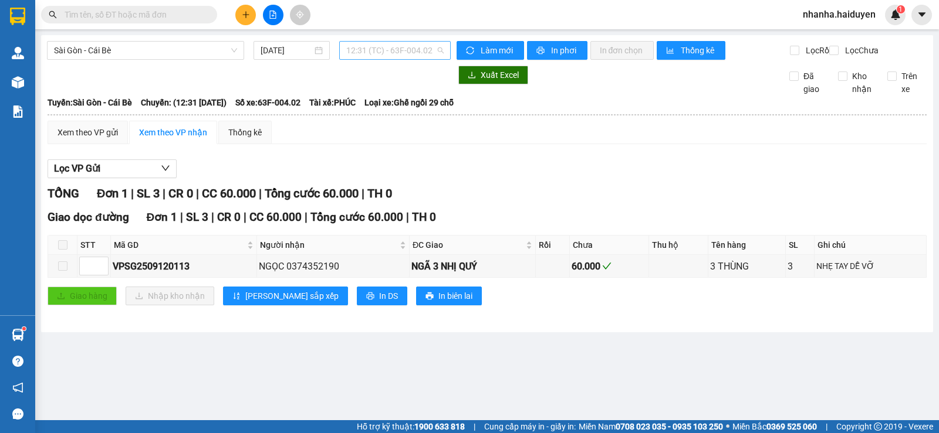
click at [388, 49] on span "12:31 (TC) - 63F-004.02" at bounding box center [394, 51] width 97 height 18
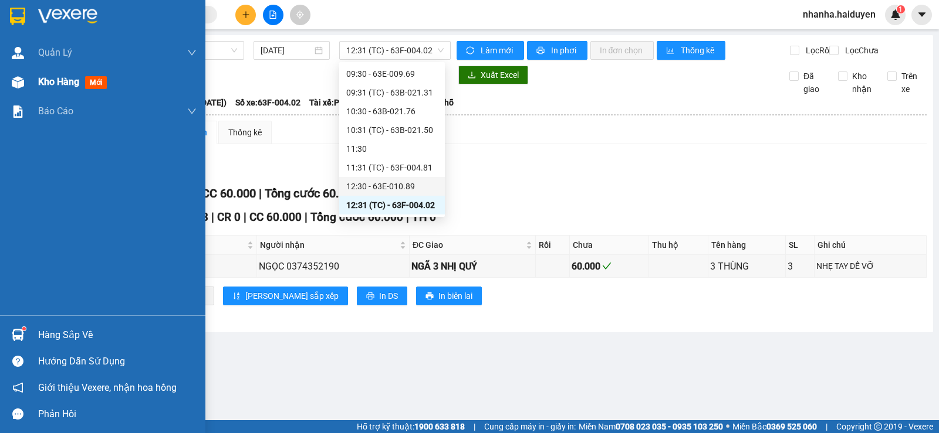
drag, startPoint x: 24, startPoint y: 79, endPoint x: 21, endPoint y: 56, distance: 22.6
click at [23, 79] on div at bounding box center [18, 82] width 21 height 21
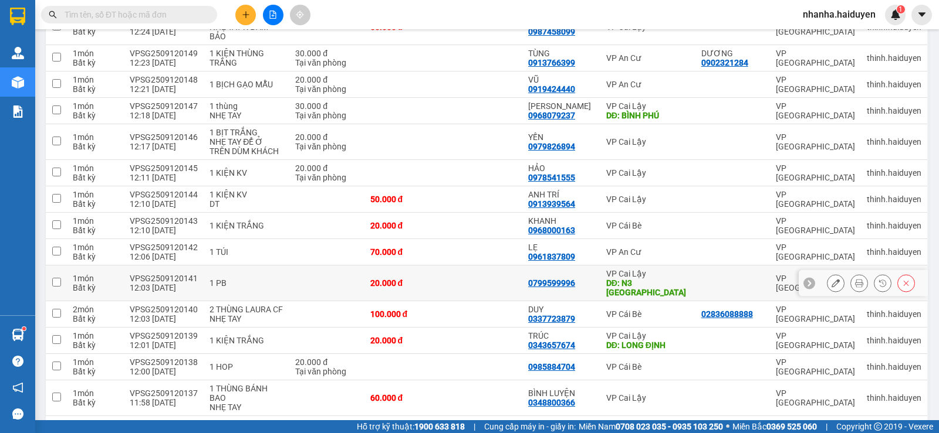
scroll to position [831, 0]
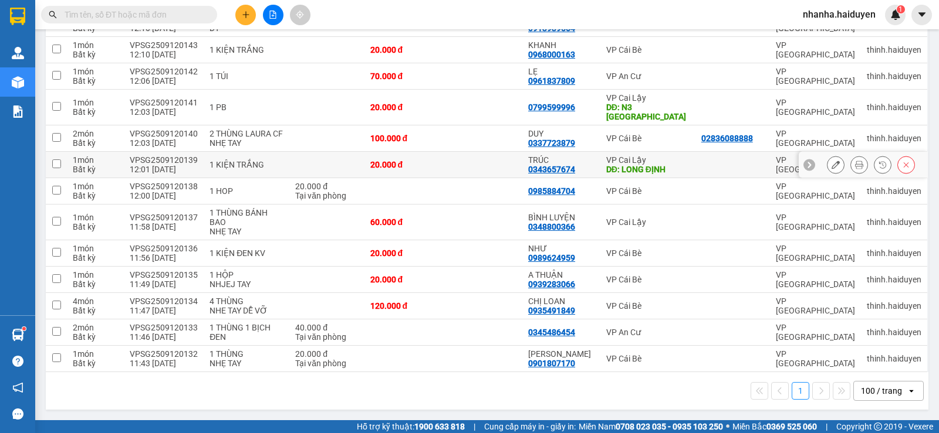
click at [665, 174] on td "VP [PERSON_NAME] Lậy DĐ: LONG ĐỊNH" at bounding box center [647, 165] width 95 height 26
checkbox input "true"
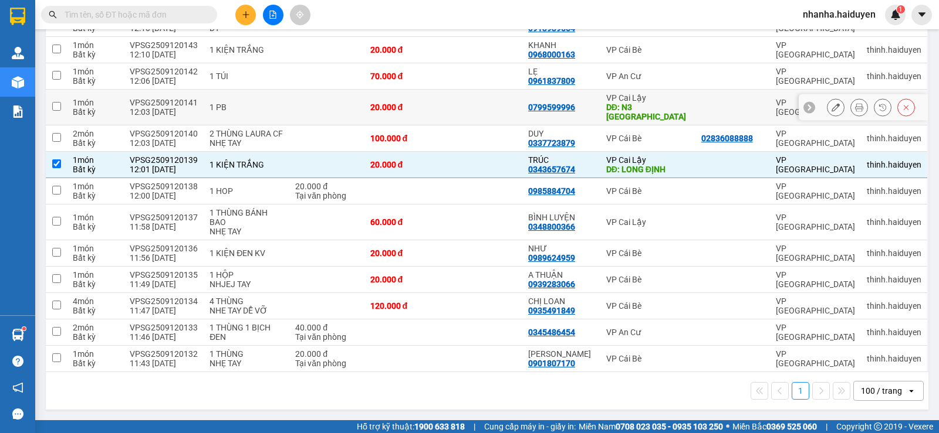
click at [645, 101] on div "VP Cai Lậy" at bounding box center [647, 97] width 83 height 9
checkbox input "true"
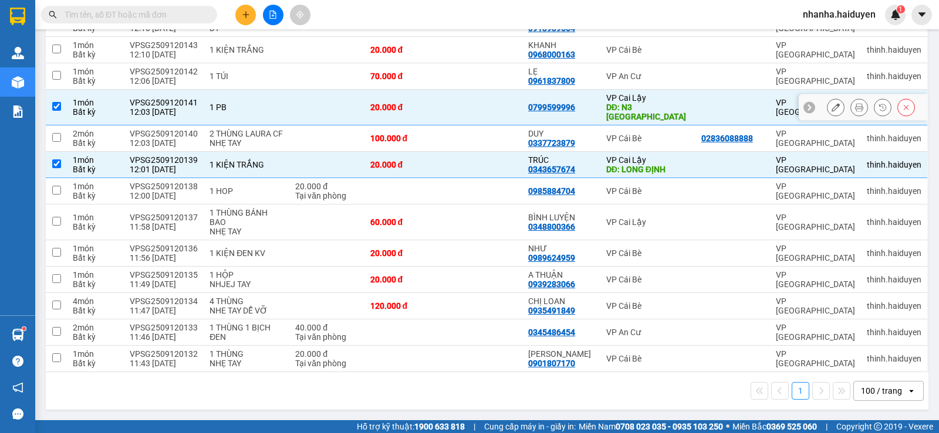
scroll to position [596, 0]
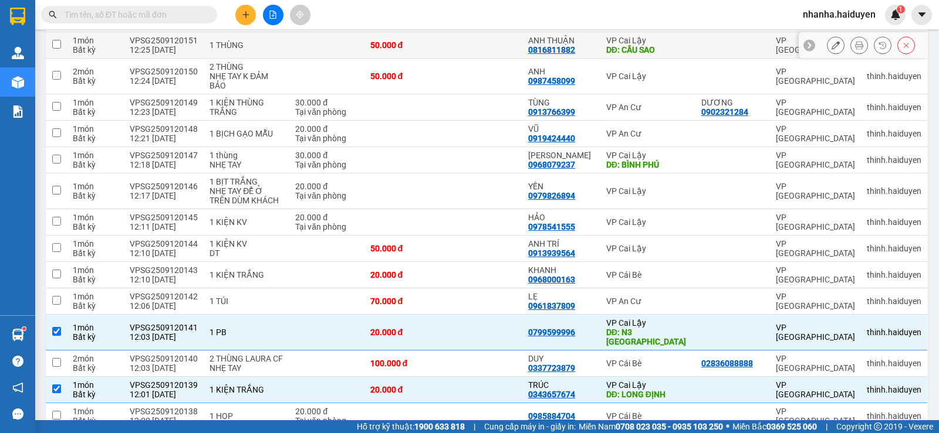
click at [696, 59] on td at bounding box center [732, 45] width 74 height 26
checkbox input "true"
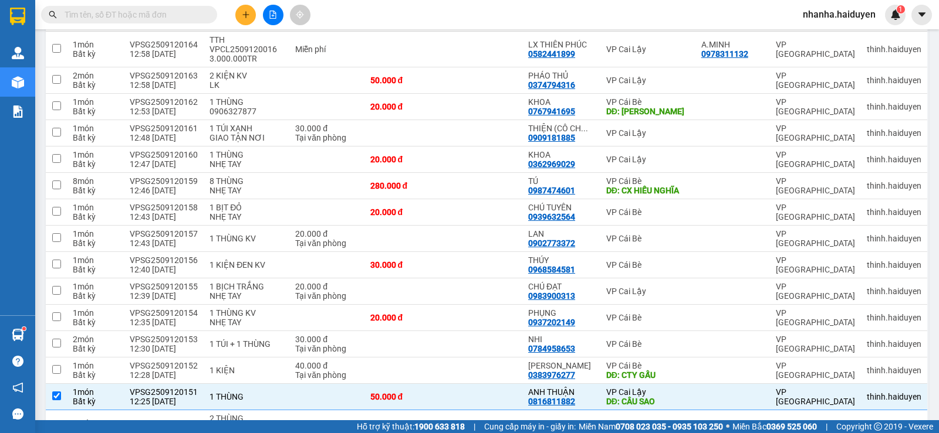
scroll to position [9, 0]
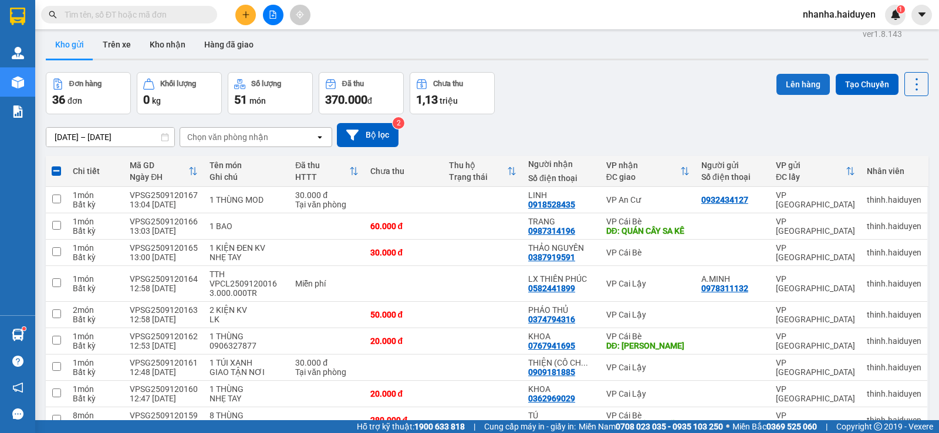
click at [778, 79] on button "Lên hàng" at bounding box center [802, 84] width 53 height 21
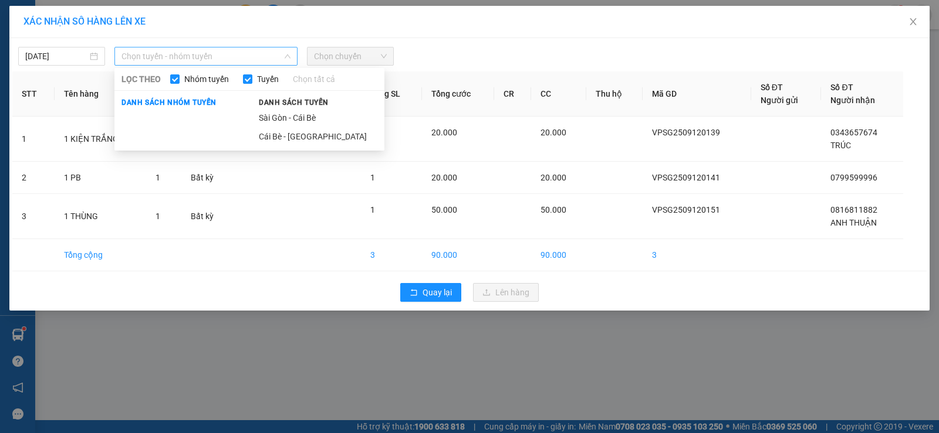
click at [263, 53] on span "Chọn tuyến - nhóm tuyến" at bounding box center [205, 57] width 169 height 18
click at [334, 123] on li "Sài Gòn - Cái Bè" at bounding box center [318, 118] width 133 height 19
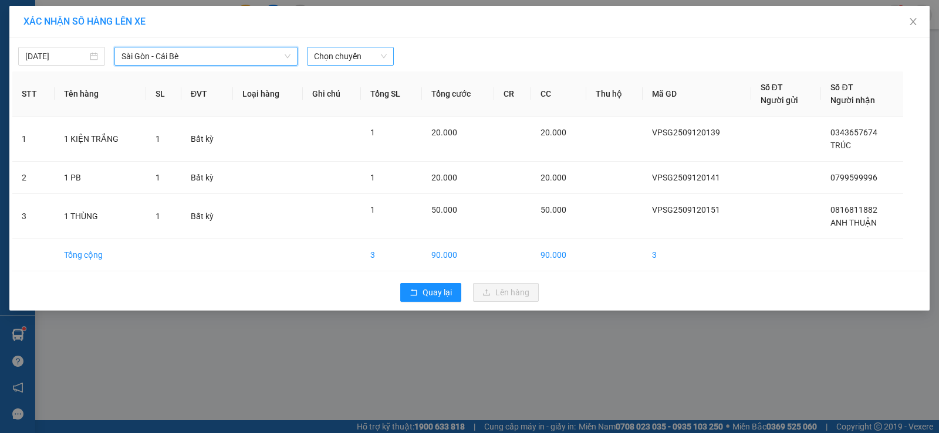
click at [341, 58] on span "Chọn chuyến" at bounding box center [350, 57] width 73 height 18
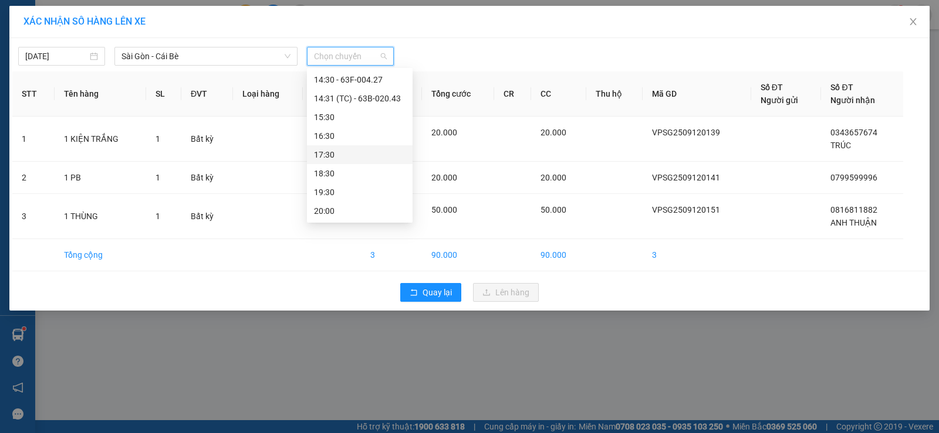
scroll to position [242, 0]
drag, startPoint x: 343, startPoint y: 122, endPoint x: 344, endPoint y: 116, distance: 6.6
click at [343, 119] on div "13:31 (TC)" at bounding box center [360, 119] width 92 height 13
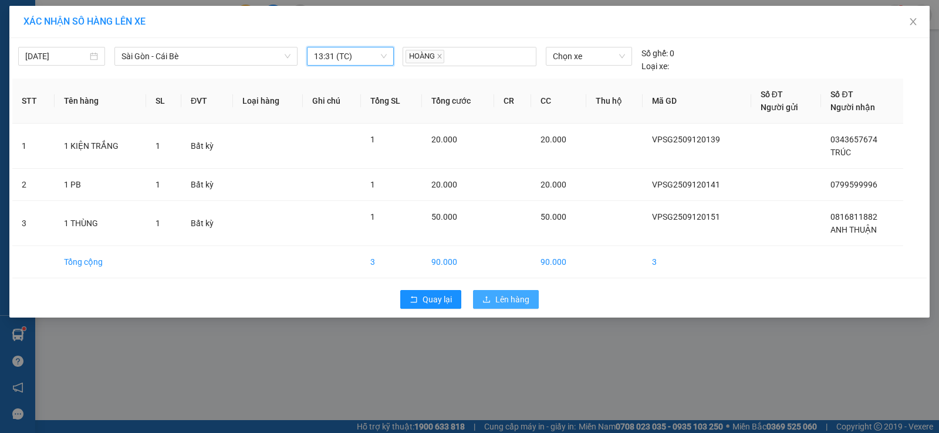
click at [525, 301] on span "Lên hàng" at bounding box center [512, 299] width 34 height 13
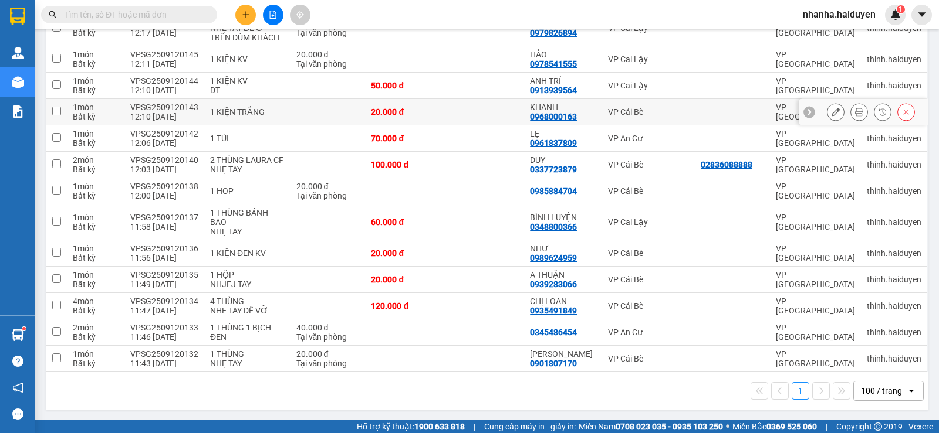
scroll to position [575, 0]
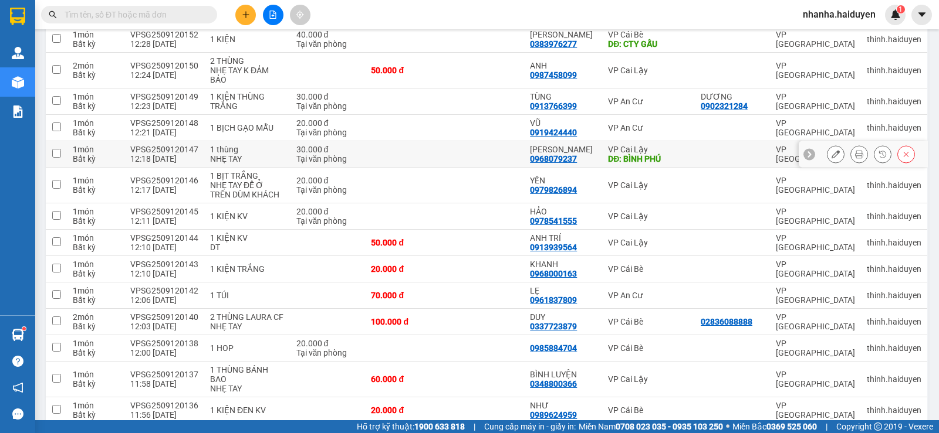
click at [615, 164] on div "DĐ: BÌNH PHÚ" at bounding box center [648, 158] width 81 height 9
checkbox input "true"
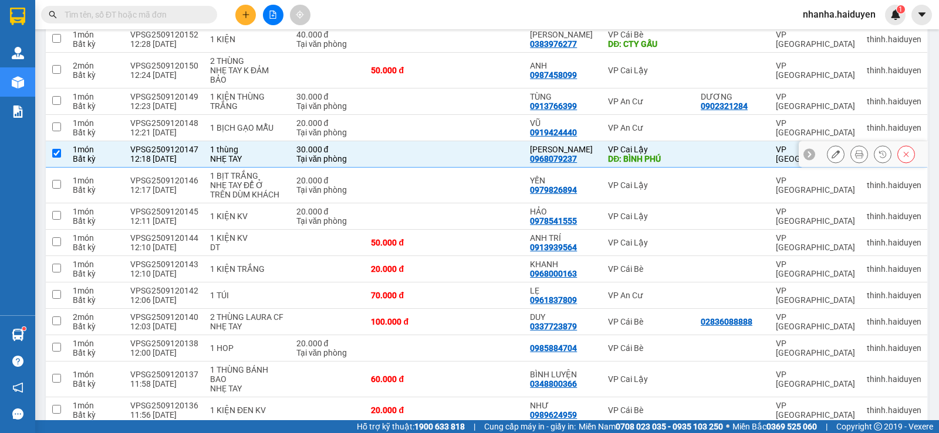
scroll to position [458, 0]
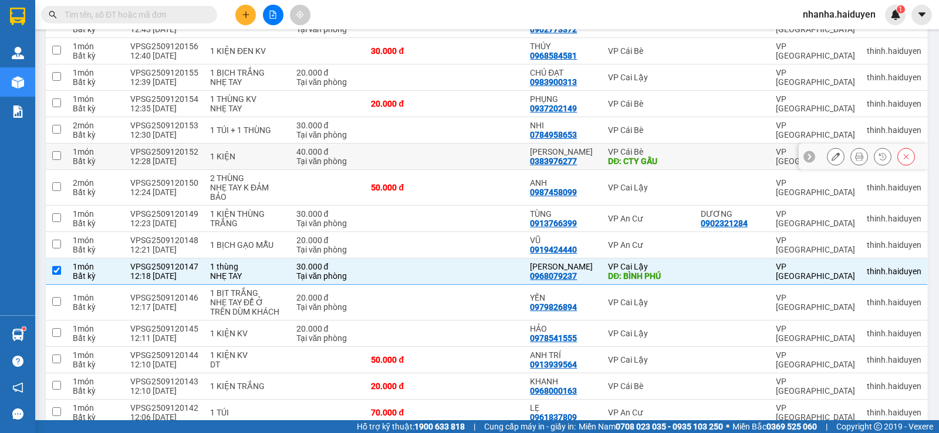
click at [615, 157] on div "VP Cái Bè" at bounding box center [648, 151] width 81 height 9
checkbox input "true"
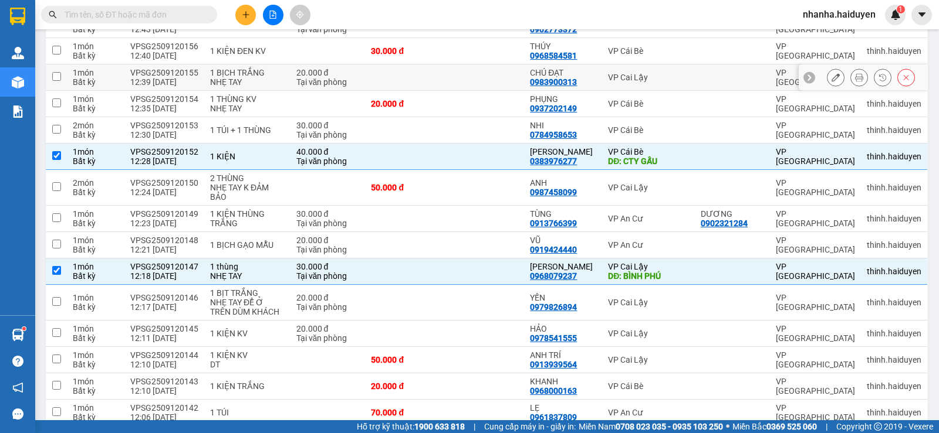
scroll to position [282, 0]
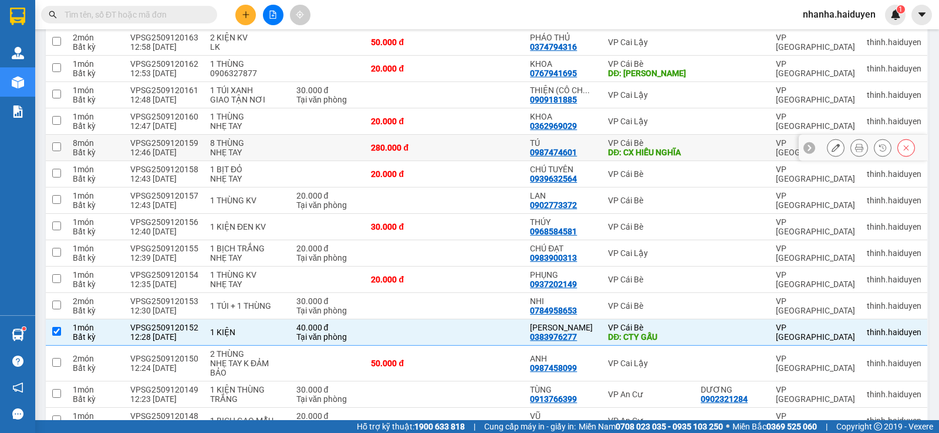
click at [647, 148] on div "VP Cái Bè" at bounding box center [648, 142] width 81 height 9
checkbox input "true"
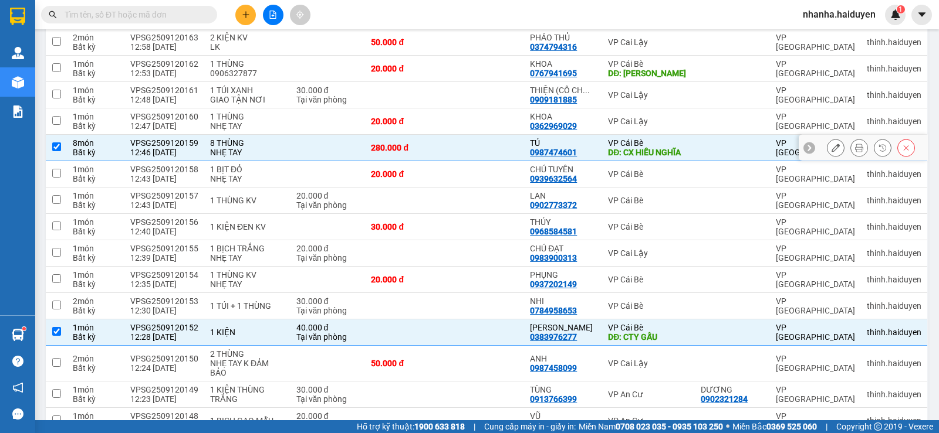
scroll to position [0, 0]
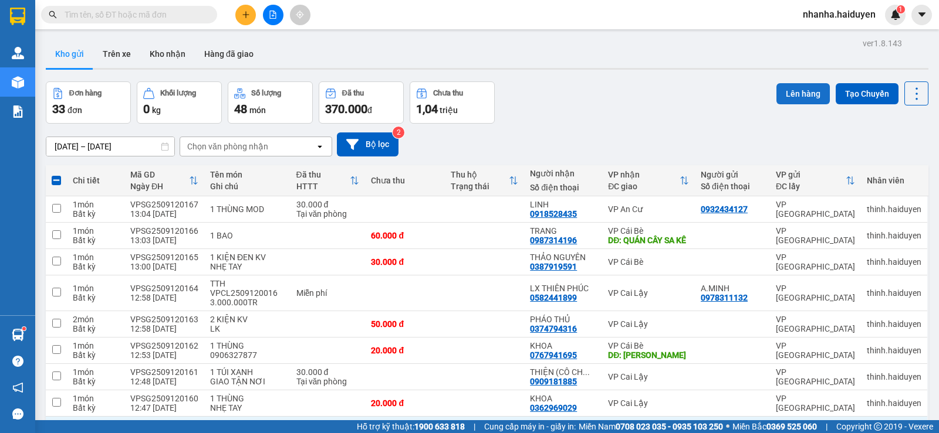
click at [779, 93] on button "Lên hàng" at bounding box center [802, 93] width 53 height 21
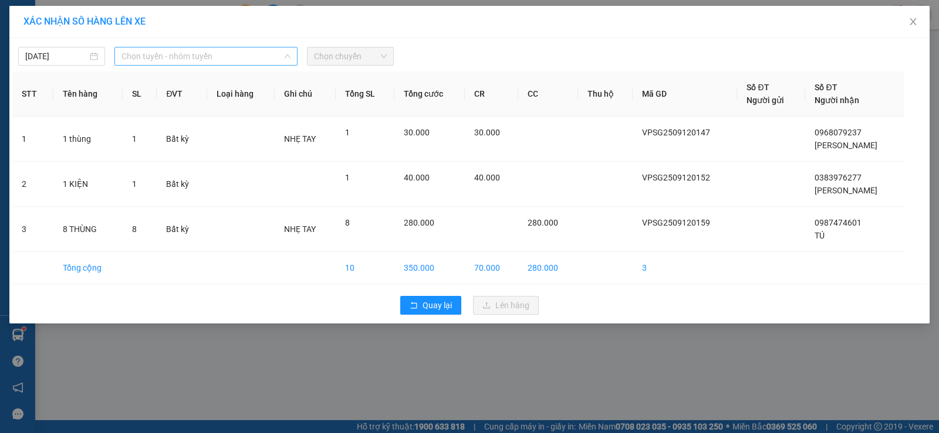
click at [176, 61] on span "Chọn tuyến - nhóm tuyến" at bounding box center [205, 57] width 169 height 18
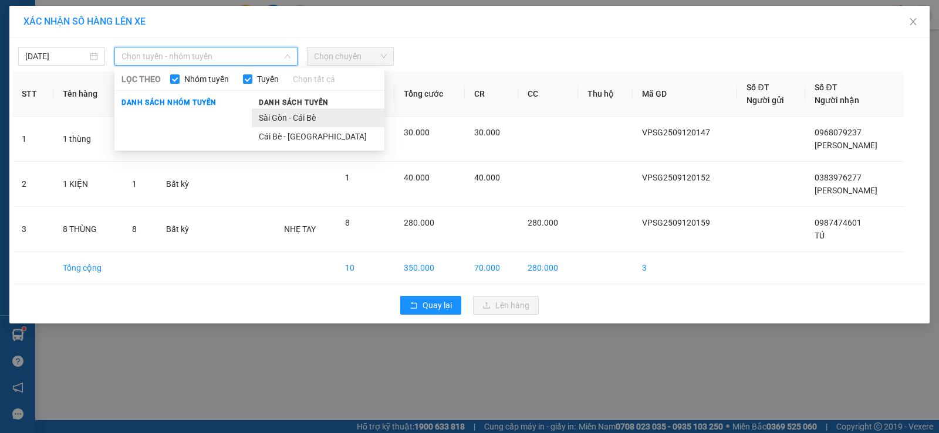
click at [307, 114] on li "Sài Gòn - Cái Bè" at bounding box center [318, 118] width 133 height 19
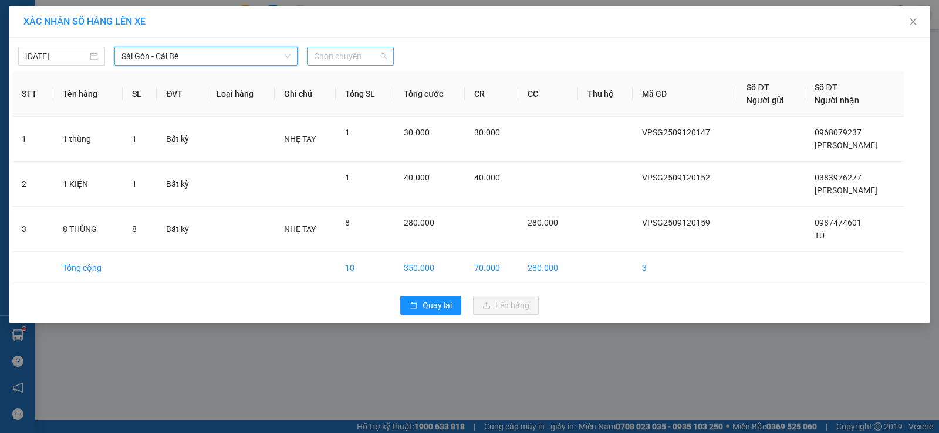
click at [342, 65] on div "Chọn chuyến" at bounding box center [350, 56] width 87 height 19
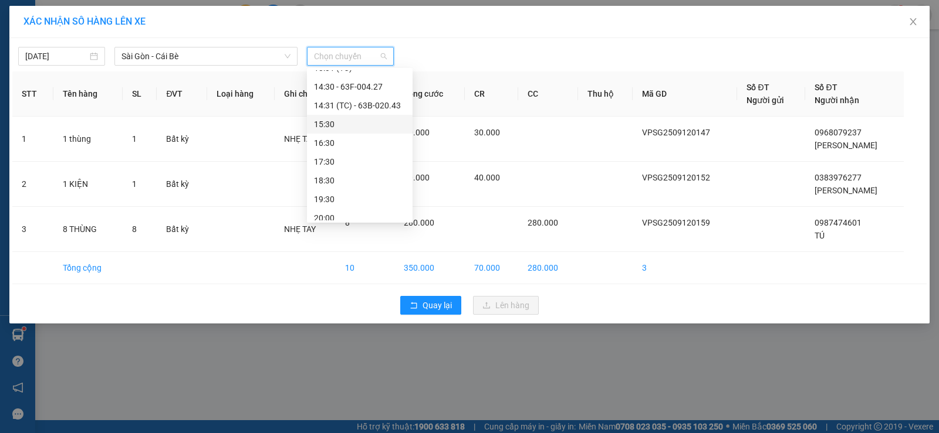
scroll to position [235, 0]
click at [355, 104] on div "13:30 - 63F-004.98" at bounding box center [360, 107] width 92 height 13
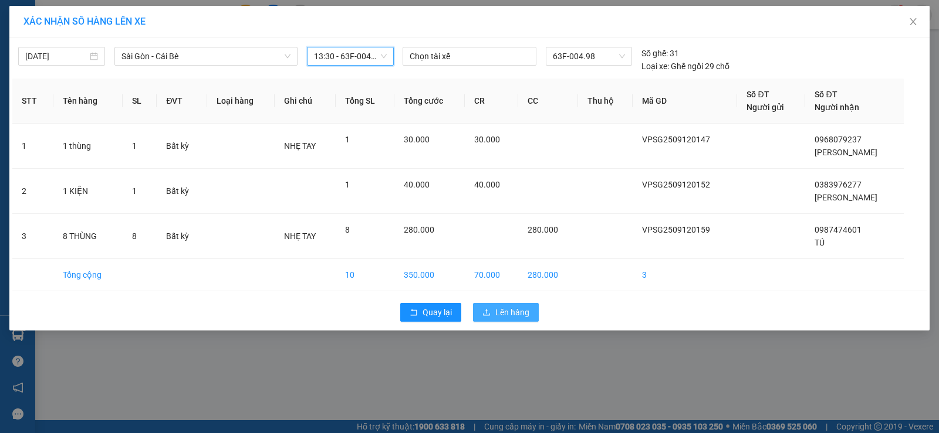
click at [507, 314] on span "Lên hàng" at bounding box center [512, 312] width 34 height 13
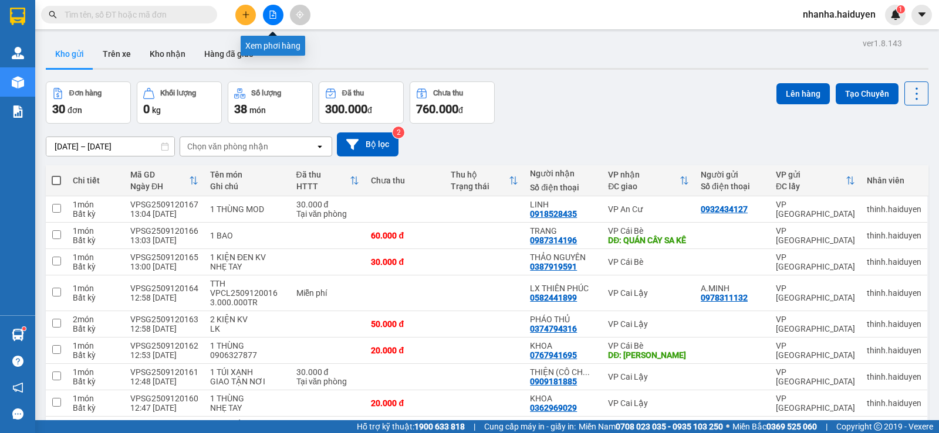
click at [275, 12] on icon "file-add" at bounding box center [273, 15] width 8 height 8
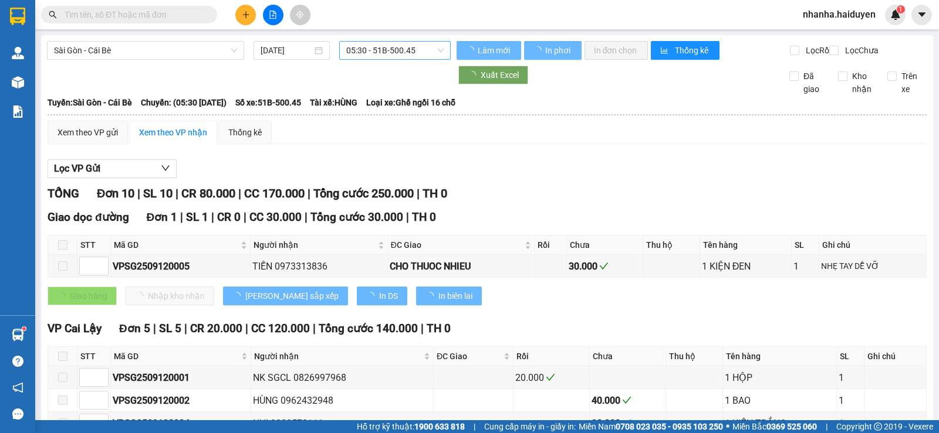
click at [395, 49] on span "05:30 - 51B-500.45" at bounding box center [394, 51] width 97 height 18
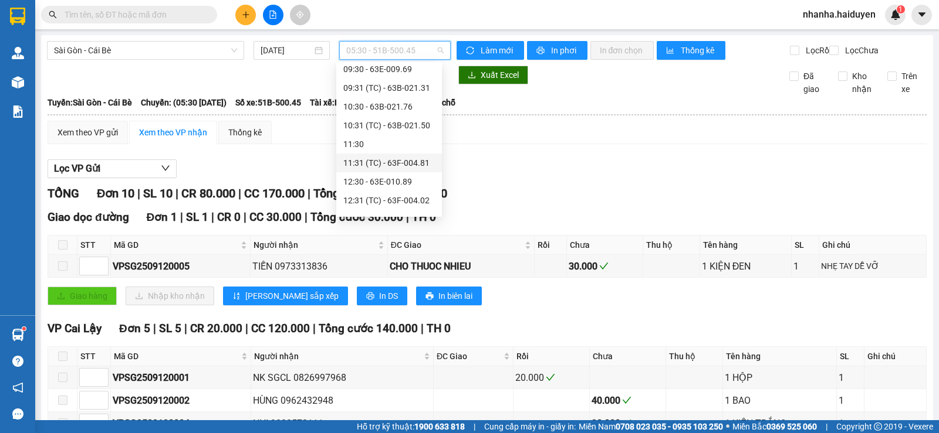
scroll to position [176, 0]
click at [392, 160] on div "13:30 - 63F-004.98" at bounding box center [389, 160] width 92 height 13
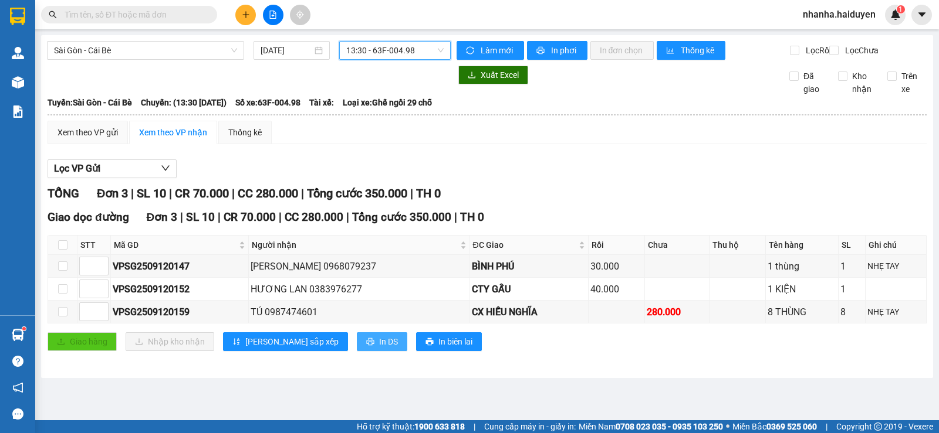
click at [379, 348] on span "In DS" at bounding box center [388, 342] width 19 height 13
click at [433, 50] on span "13:30 - 63F-004.98" at bounding box center [394, 51] width 97 height 18
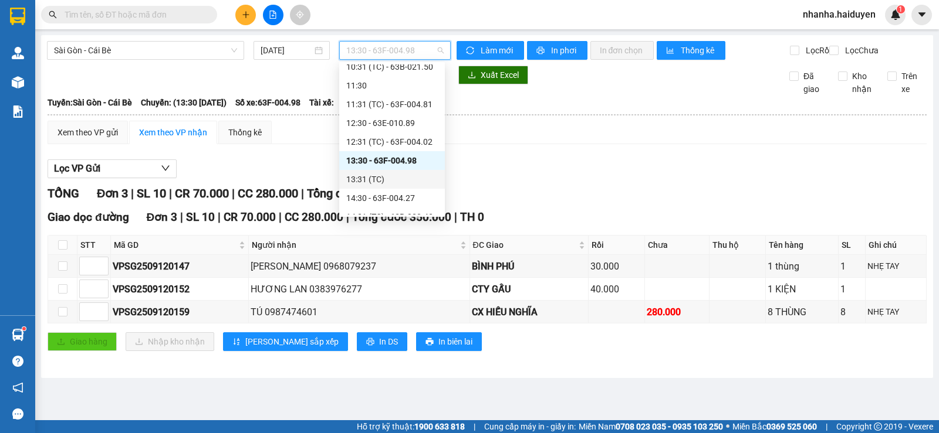
click at [400, 178] on div "13:31 (TC)" at bounding box center [392, 179] width 92 height 13
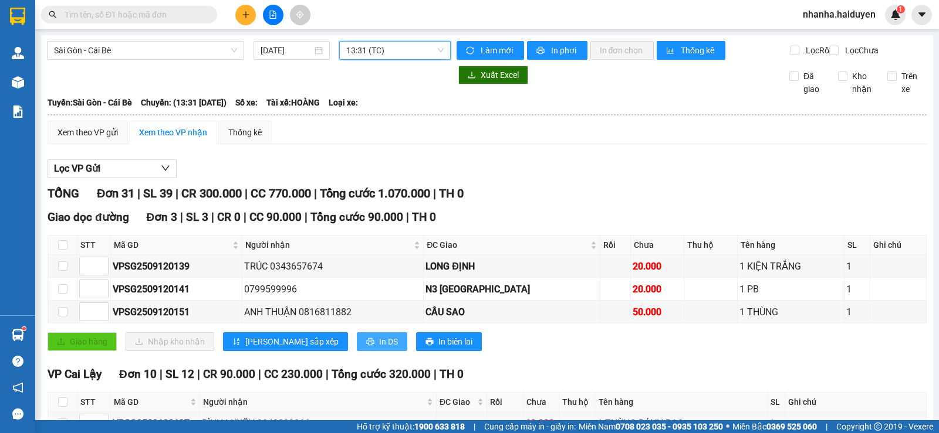
click at [379, 348] on span "In DS" at bounding box center [388, 342] width 19 height 13
click at [60, 250] on input "checkbox" at bounding box center [62, 244] width 9 height 9
checkbox input "true"
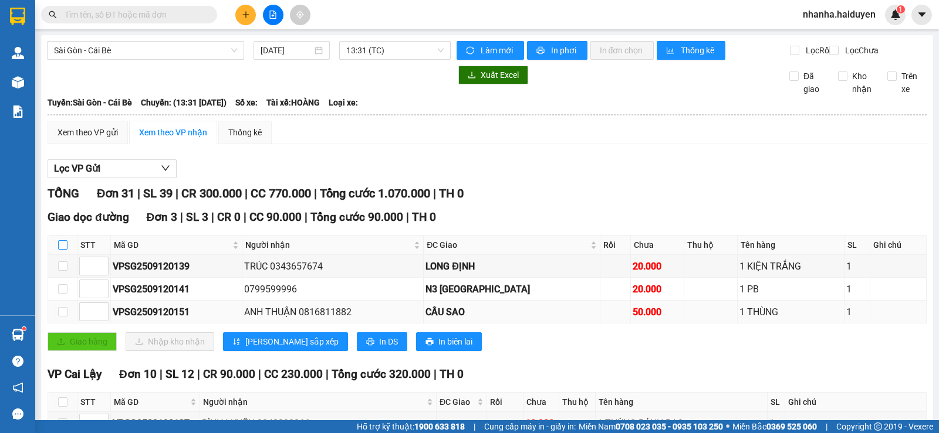
checkbox input "true"
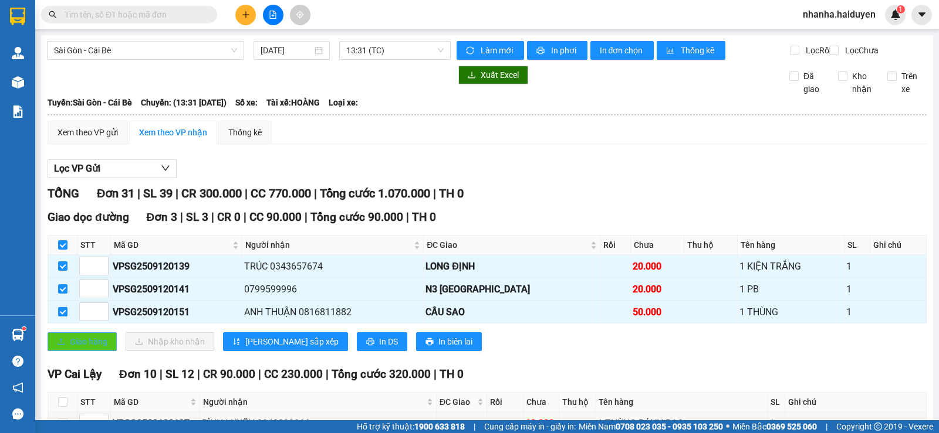
click at [65, 351] on button "Giao hàng" at bounding box center [82, 342] width 69 height 19
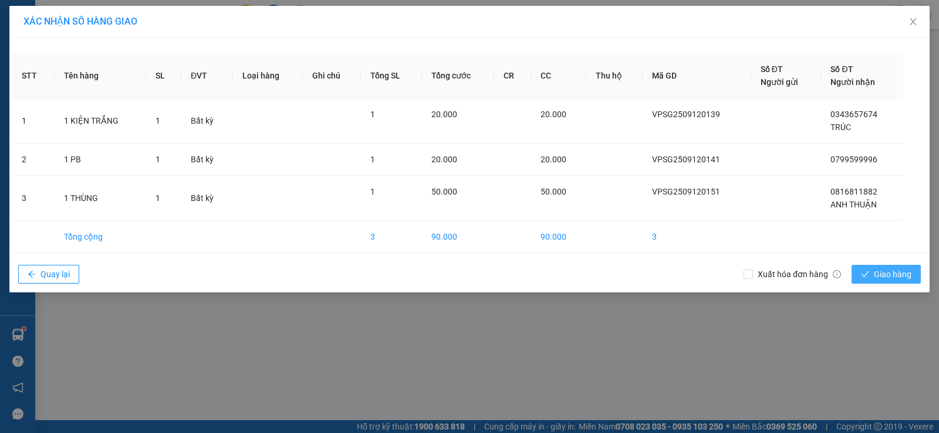
click at [870, 273] on button "Giao hàng" at bounding box center [885, 274] width 69 height 19
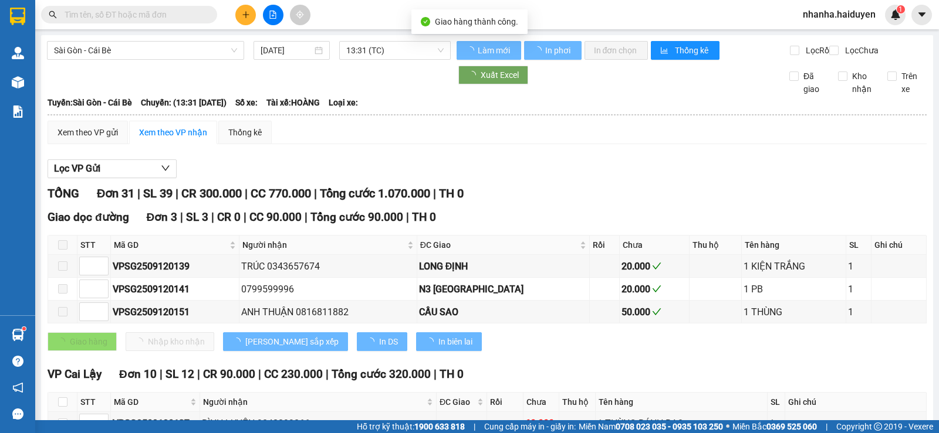
drag, startPoint x: 386, startPoint y: 49, endPoint x: 388, endPoint y: 117, distance: 68.1
click at [387, 49] on span "13:31 (TC)" at bounding box center [394, 51] width 97 height 18
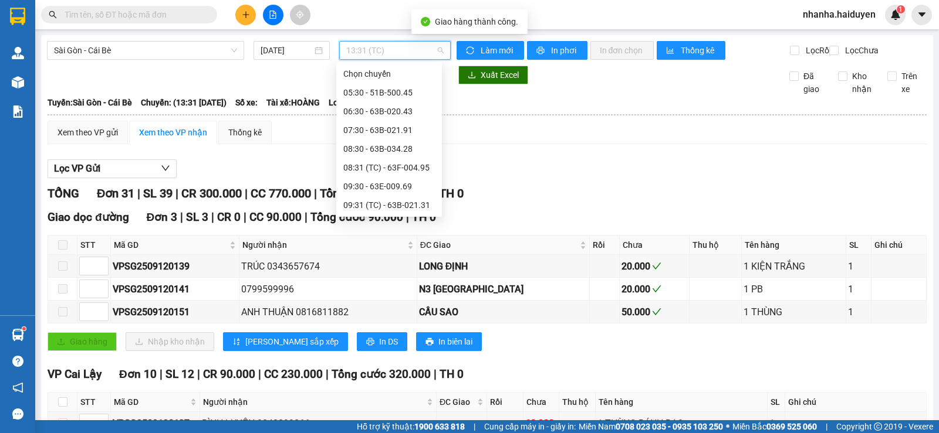
scroll to position [150, 0]
click at [395, 185] on div "13:30 - 63F-004.98" at bounding box center [389, 186] width 92 height 13
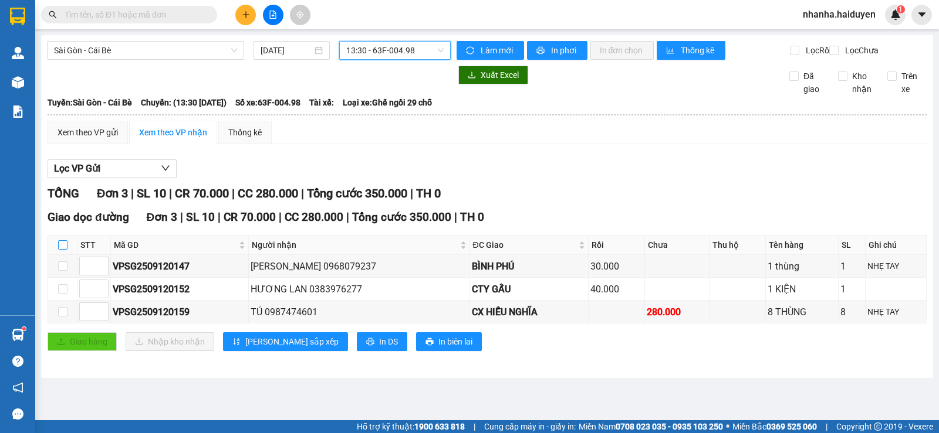
click at [65, 250] on input "checkbox" at bounding box center [62, 244] width 9 height 9
checkbox input "true"
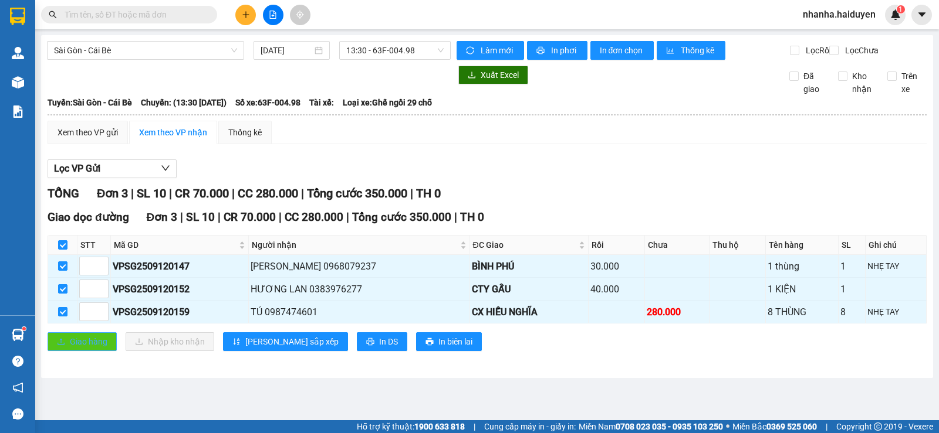
click at [72, 348] on span "Giao hàng" at bounding box center [89, 342] width 38 height 13
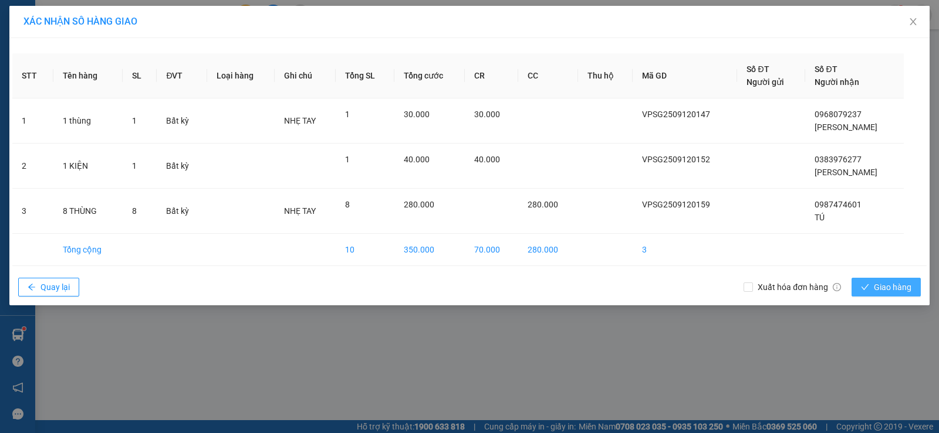
click at [888, 287] on span "Giao hàng" at bounding box center [892, 287] width 38 height 13
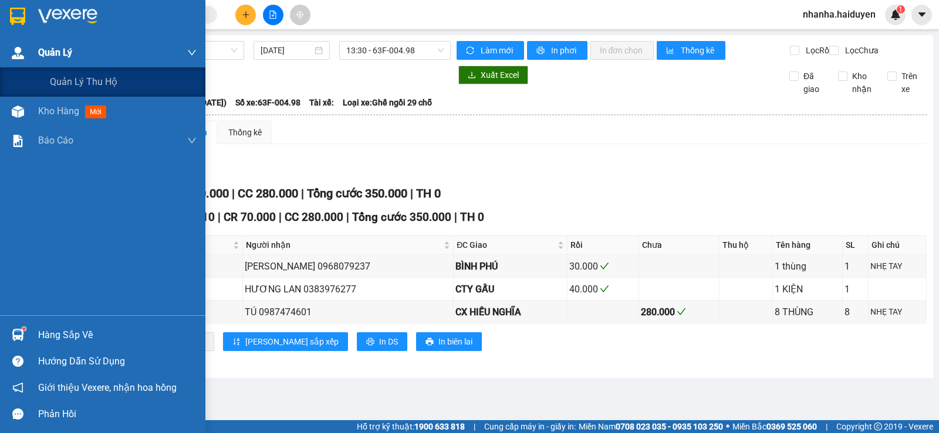
click at [31, 66] on div "Quản Lý" at bounding box center [102, 52] width 205 height 29
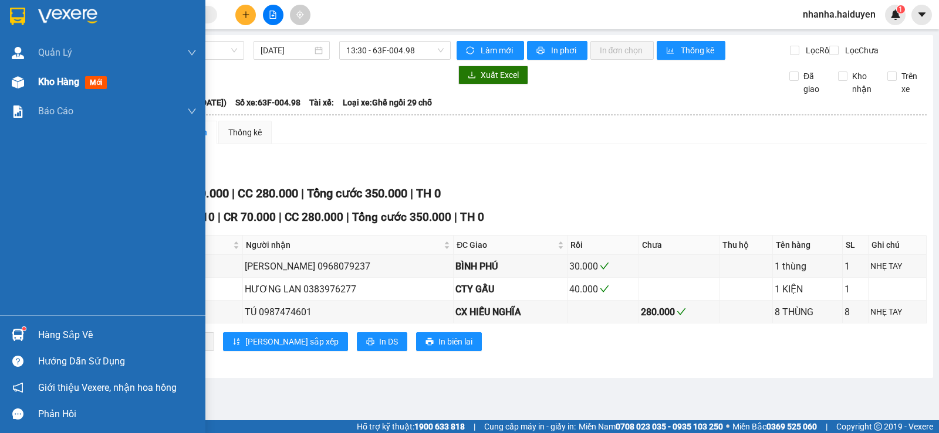
drag, startPoint x: 30, startPoint y: 84, endPoint x: 39, endPoint y: 83, distance: 8.9
click at [31, 84] on div "Kho hàng mới" at bounding box center [102, 81] width 205 height 29
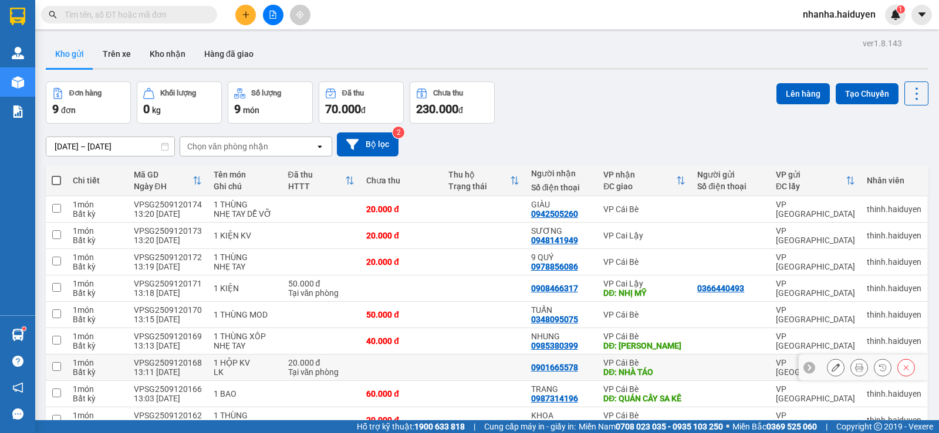
scroll to position [71, 0]
